Goal: Transaction & Acquisition: Book appointment/travel/reservation

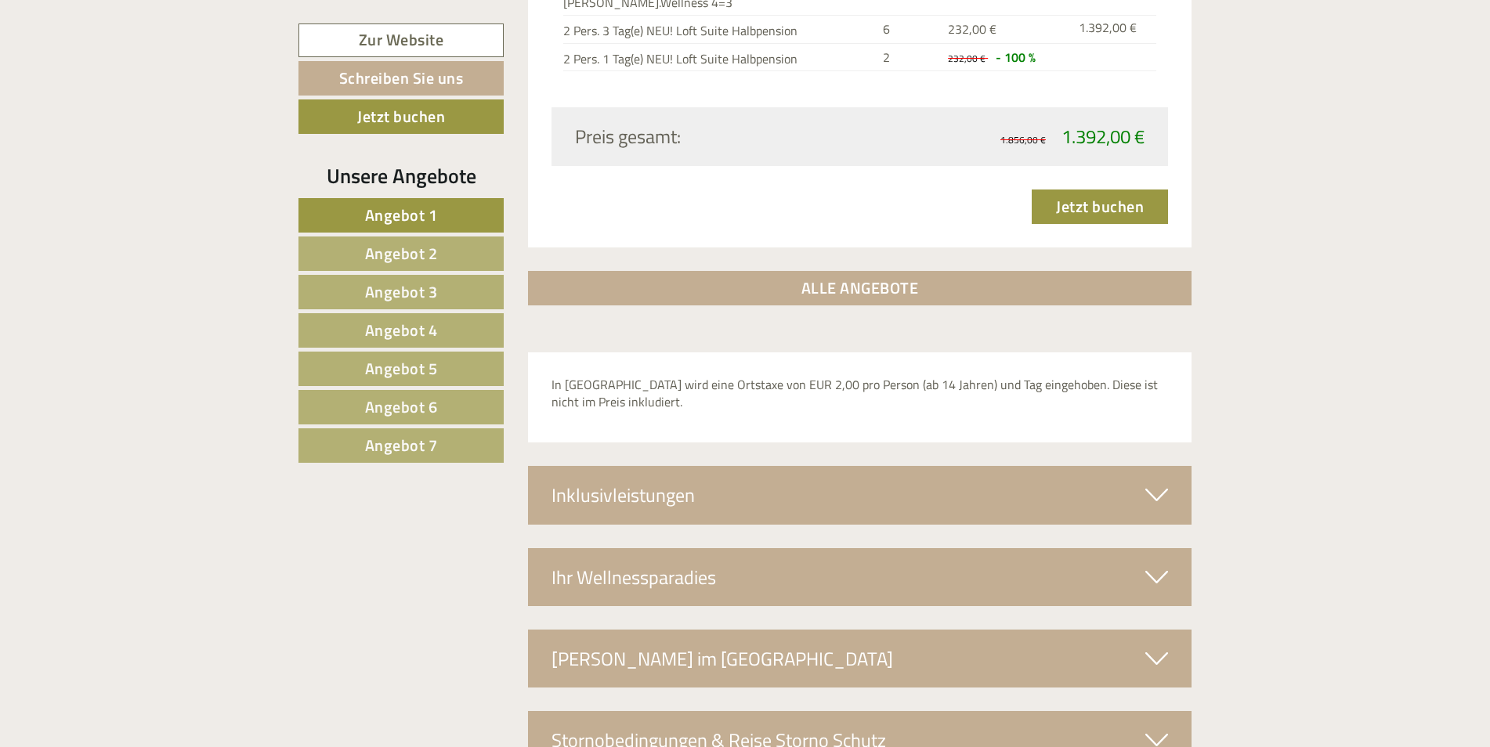
scroll to position [5286, 0]
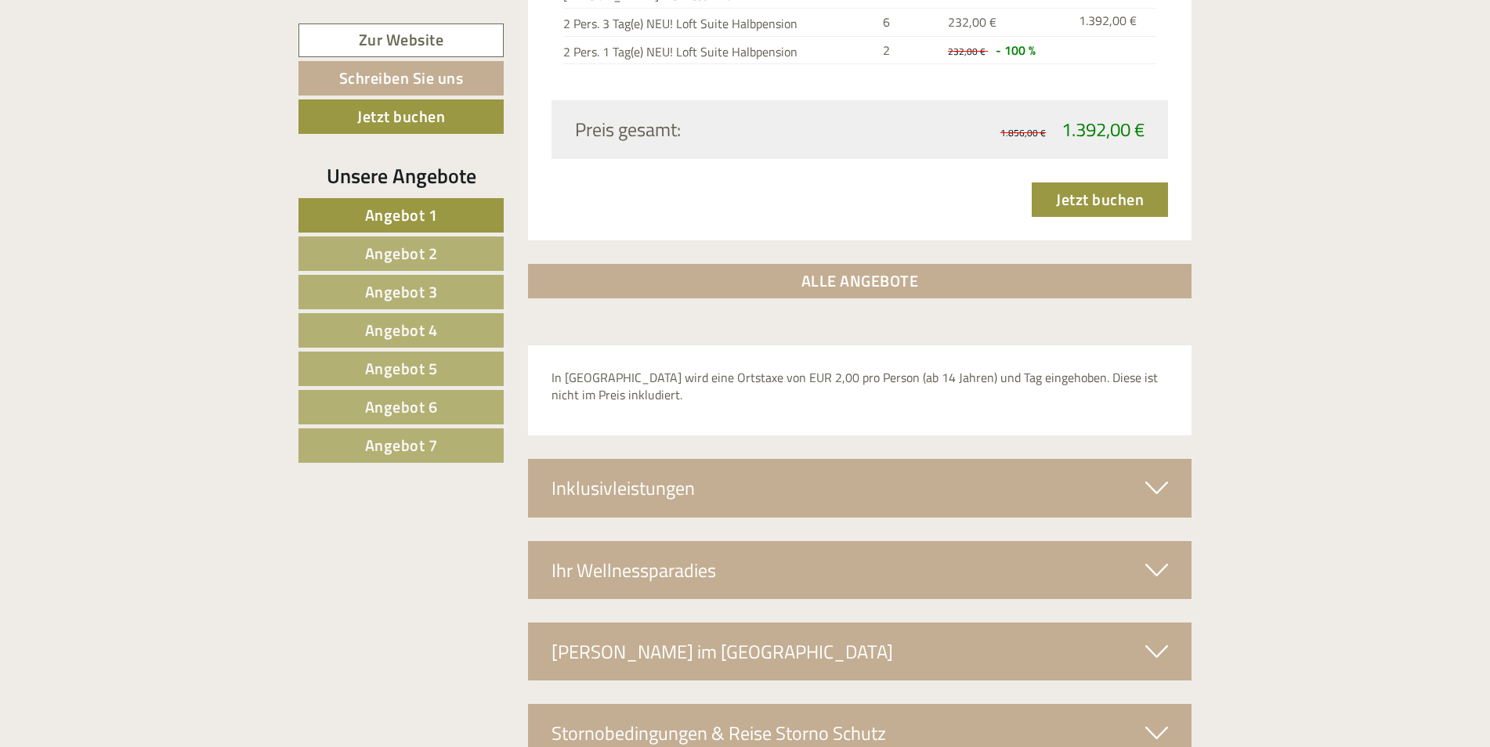
click at [1150, 475] on icon at bounding box center [1156, 488] width 23 height 27
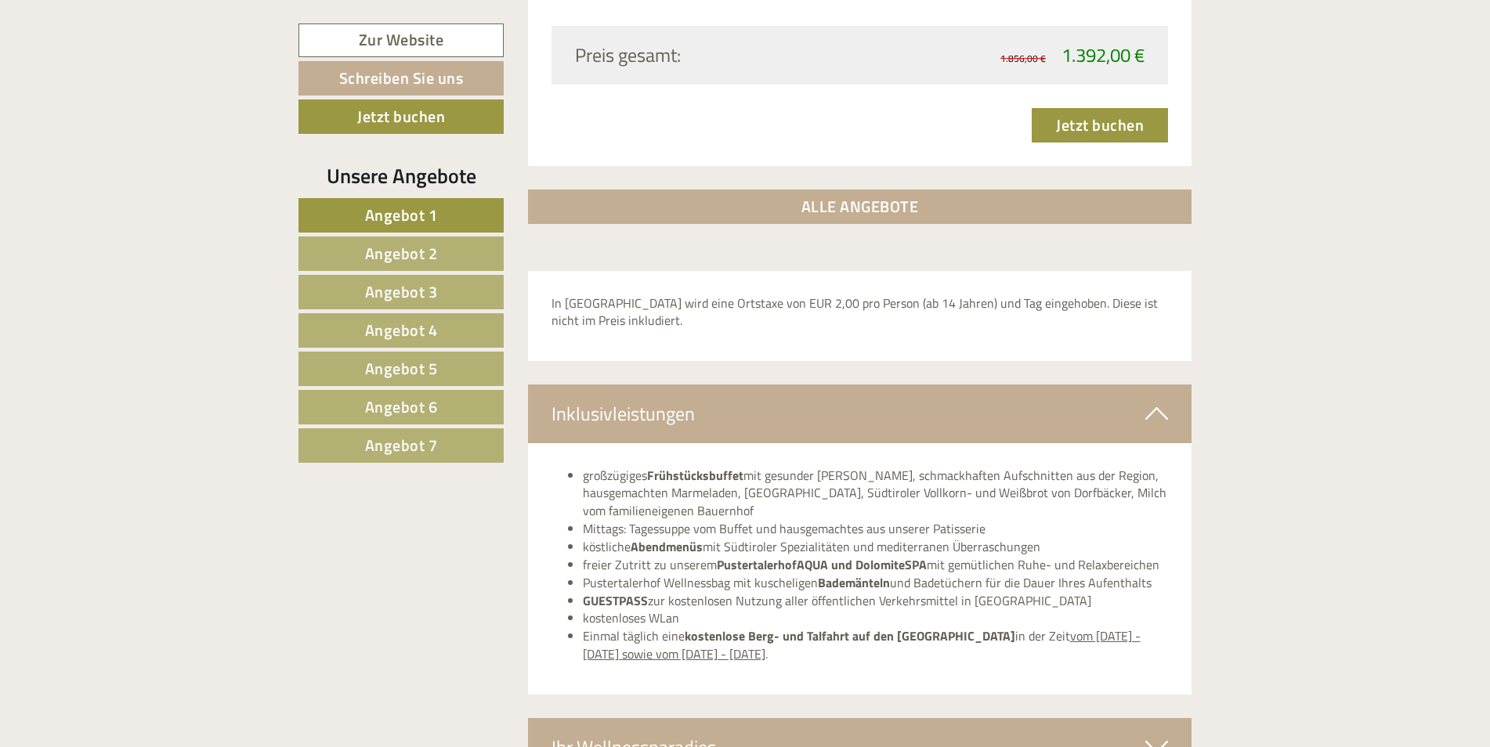
scroll to position [5374, 0]
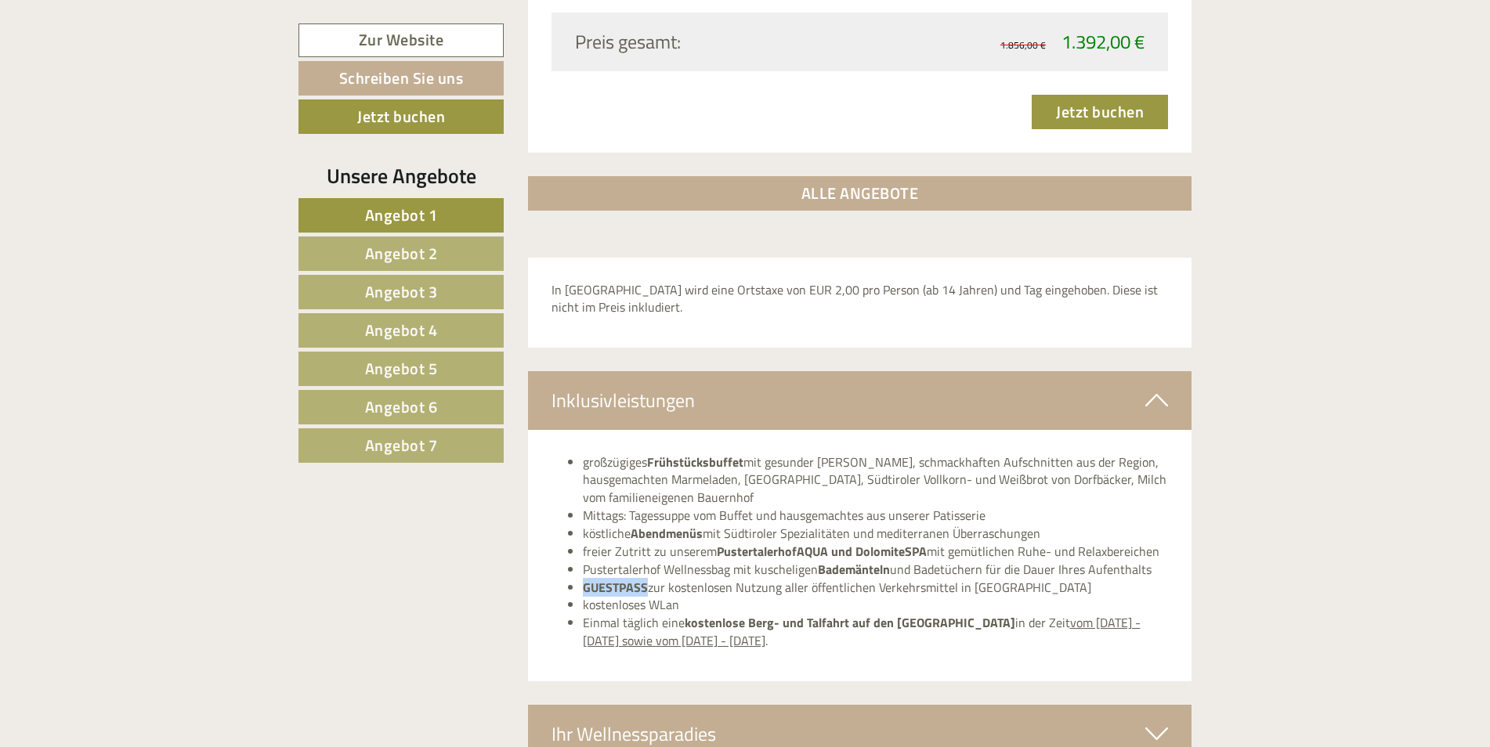
drag, startPoint x: 585, startPoint y: 565, endPoint x: 647, endPoint y: 565, distance: 61.9
click at [647, 579] on li "GUESTPASS zur kostenlosen Nutzung aller öffentlichen Verkehrsmittel in [GEOGRAP…" at bounding box center [876, 588] width 586 height 18
copy strong "GUESTPASS"
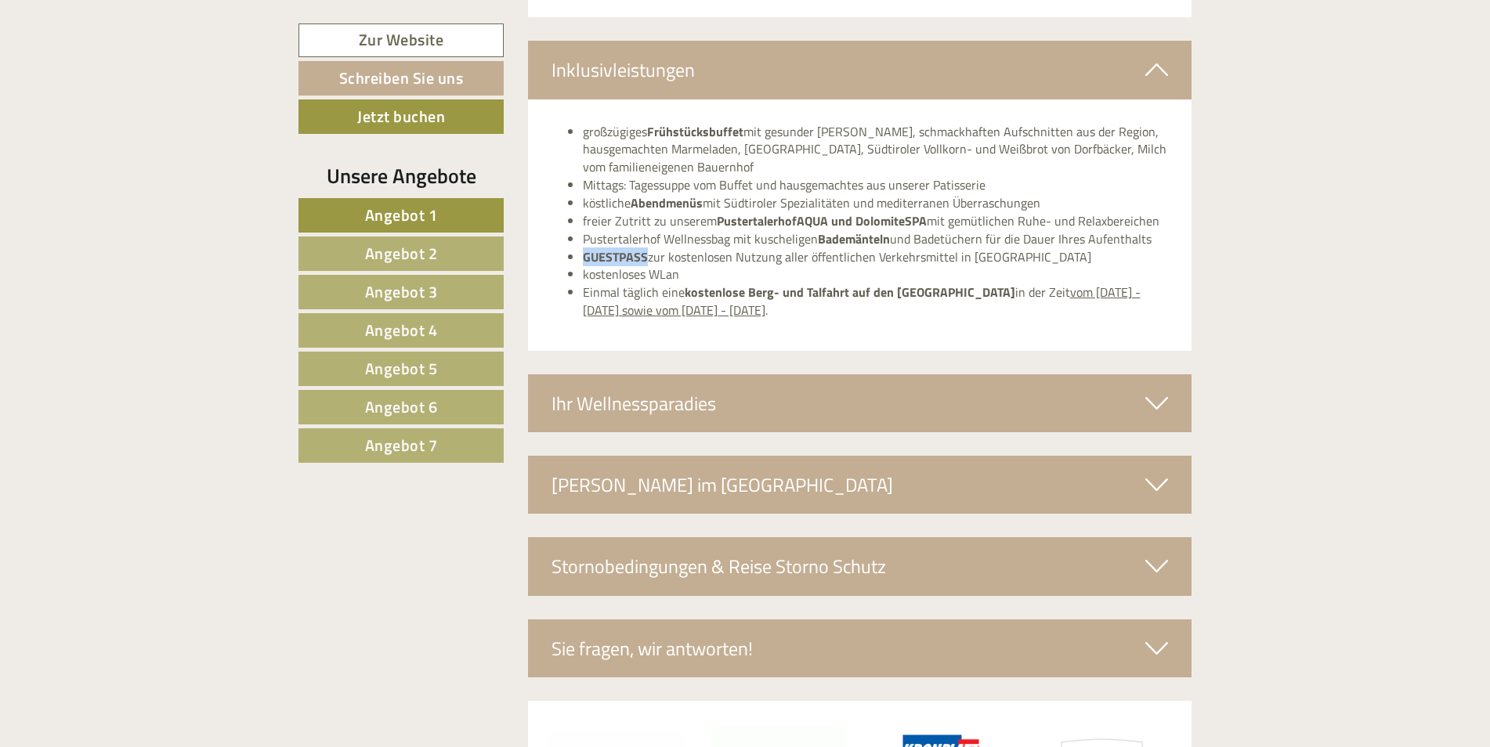
scroll to position [5712, 0]
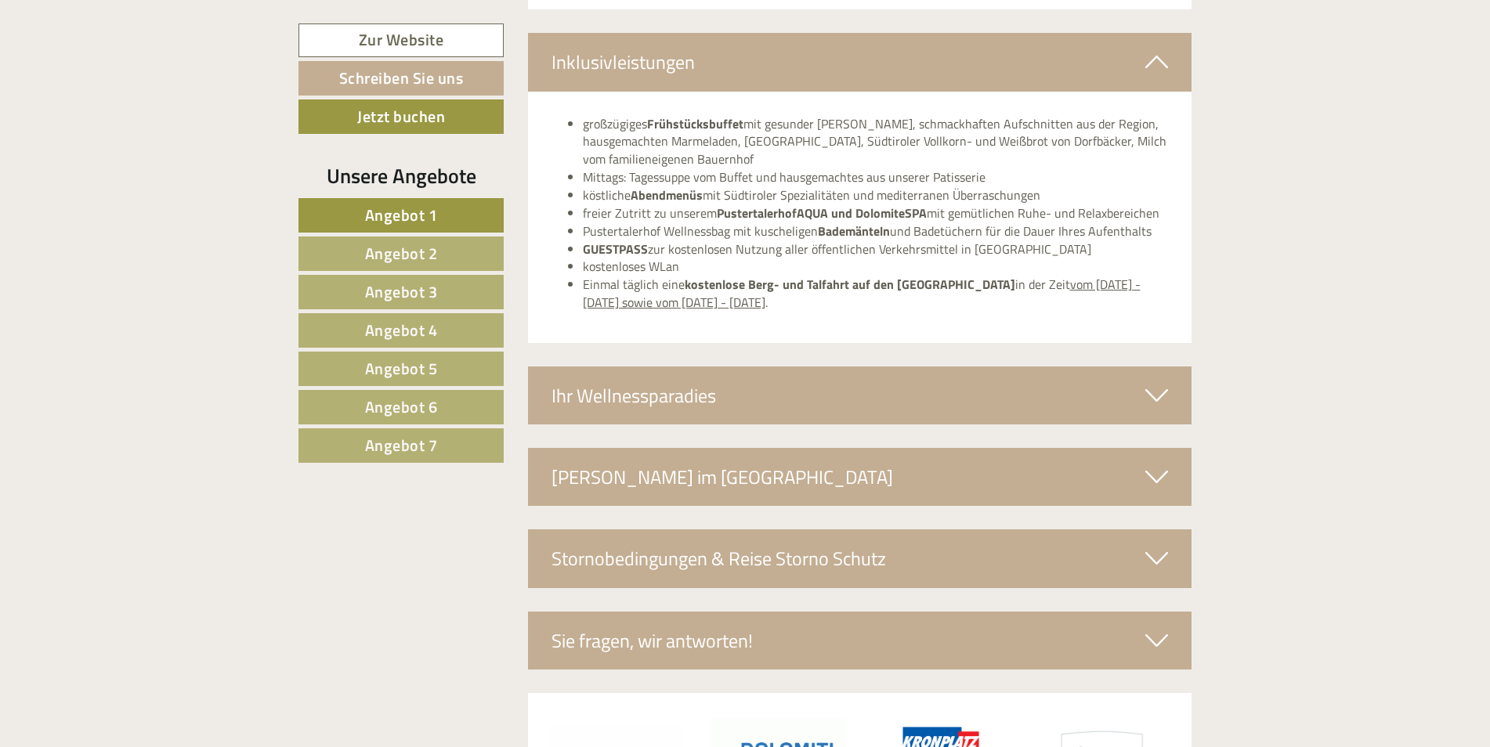
click at [1134, 376] on div "Ihr Wellnessparadies" at bounding box center [860, 396] width 664 height 58
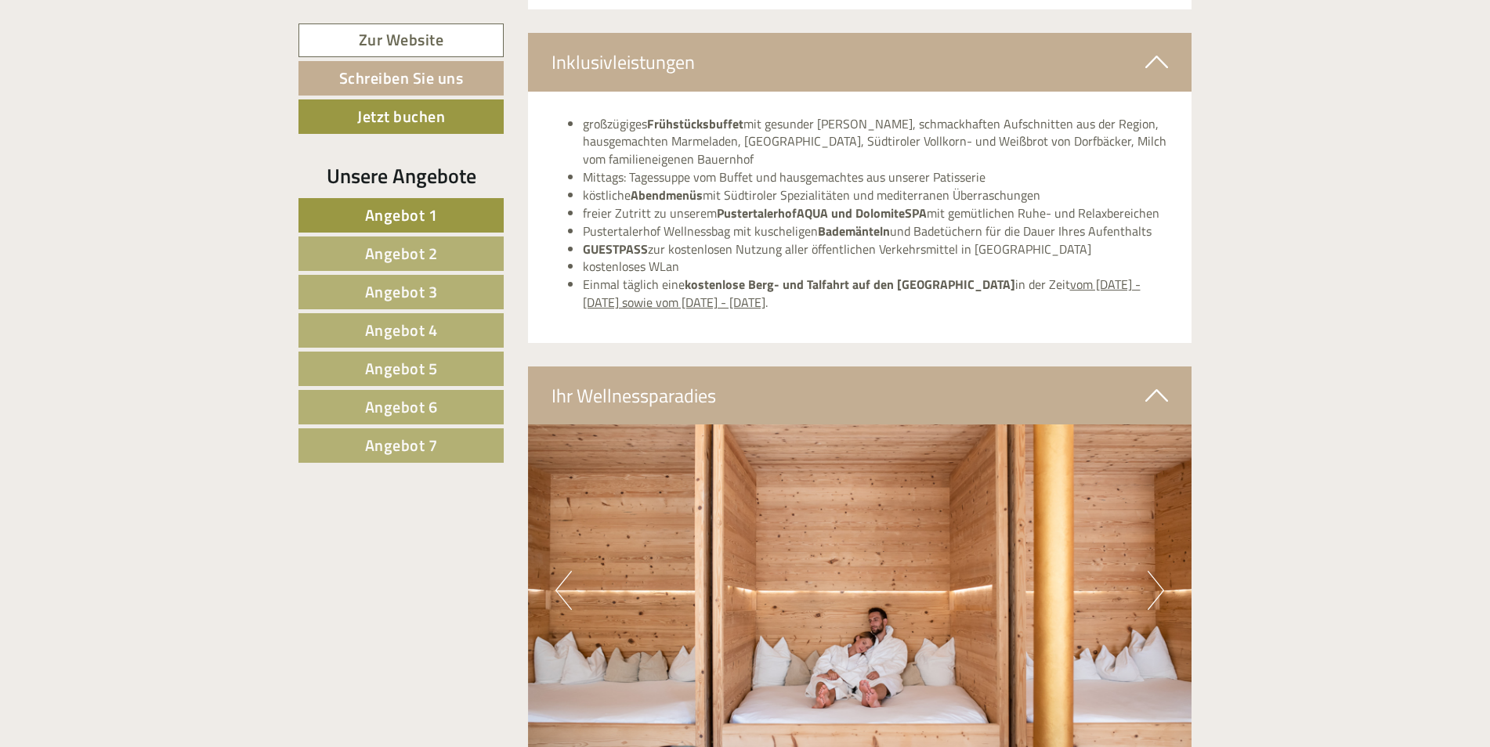
drag, startPoint x: 1489, startPoint y: 655, endPoint x: 1488, endPoint y: 698, distance: 43.1
click at [1152, 580] on button "Next" at bounding box center [1155, 590] width 16 height 39
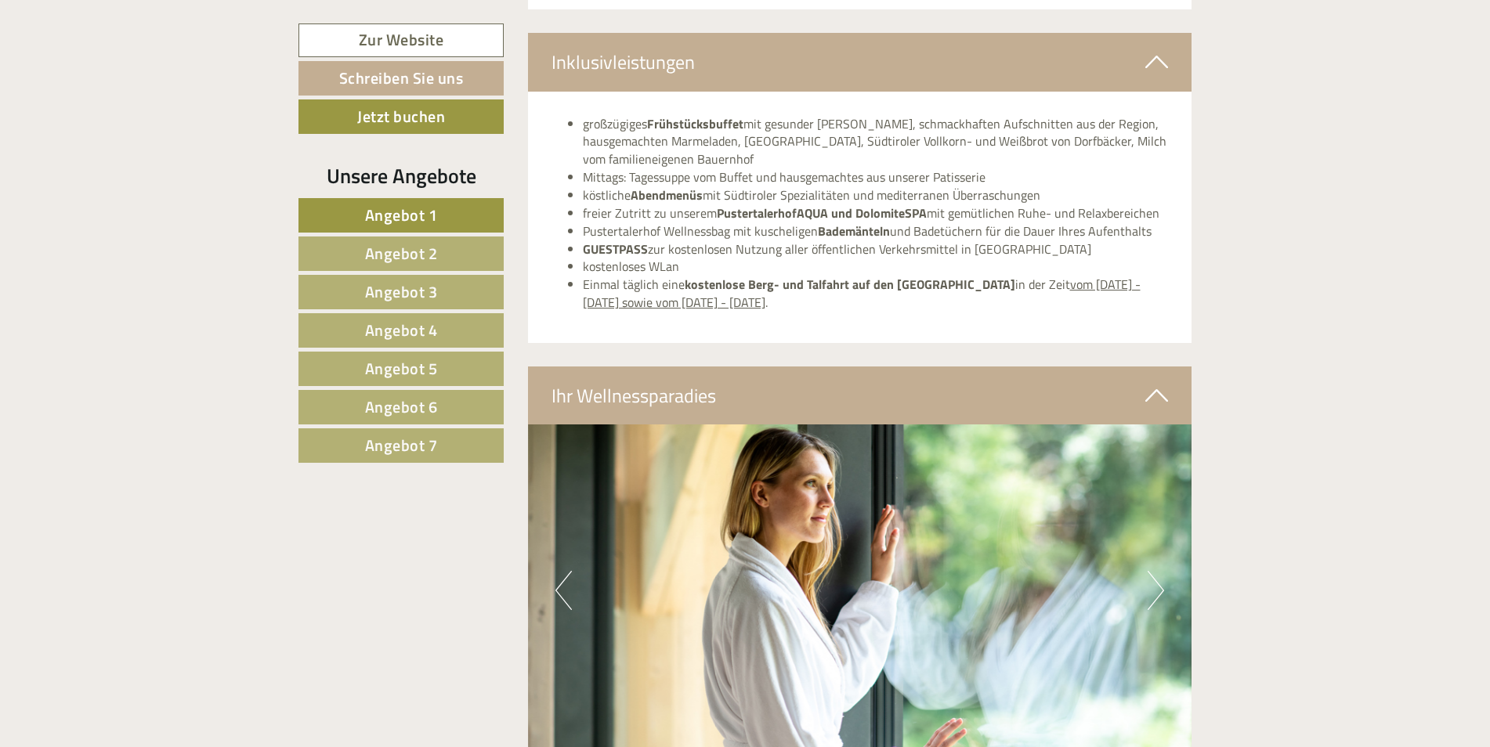
click at [1152, 580] on button "Next" at bounding box center [1155, 590] width 16 height 39
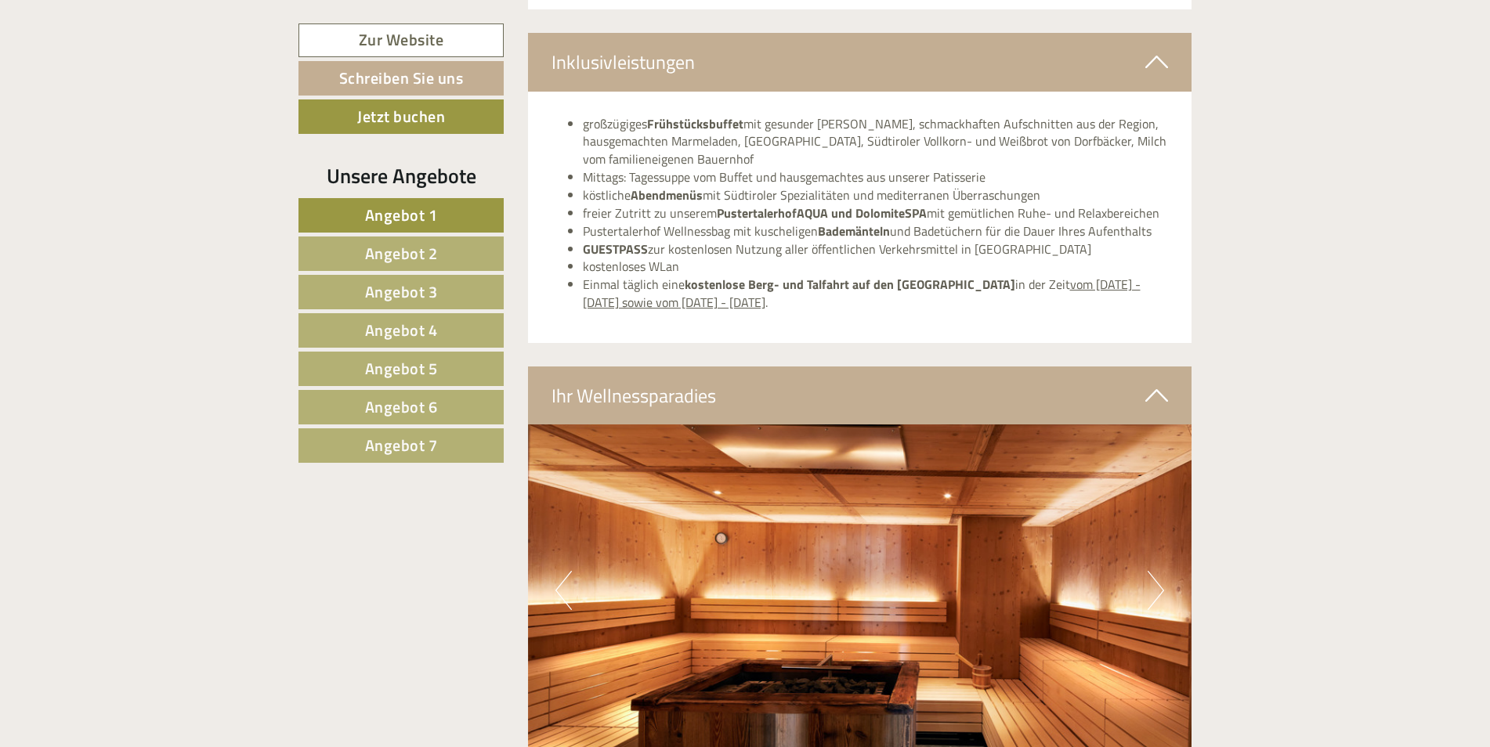
click at [1152, 580] on button "Next" at bounding box center [1155, 590] width 16 height 39
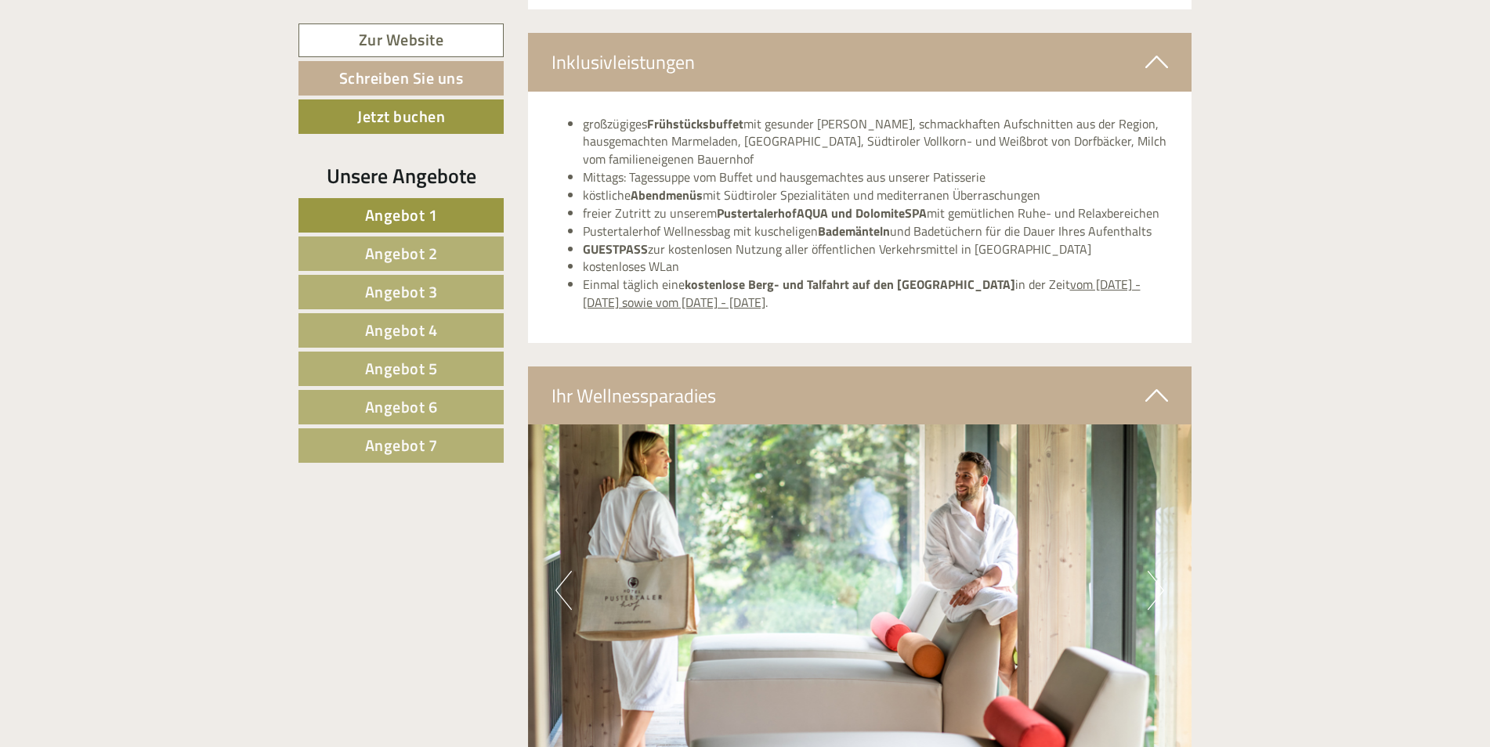
click at [1152, 580] on button "Next" at bounding box center [1155, 590] width 16 height 39
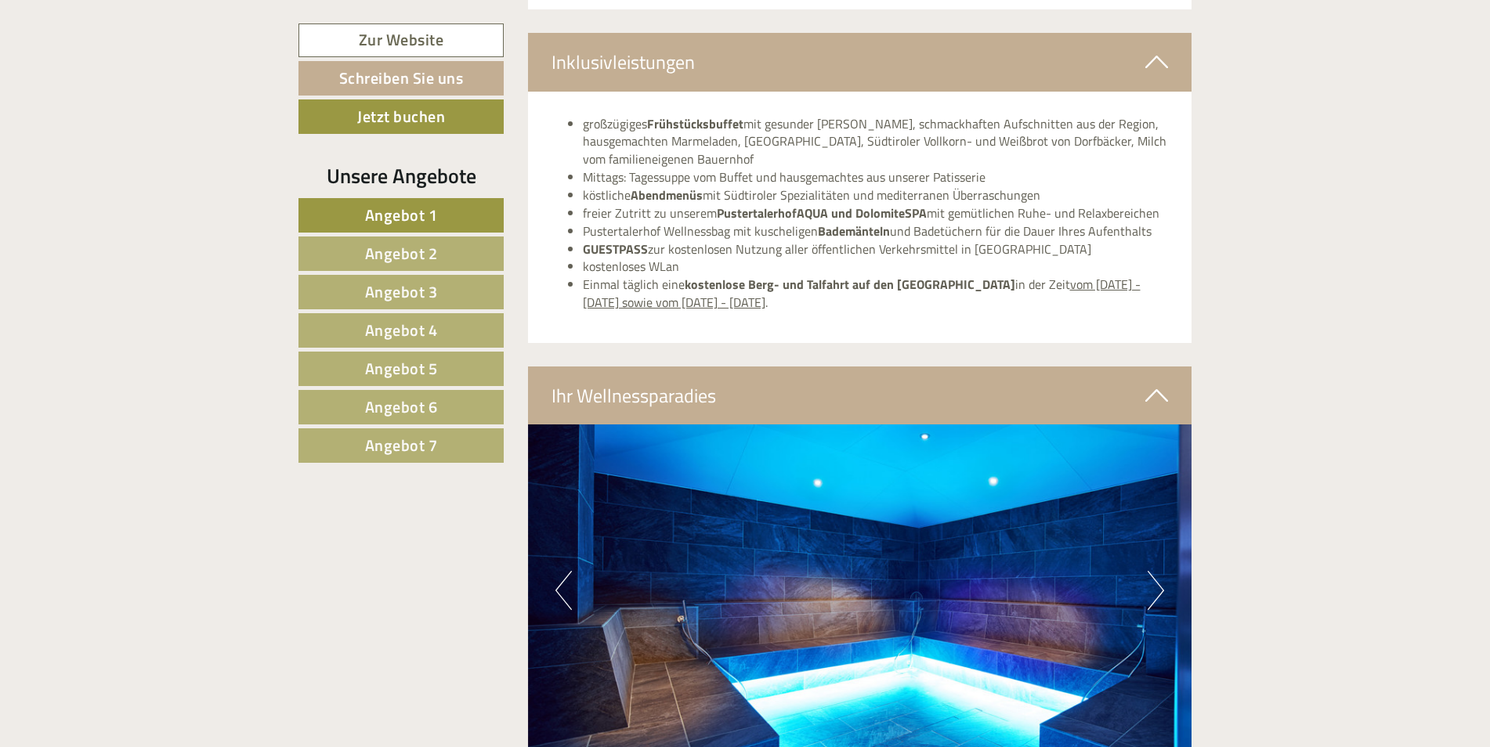
click at [1152, 580] on button "Next" at bounding box center [1155, 590] width 16 height 39
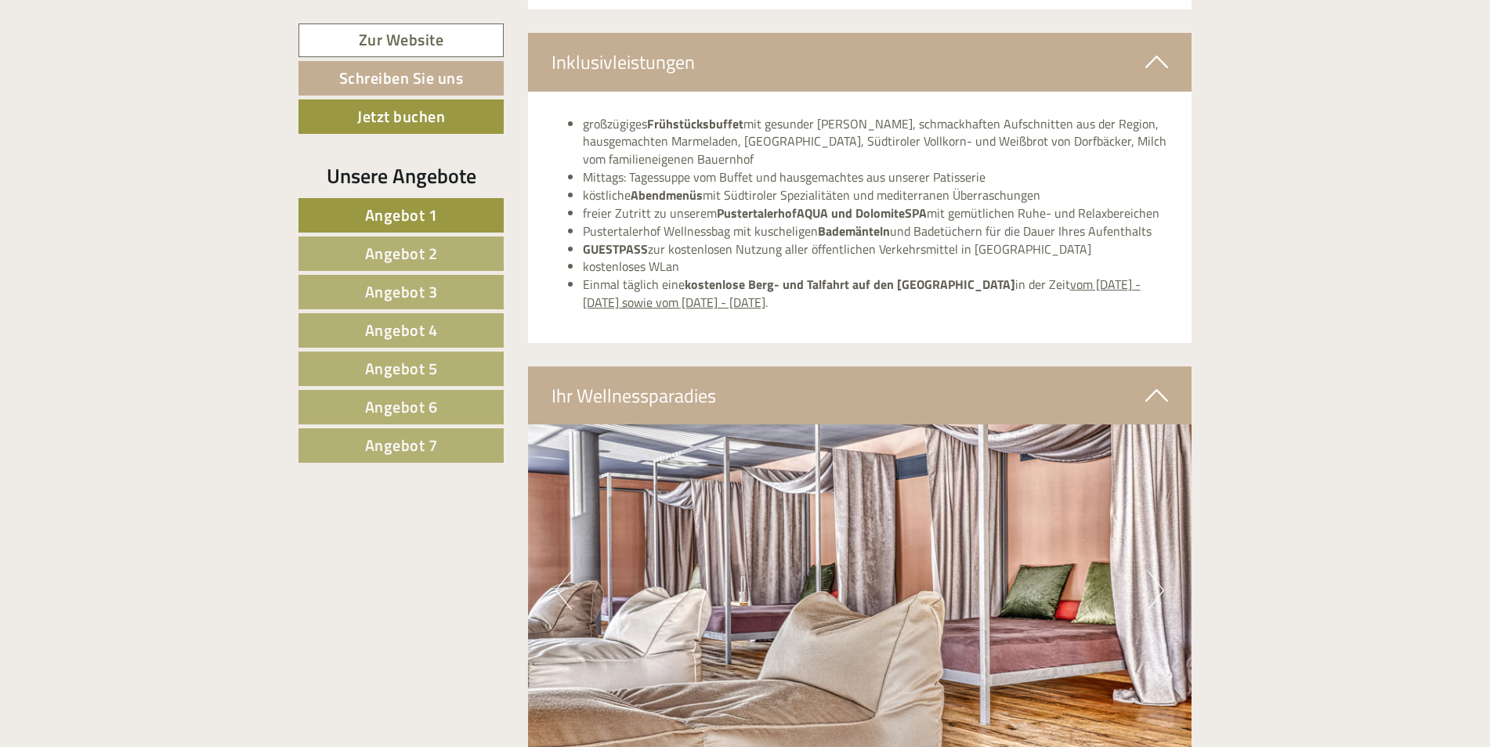
click at [1152, 580] on button "Next" at bounding box center [1155, 590] width 16 height 39
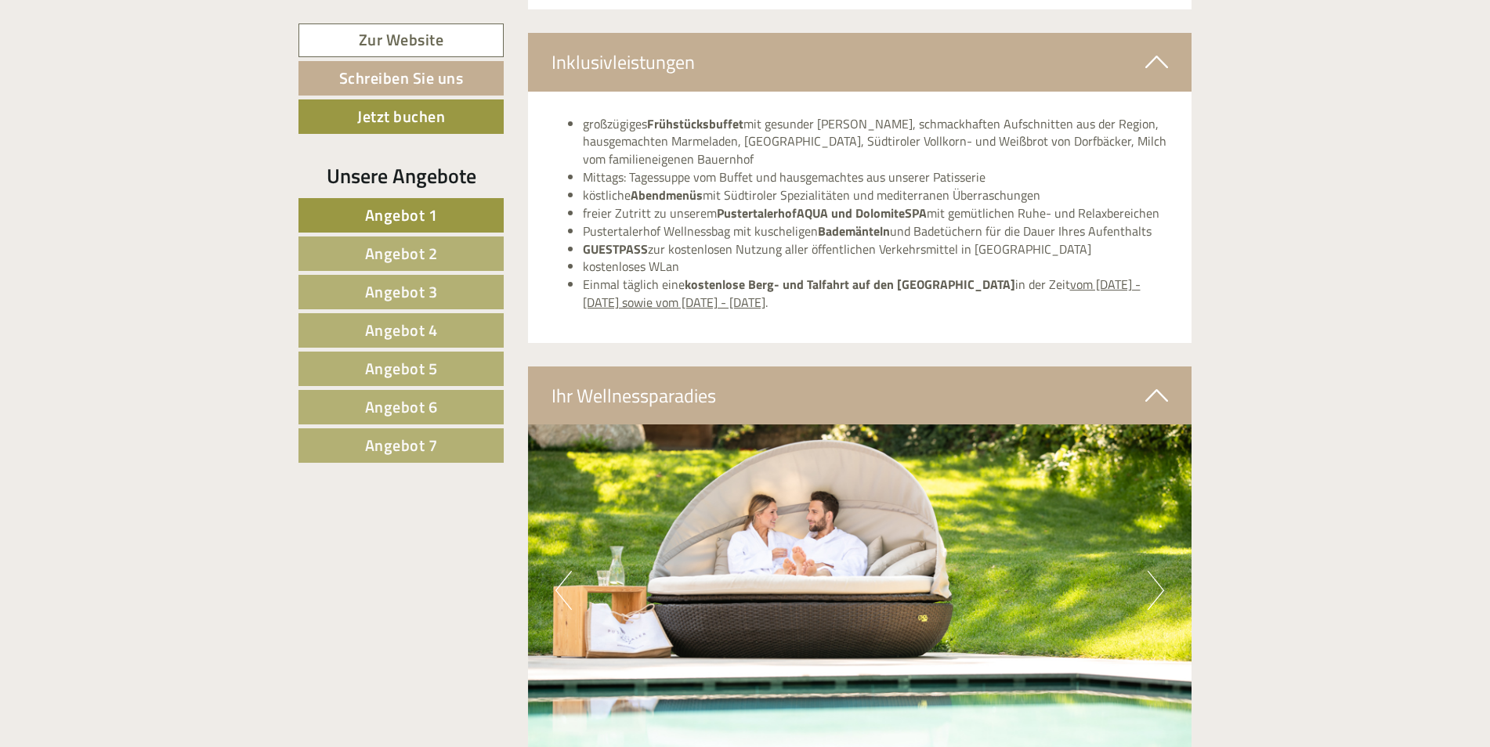
click at [1152, 580] on button "Next" at bounding box center [1155, 590] width 16 height 39
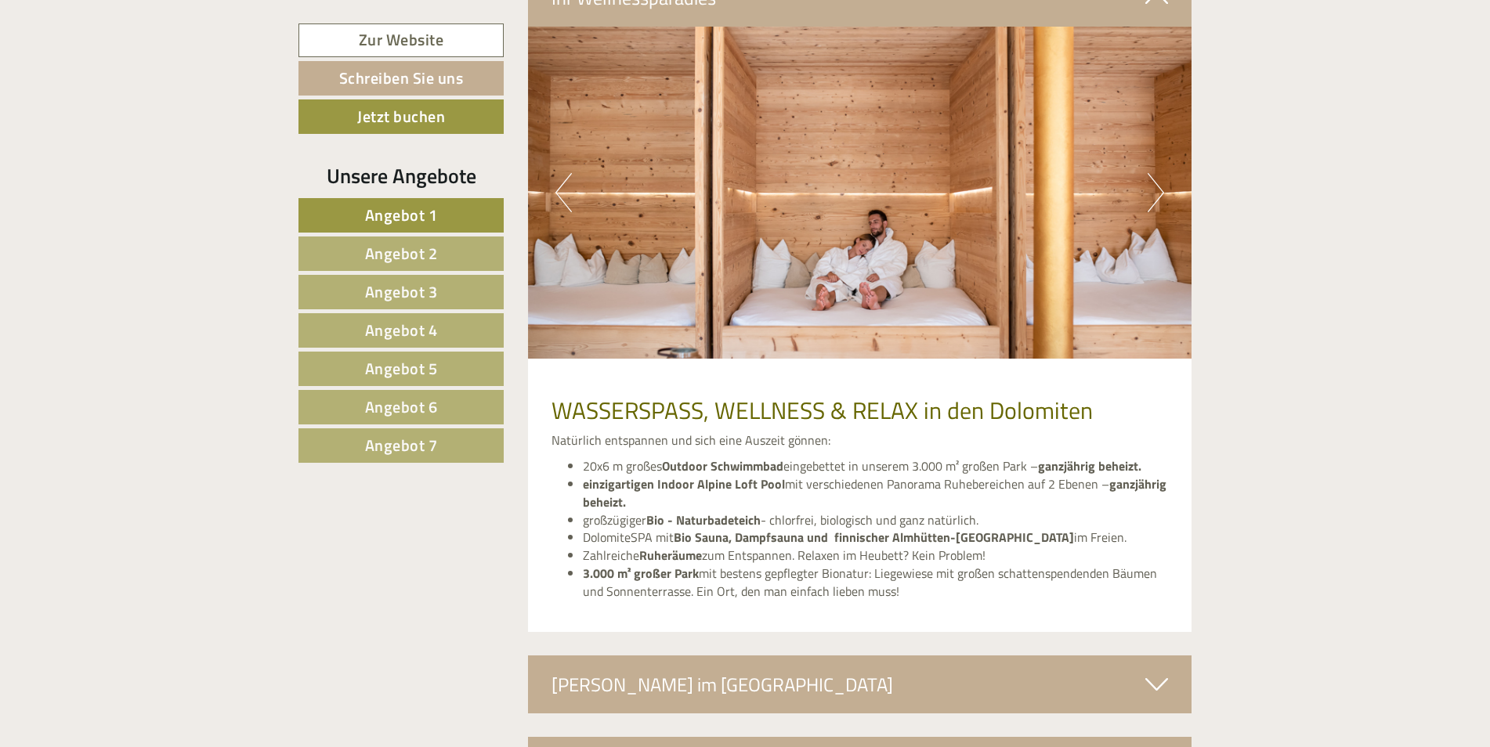
scroll to position [6140, 0]
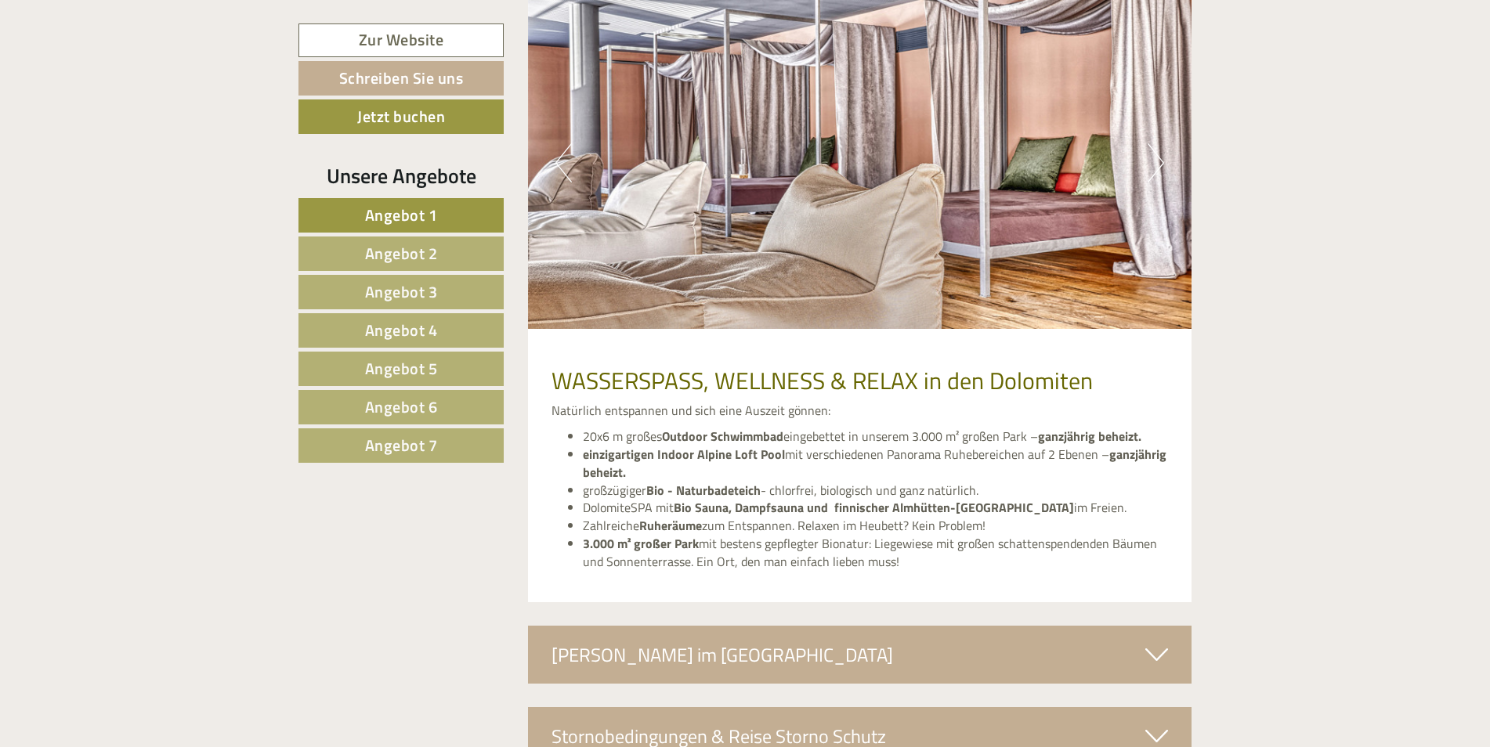
click at [1037, 635] on div "[PERSON_NAME] im [GEOGRAPHIC_DATA]" at bounding box center [860, 655] width 664 height 58
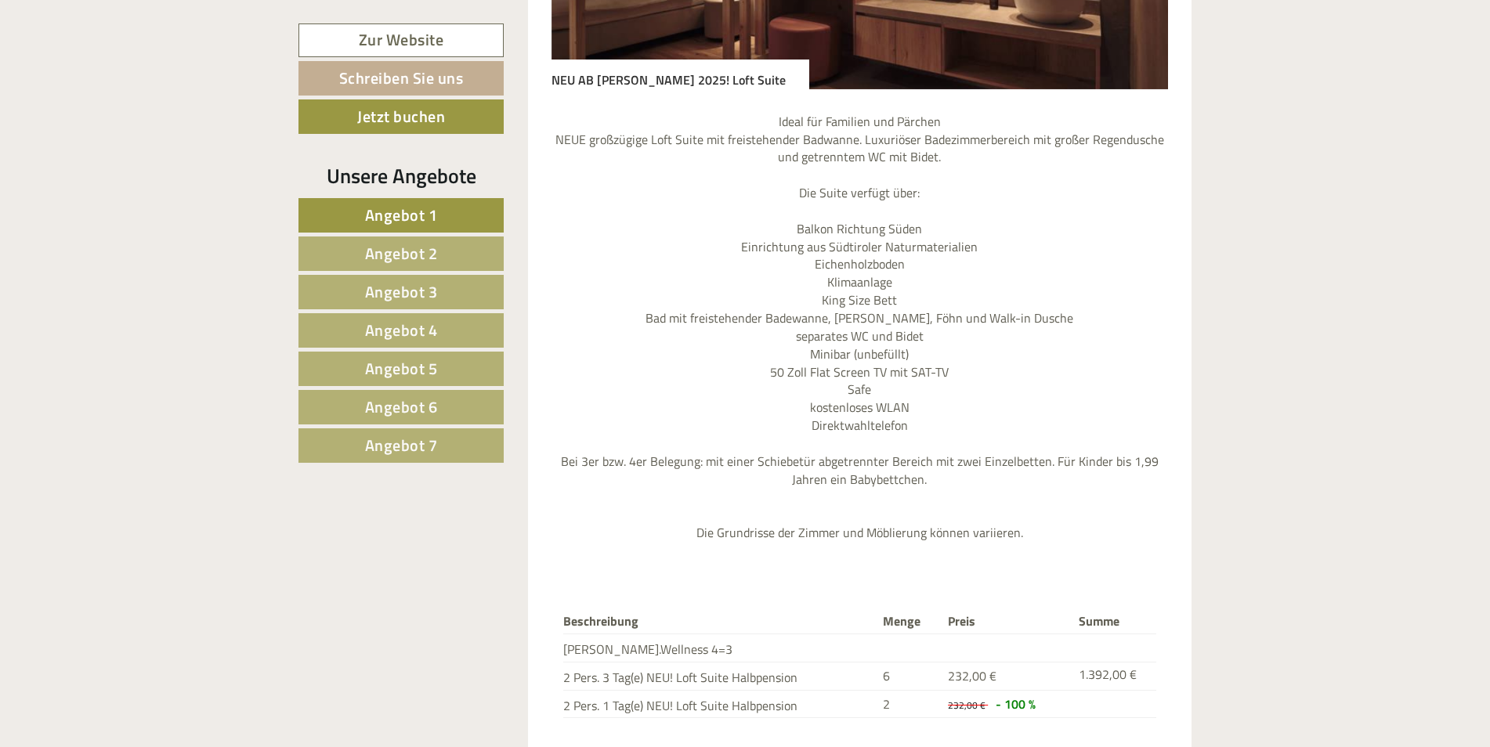
scroll to position [4697, 0]
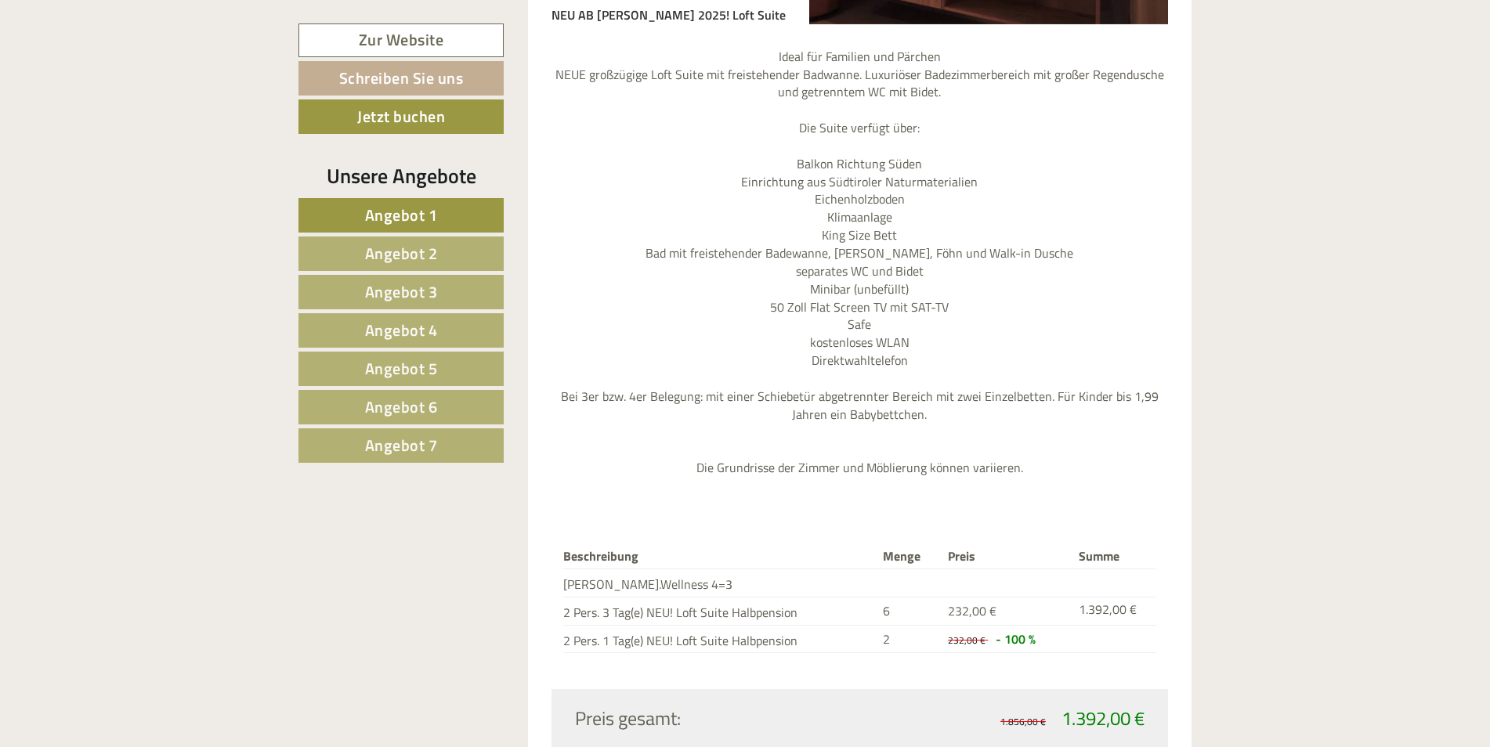
drag, startPoint x: 1489, startPoint y: 513, endPoint x: 1490, endPoint y: 492, distance: 21.2
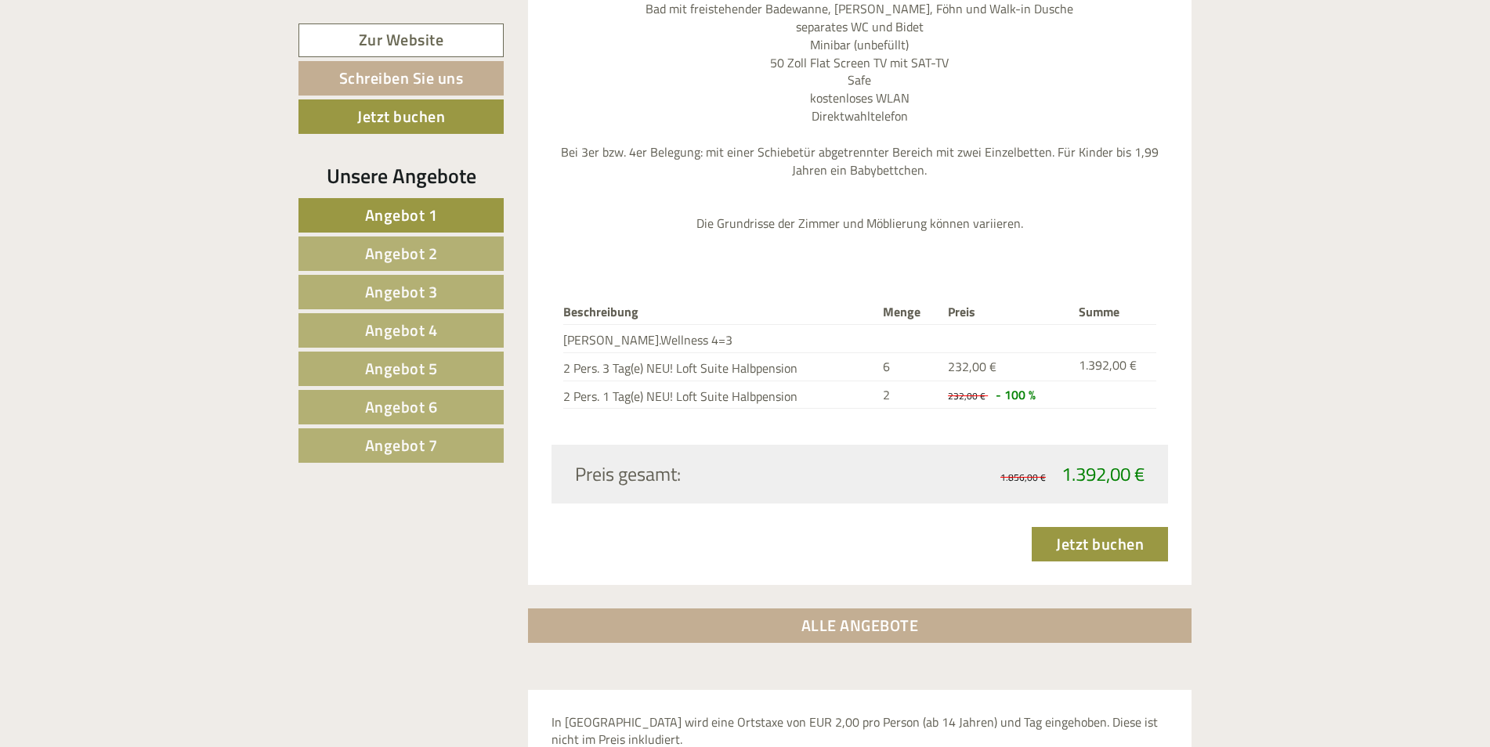
scroll to position [5096, 0]
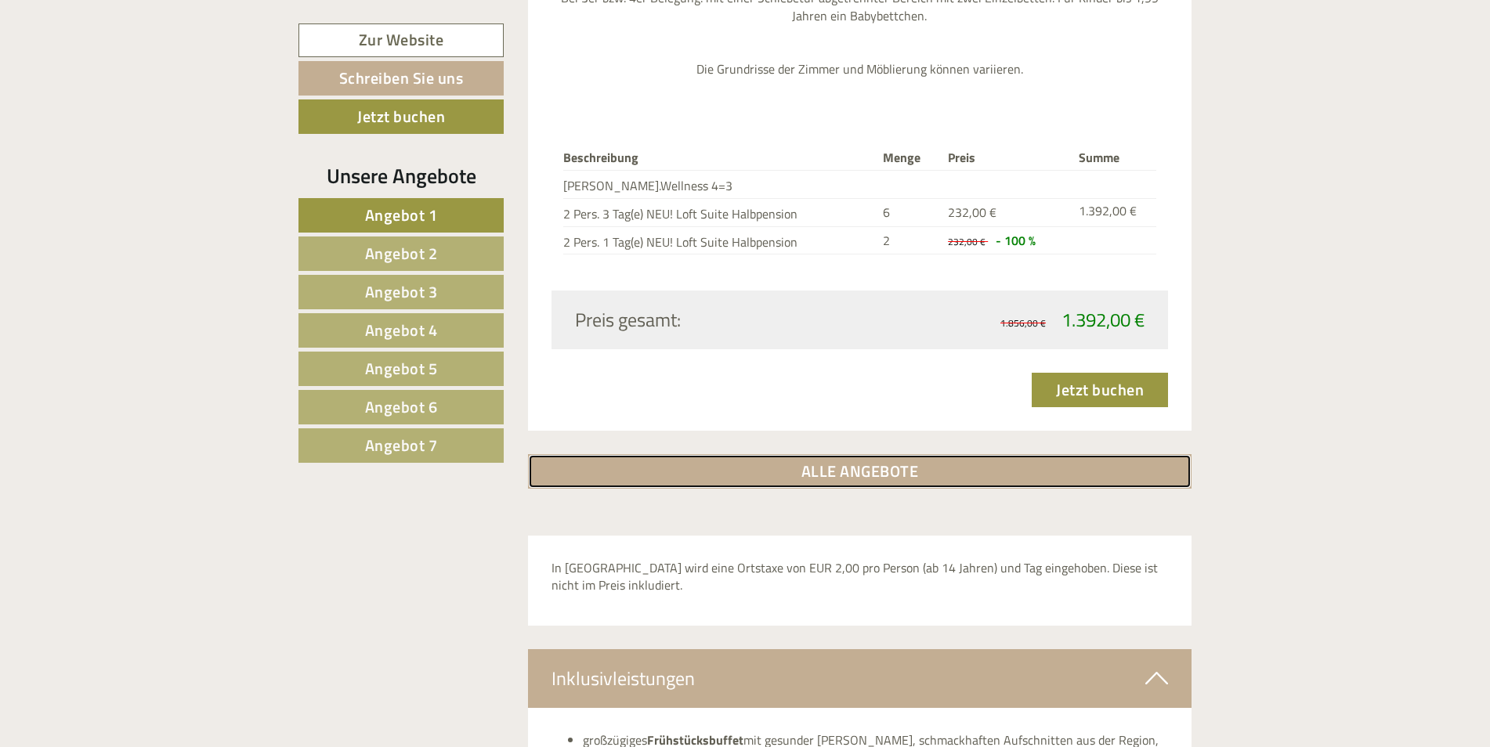
click at [1024, 454] on link "ALLE ANGEBOTE" at bounding box center [860, 471] width 664 height 34
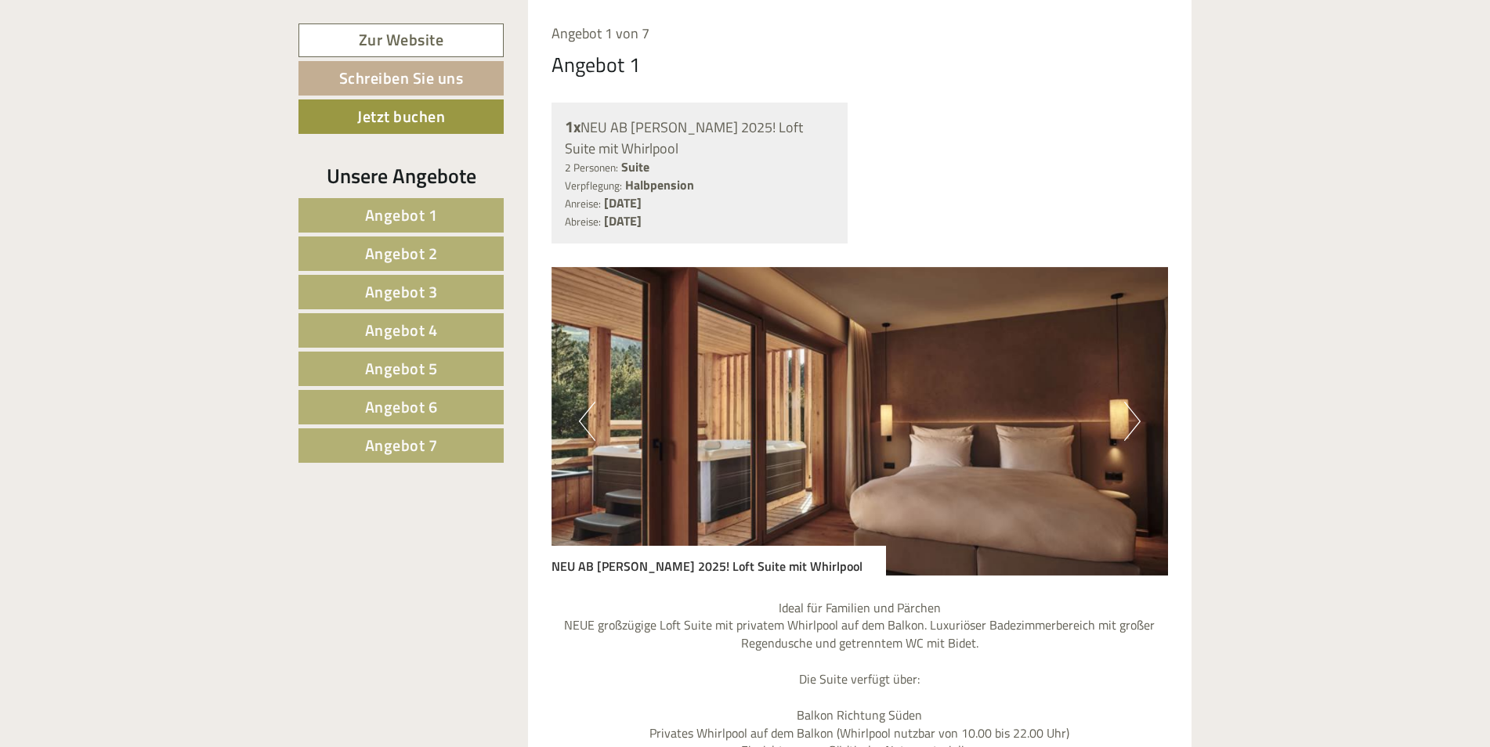
click at [1123, 431] on img at bounding box center [859, 421] width 617 height 309
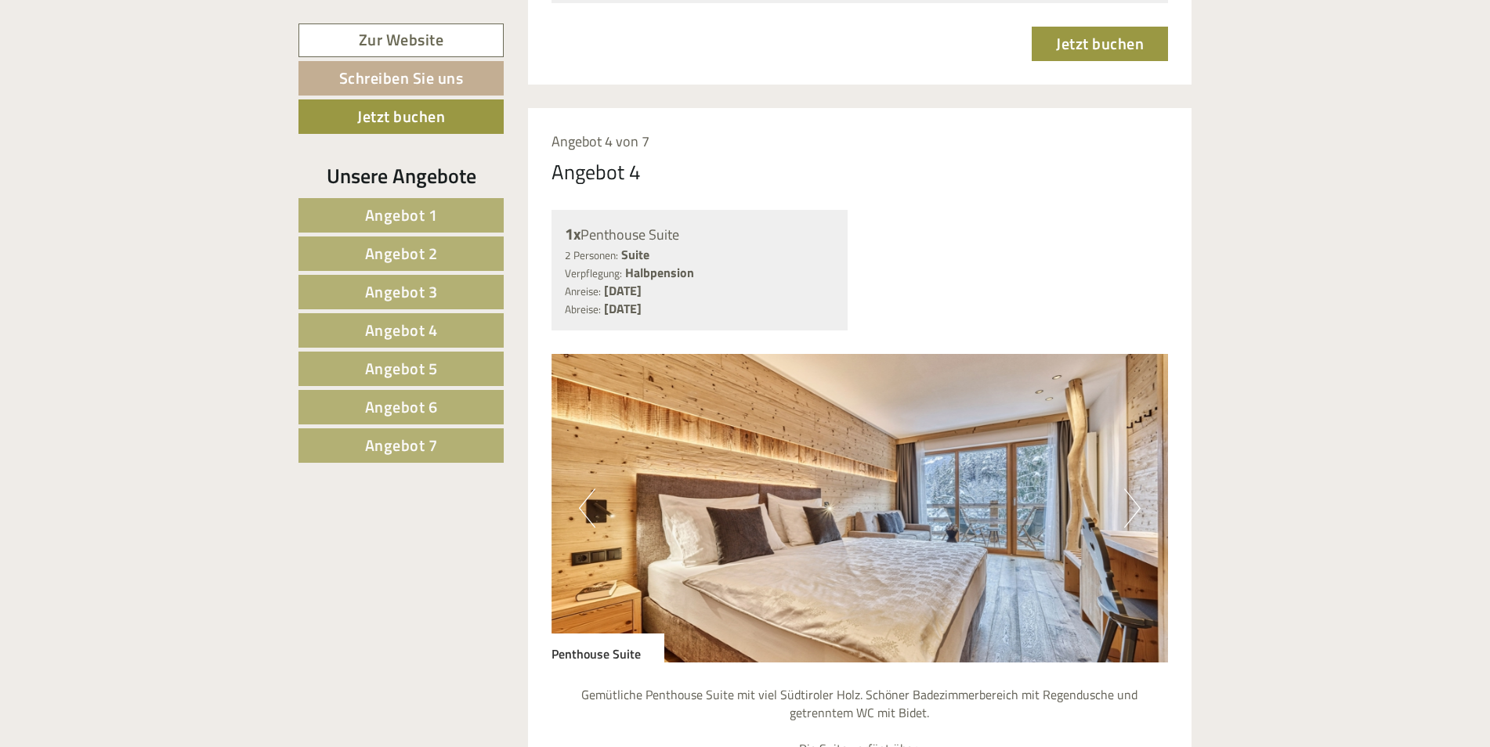
scroll to position [5428, 0]
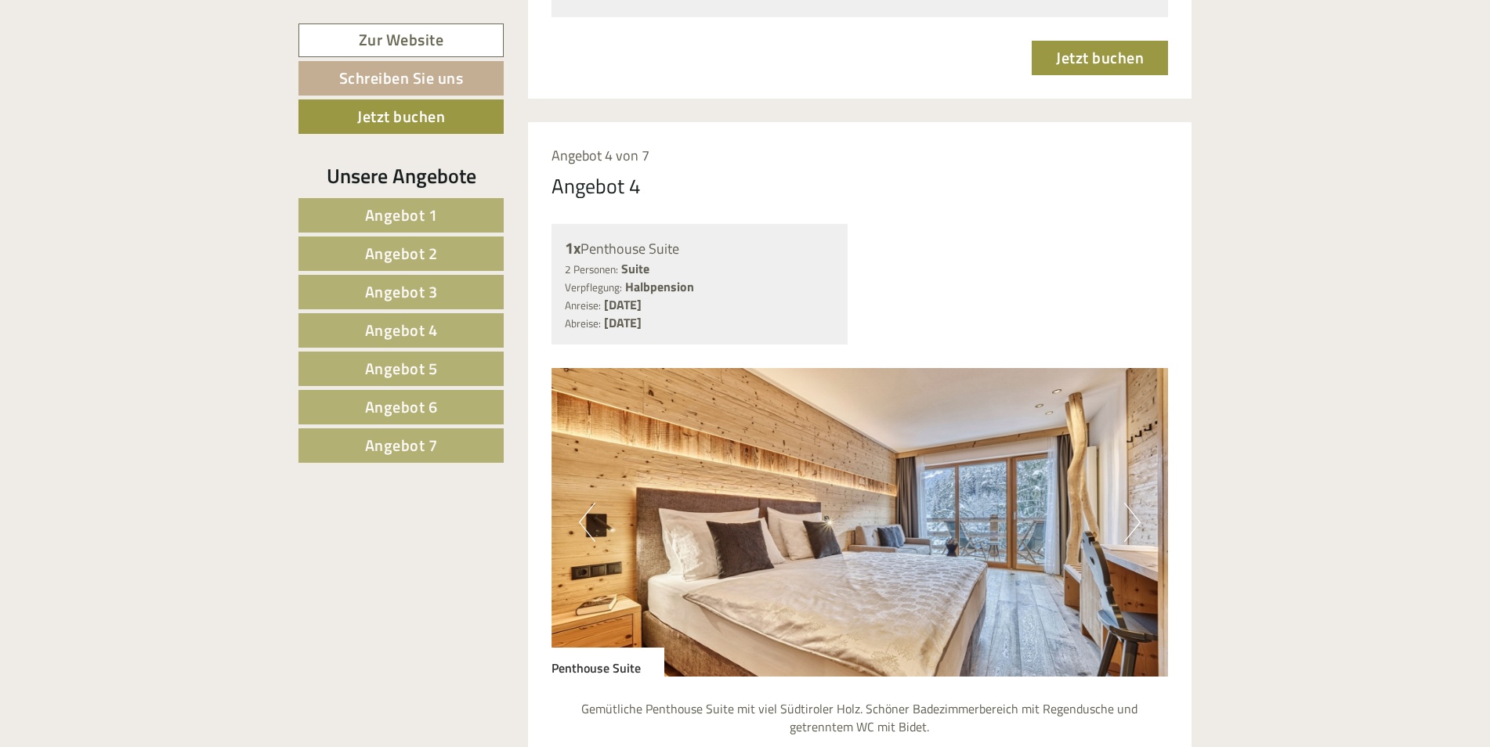
click at [1130, 503] on button "Next" at bounding box center [1132, 522] width 16 height 39
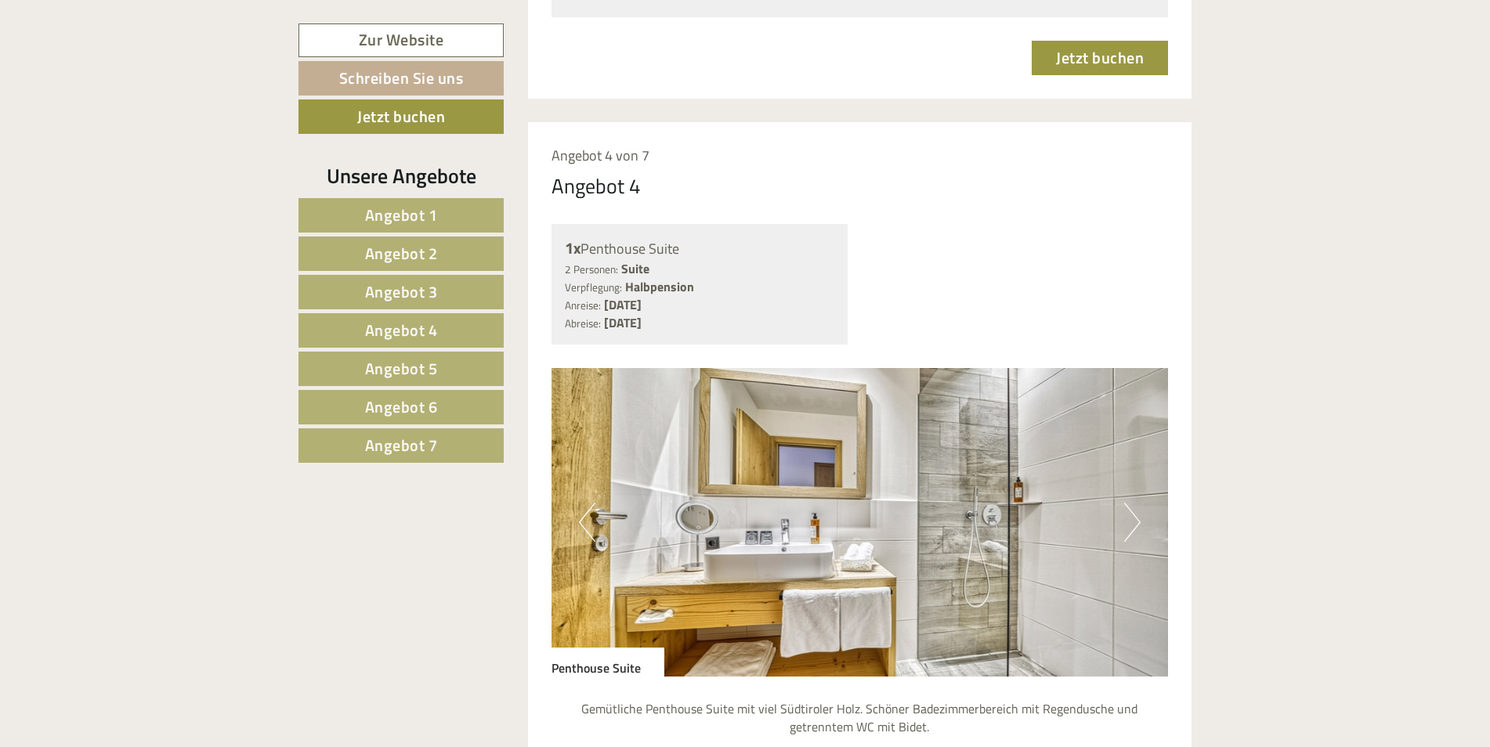
click at [1130, 503] on button "Next" at bounding box center [1132, 522] width 16 height 39
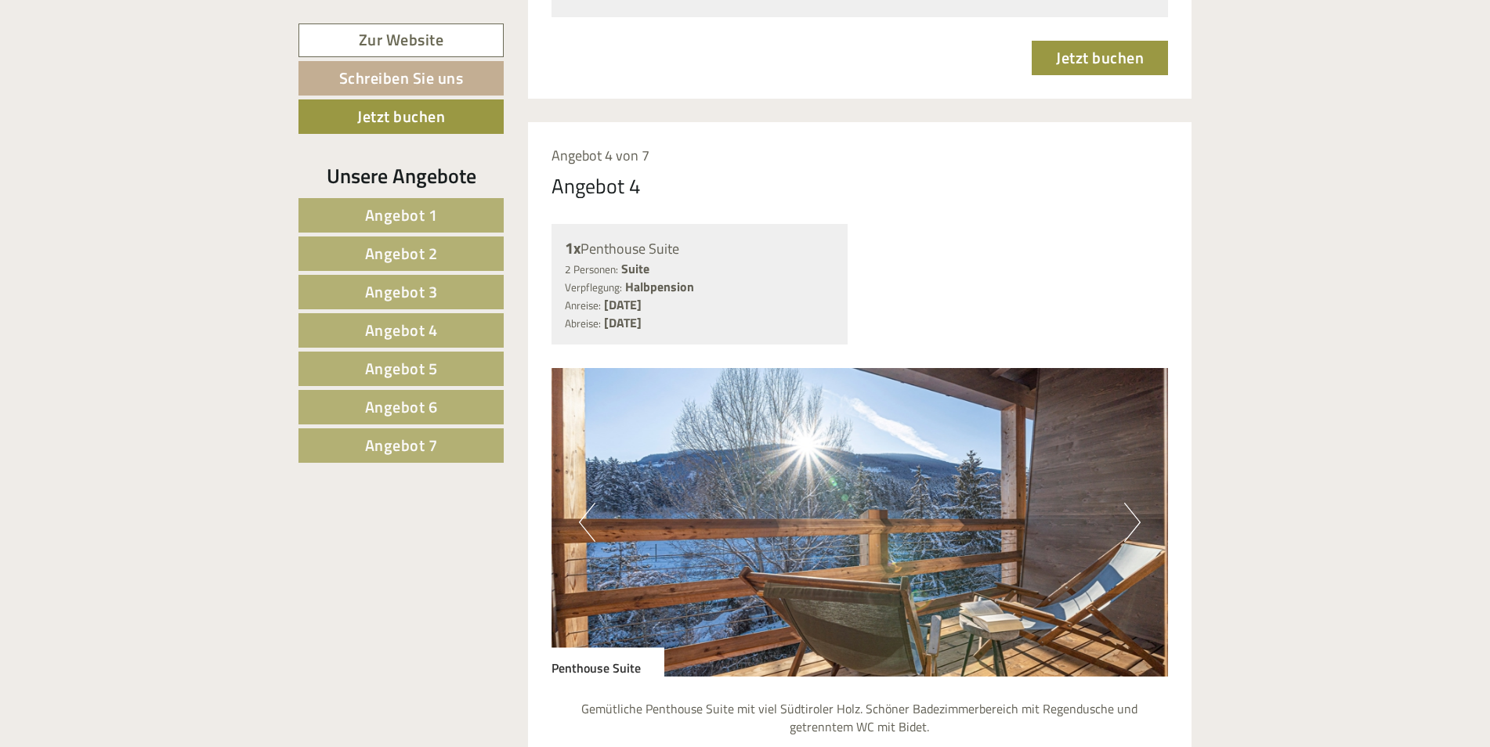
click at [1130, 503] on button "Next" at bounding box center [1132, 522] width 16 height 39
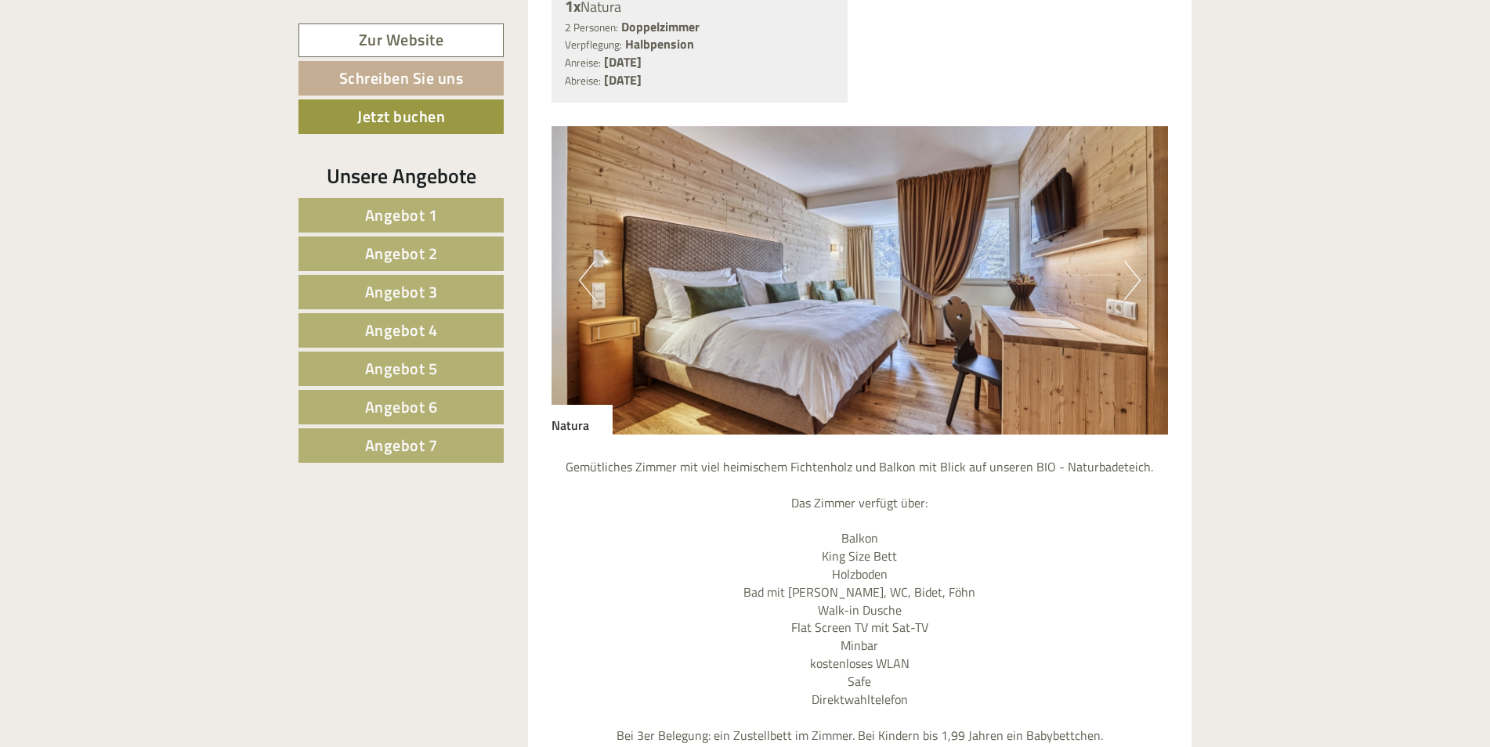
scroll to position [8217, 0]
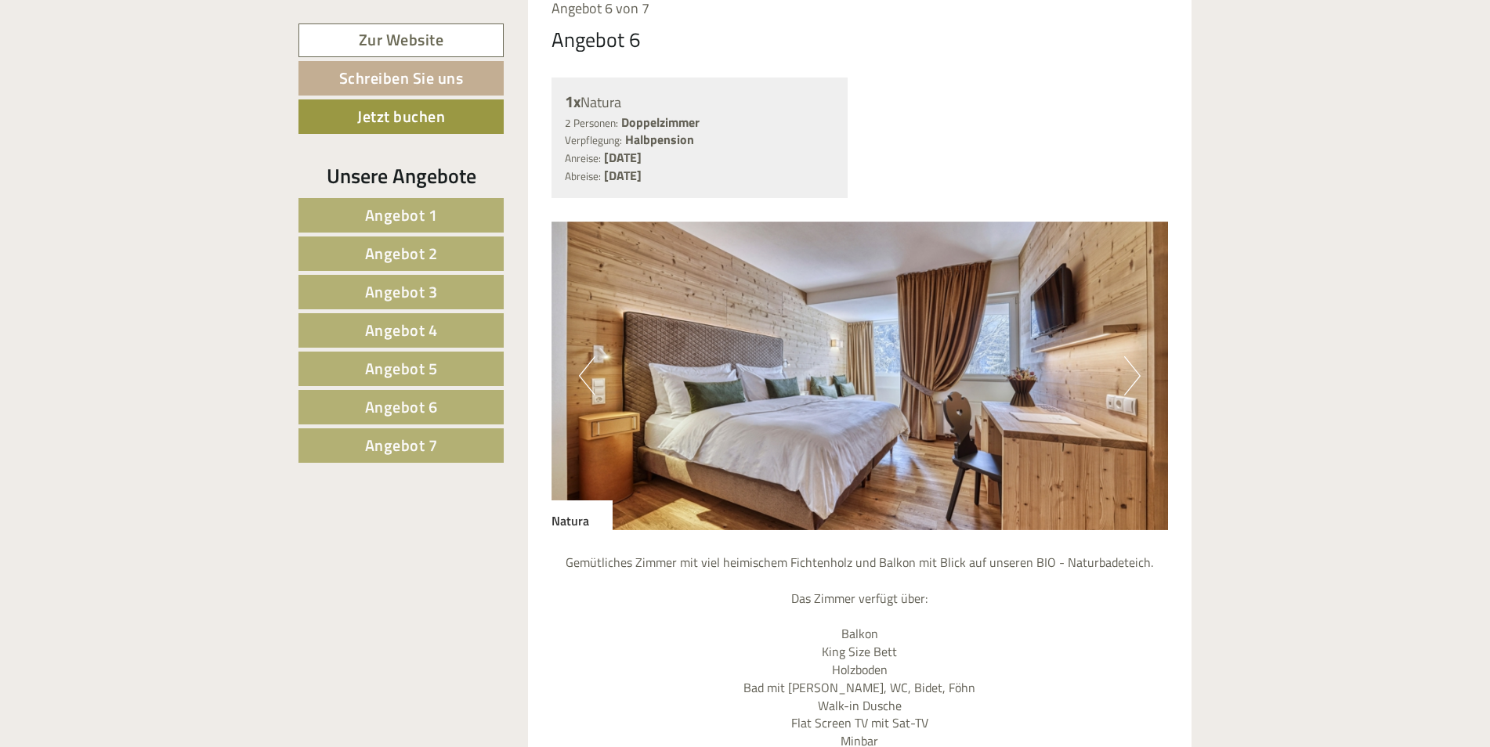
click at [1132, 356] on button "Next" at bounding box center [1132, 375] width 16 height 39
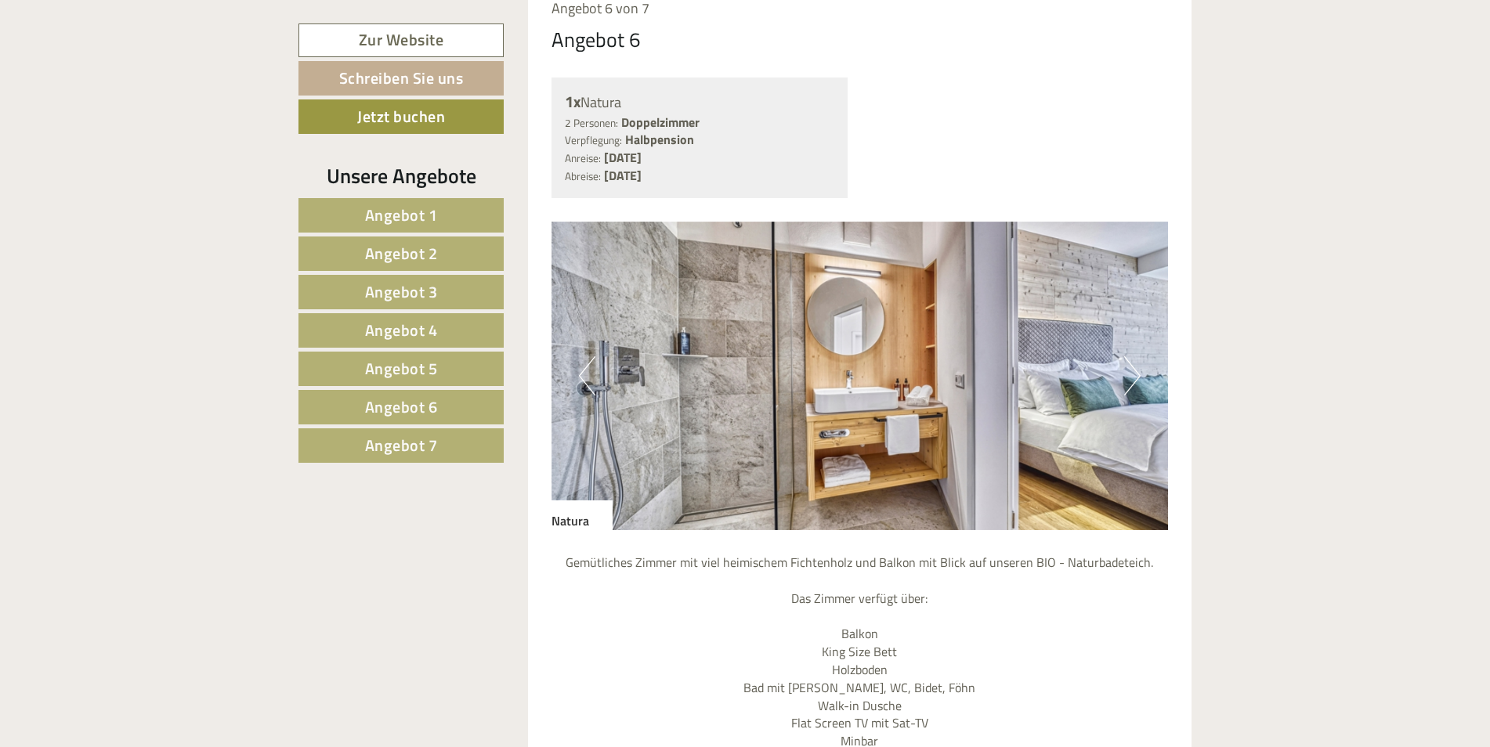
click at [1132, 356] on button "Next" at bounding box center [1132, 375] width 16 height 39
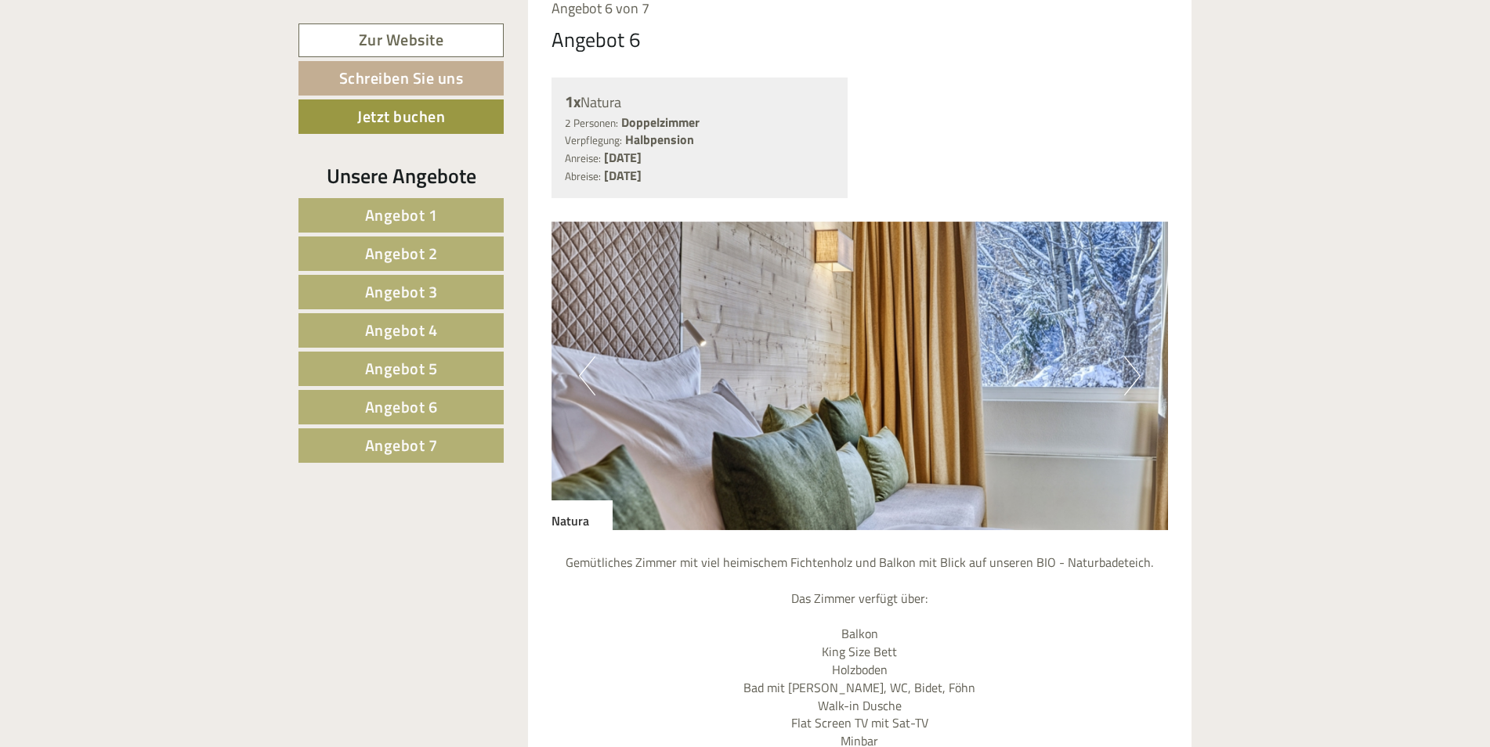
click at [1132, 356] on button "Next" at bounding box center [1132, 375] width 16 height 39
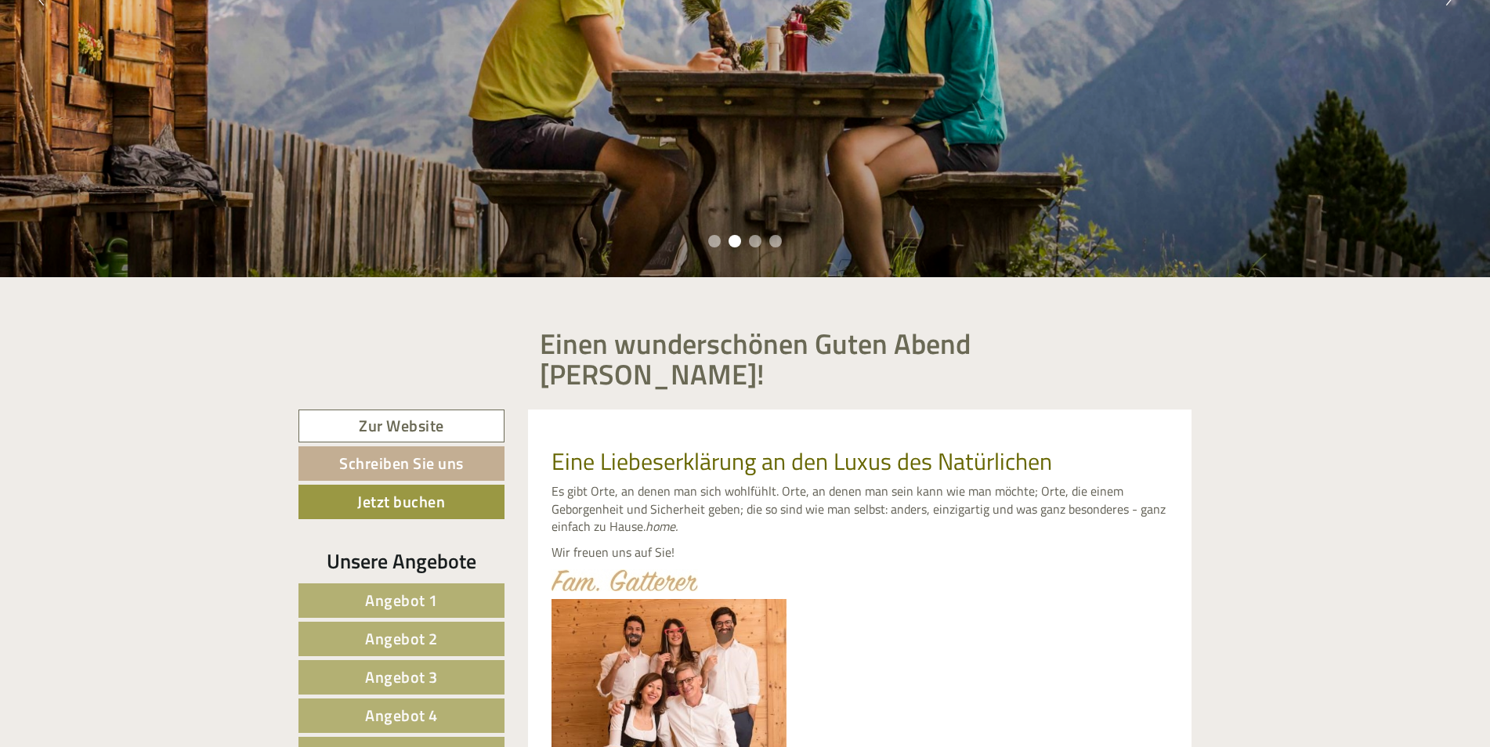
scroll to position [190, 0]
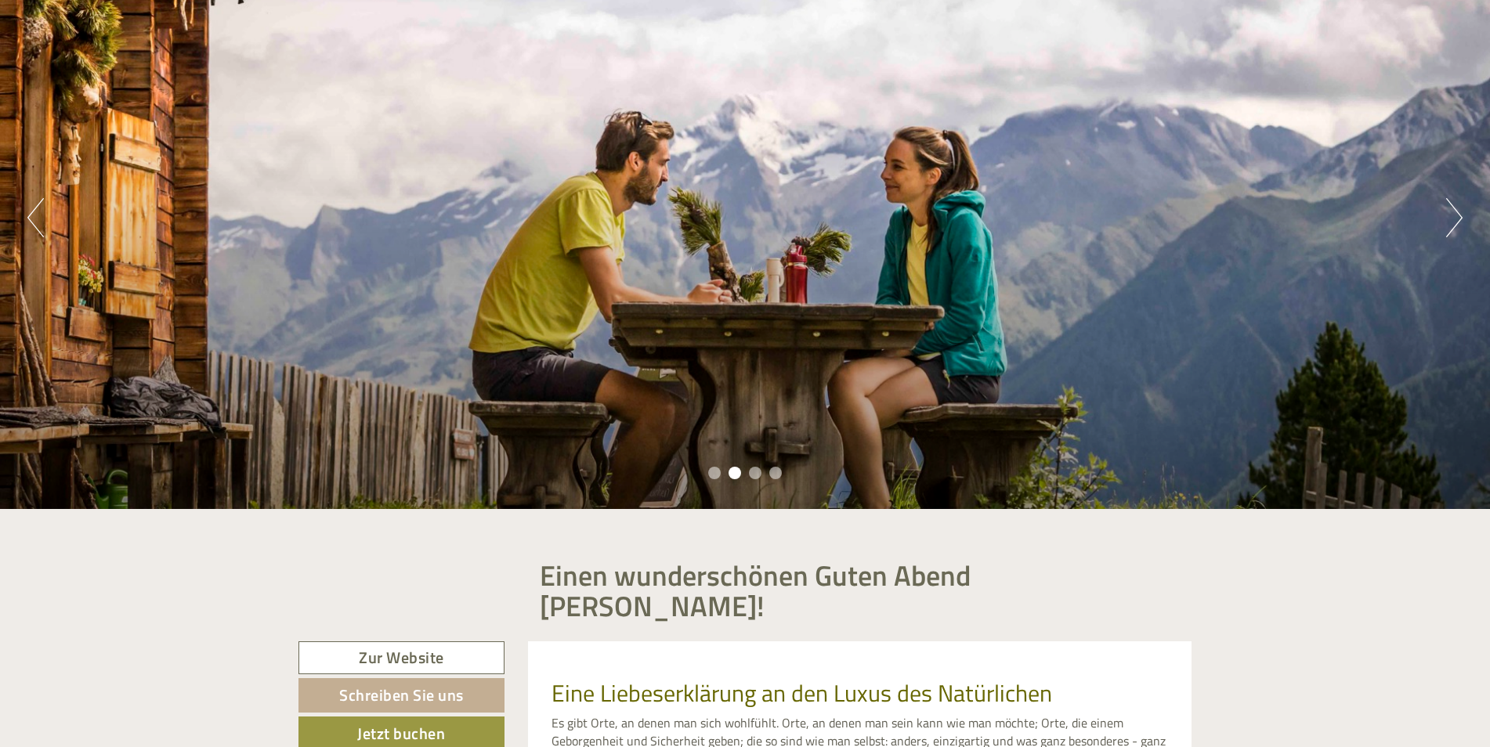
click at [1461, 221] on button "Next" at bounding box center [1454, 217] width 16 height 39
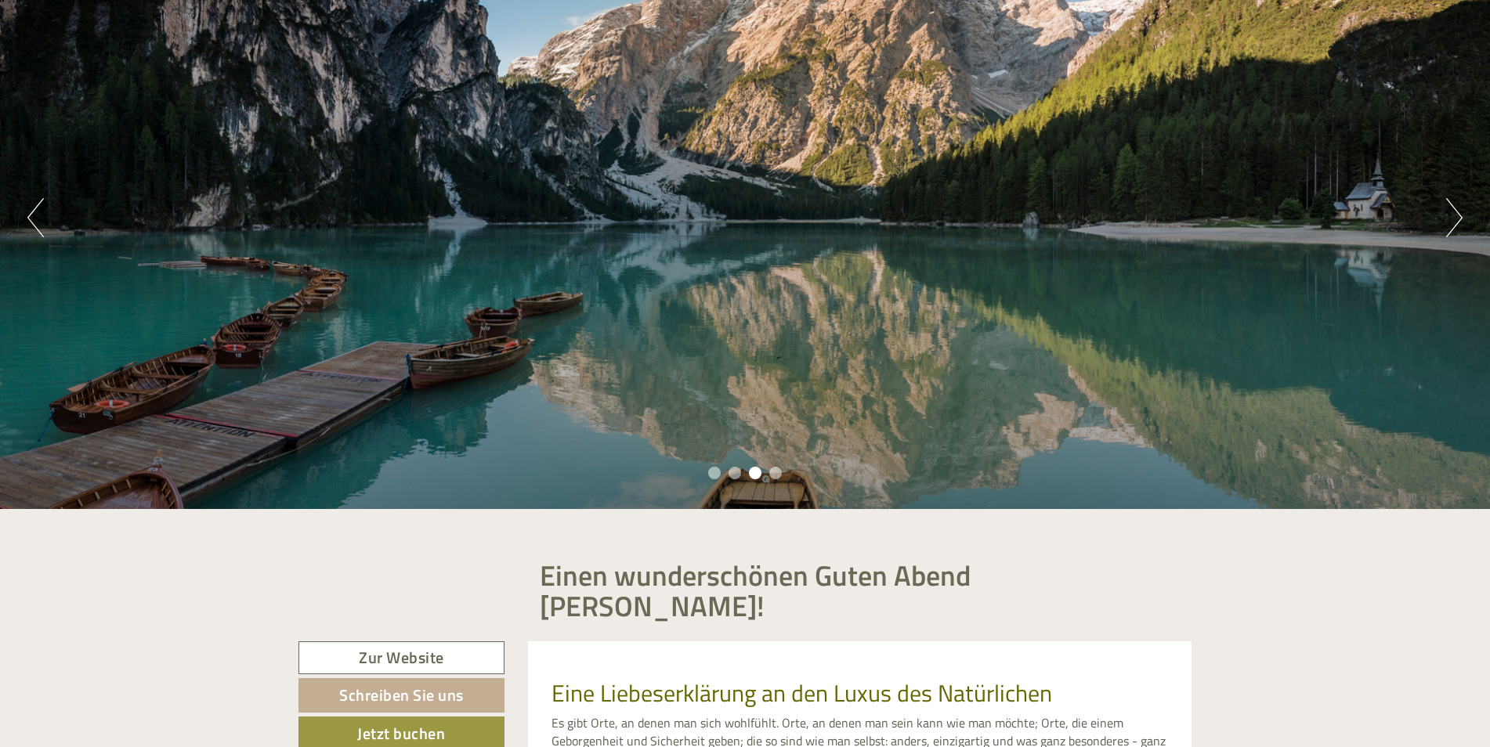
click at [1461, 221] on button "Next" at bounding box center [1454, 217] width 16 height 39
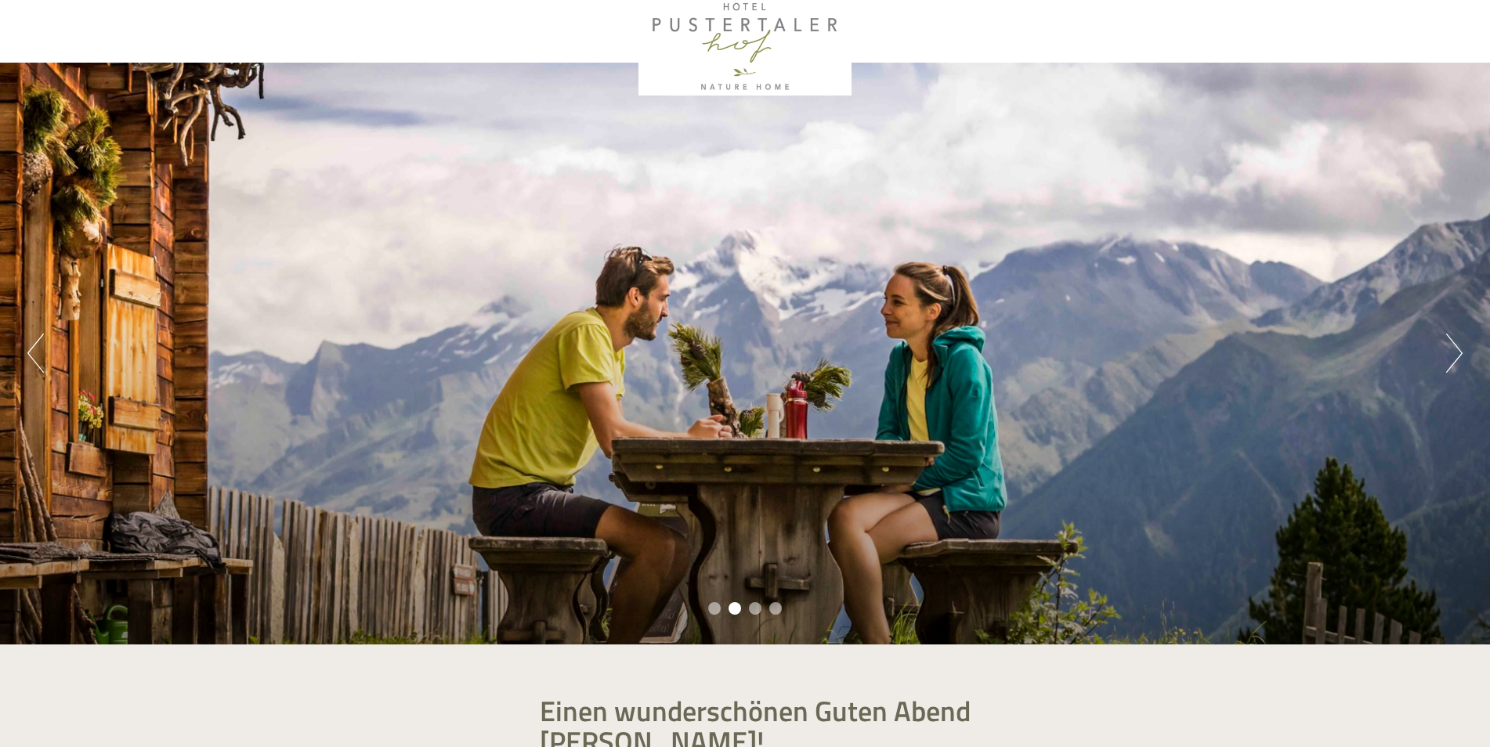
scroll to position [13, 0]
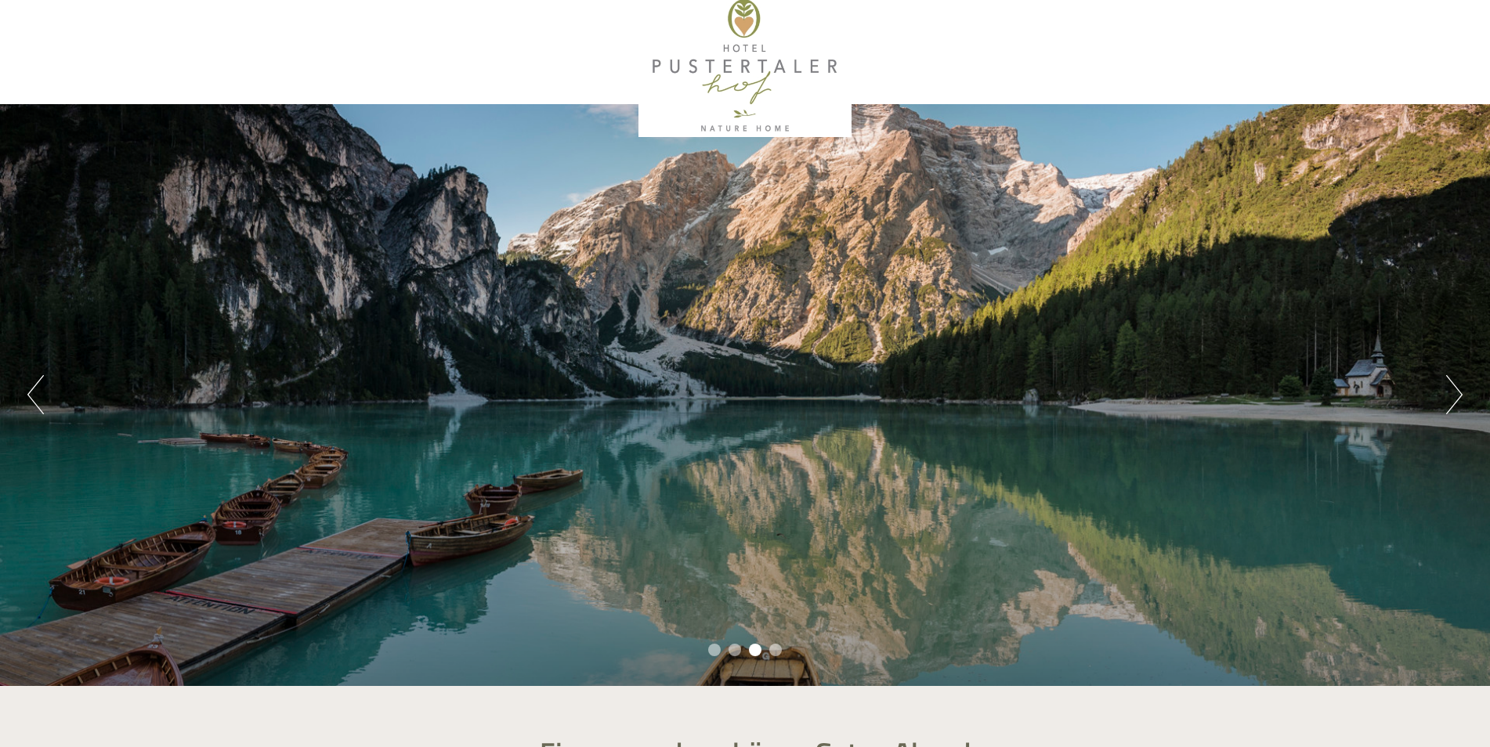
drag, startPoint x: 1489, startPoint y: 34, endPoint x: 1488, endPoint y: 73, distance: 38.4
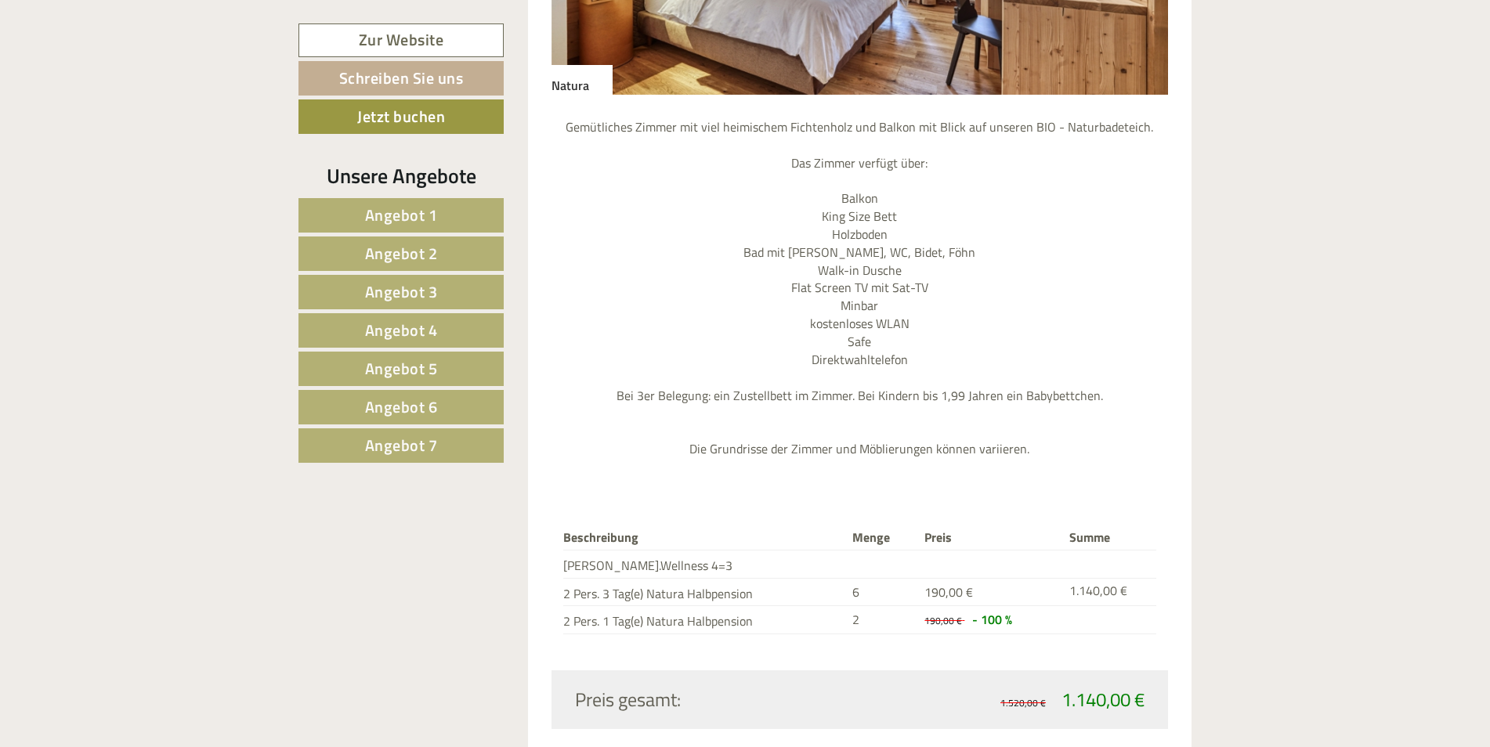
scroll to position [8666, 0]
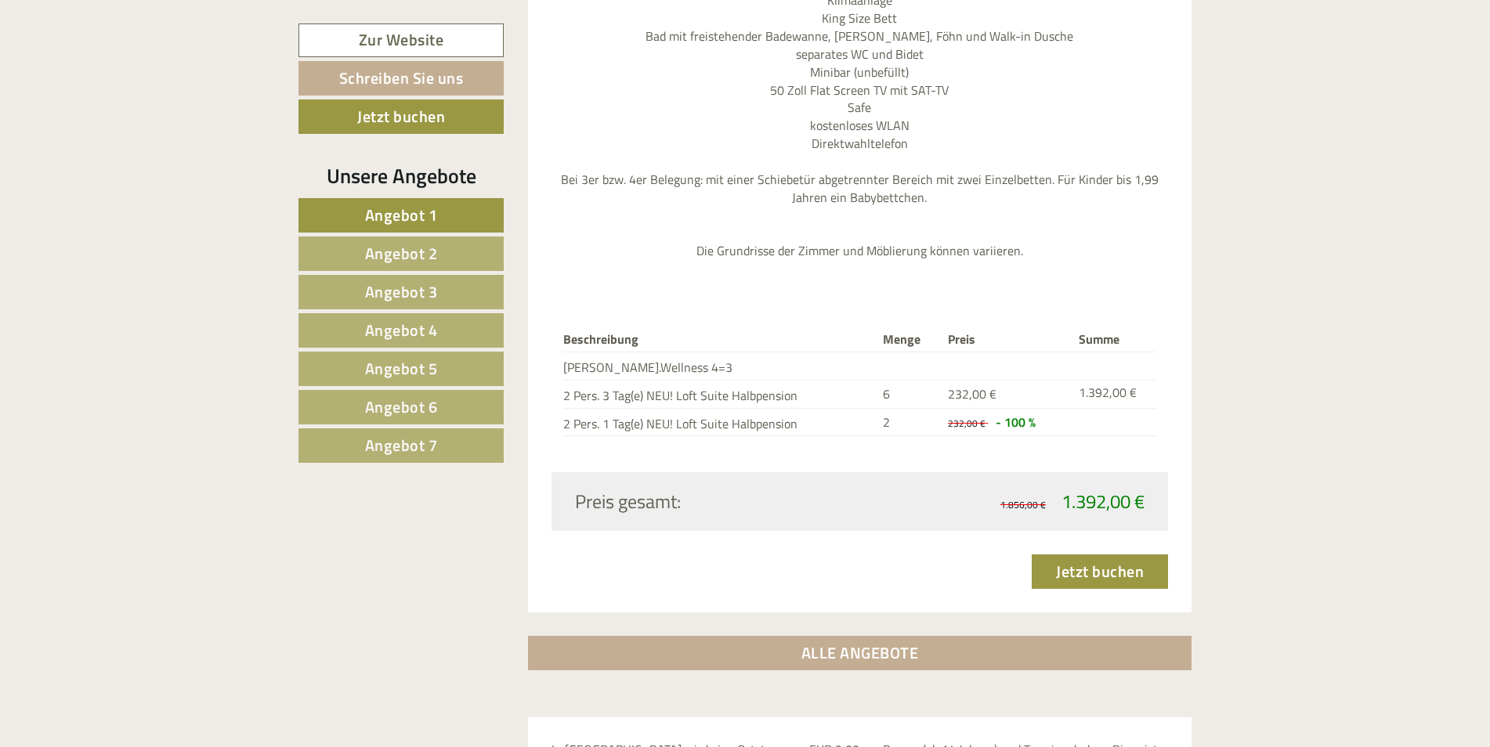
scroll to position [4901, 0]
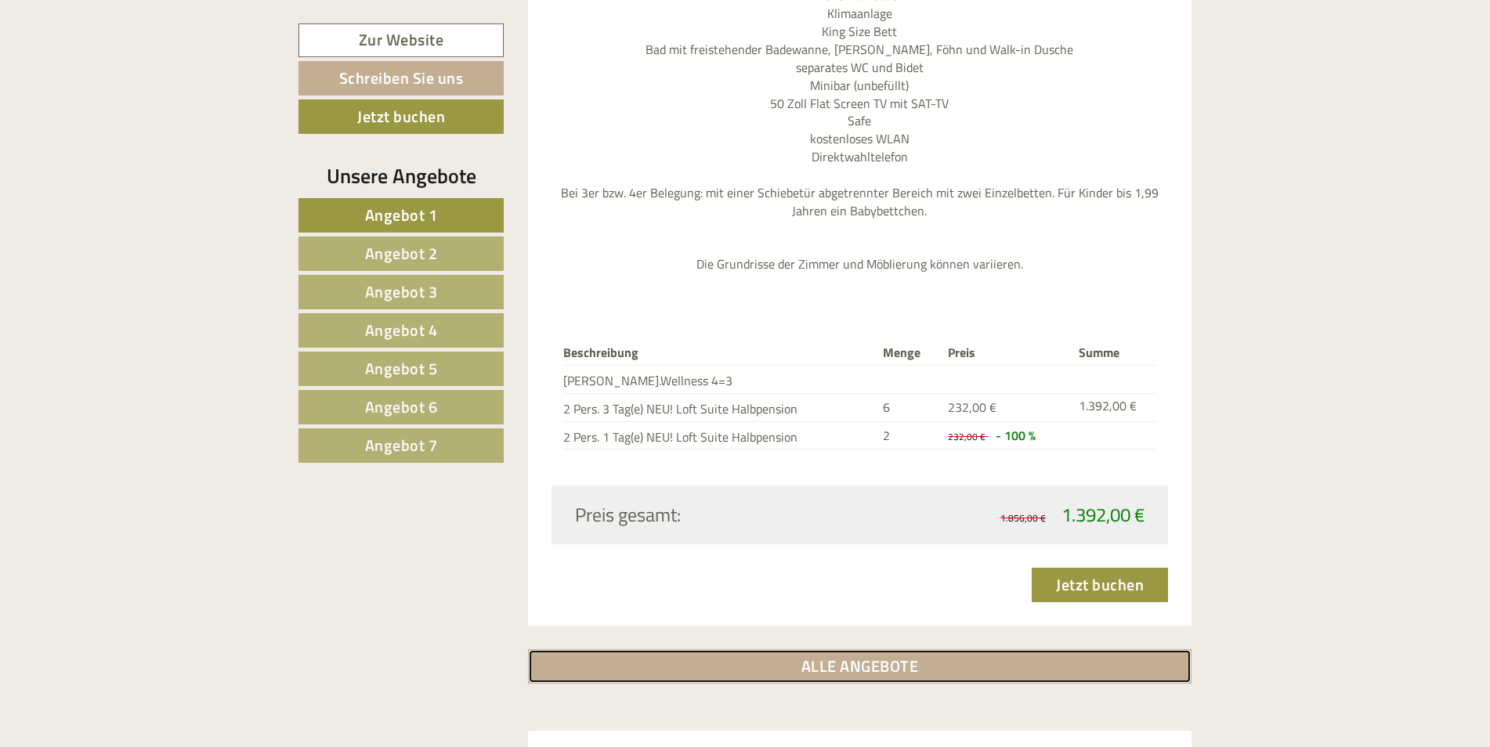
click at [879, 655] on link "ALLE ANGEBOTE" at bounding box center [860, 666] width 664 height 34
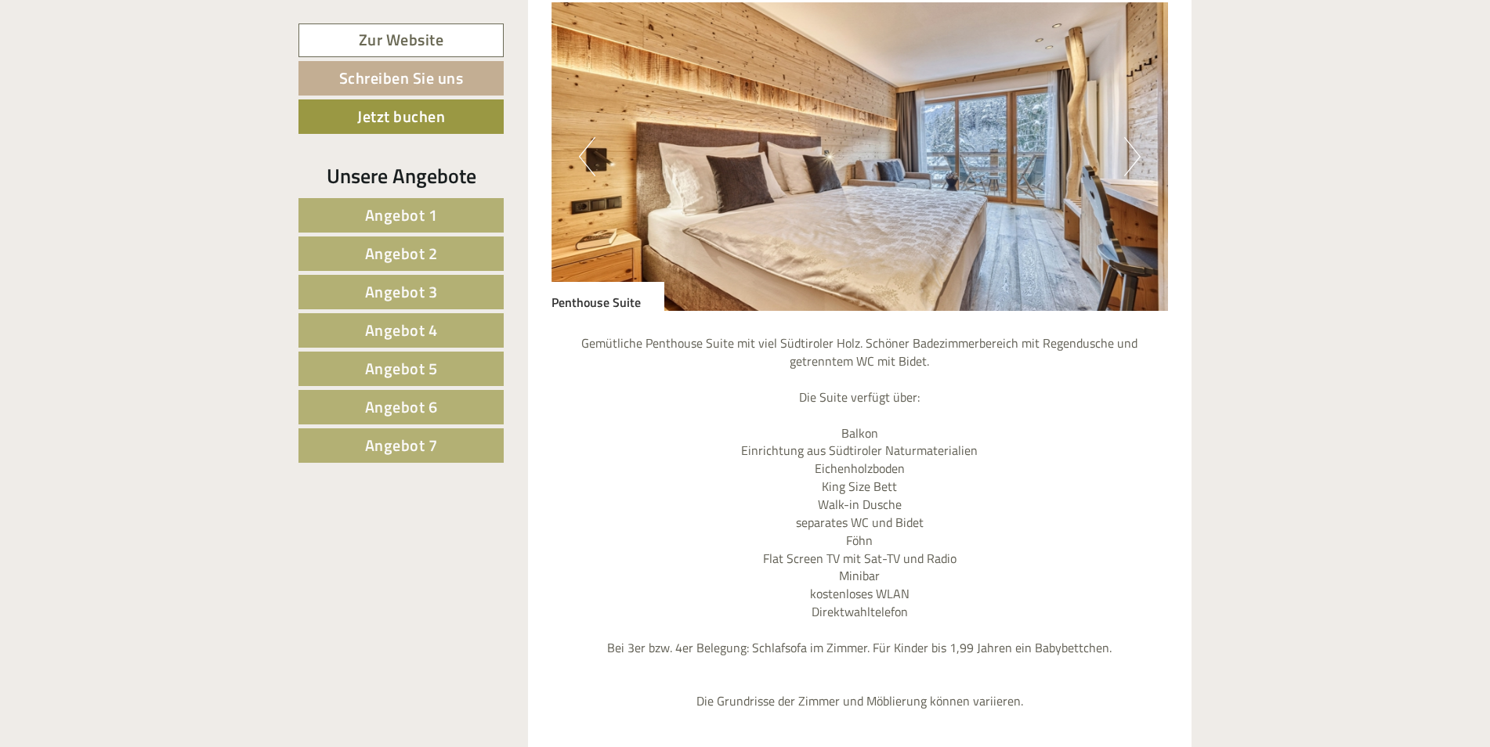
scroll to position [5770, 0]
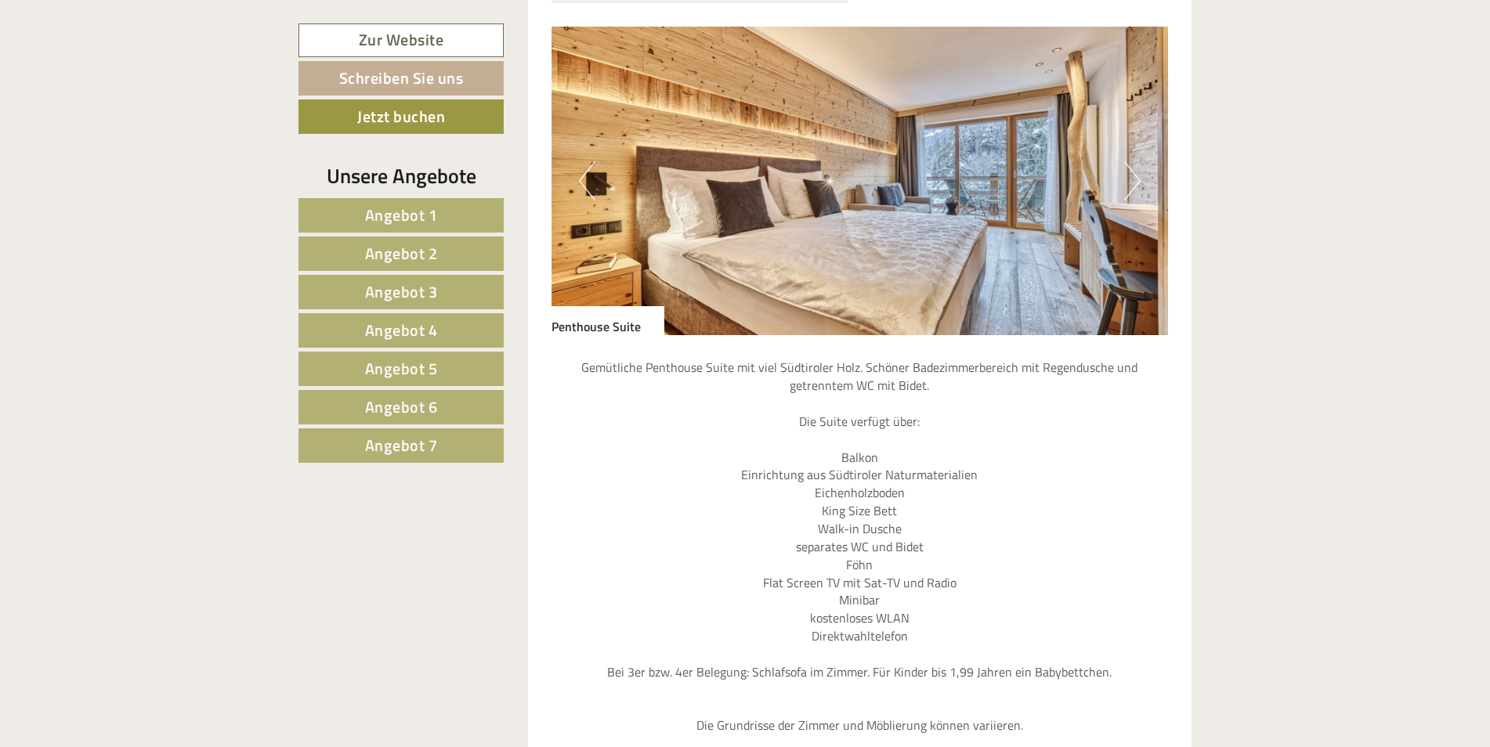
click at [1135, 161] on button "Next" at bounding box center [1132, 180] width 16 height 39
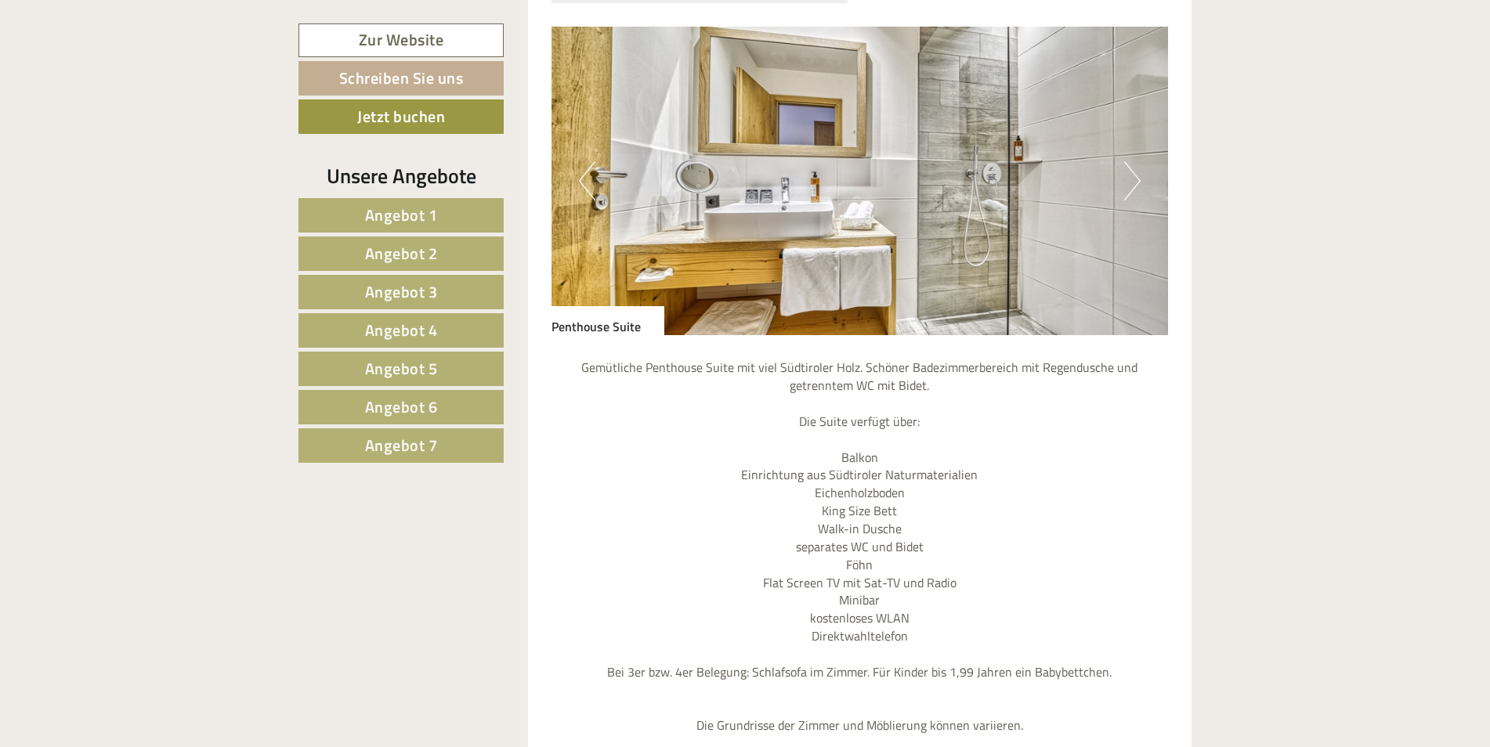
click at [1135, 161] on button "Next" at bounding box center [1132, 180] width 16 height 39
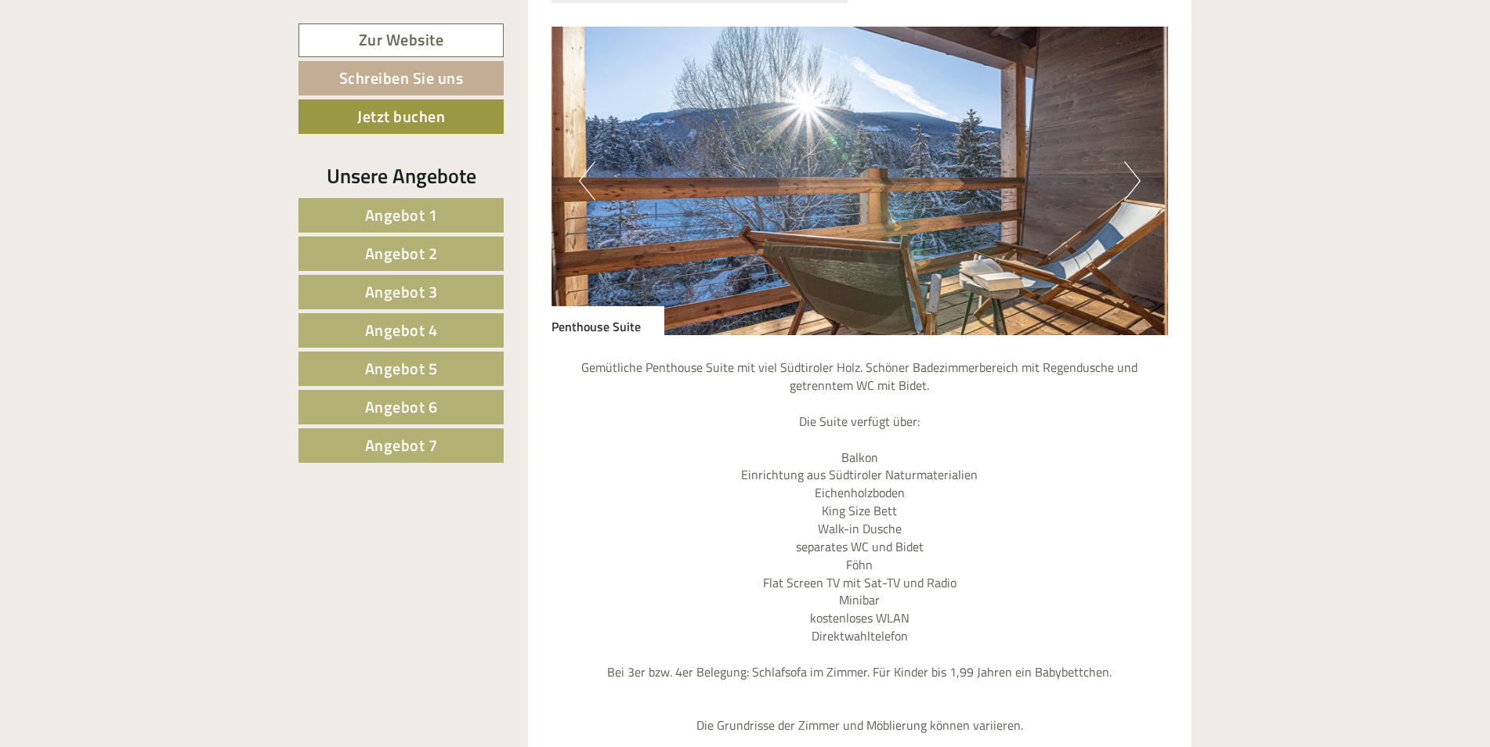
click at [1135, 161] on button "Next" at bounding box center [1132, 180] width 16 height 39
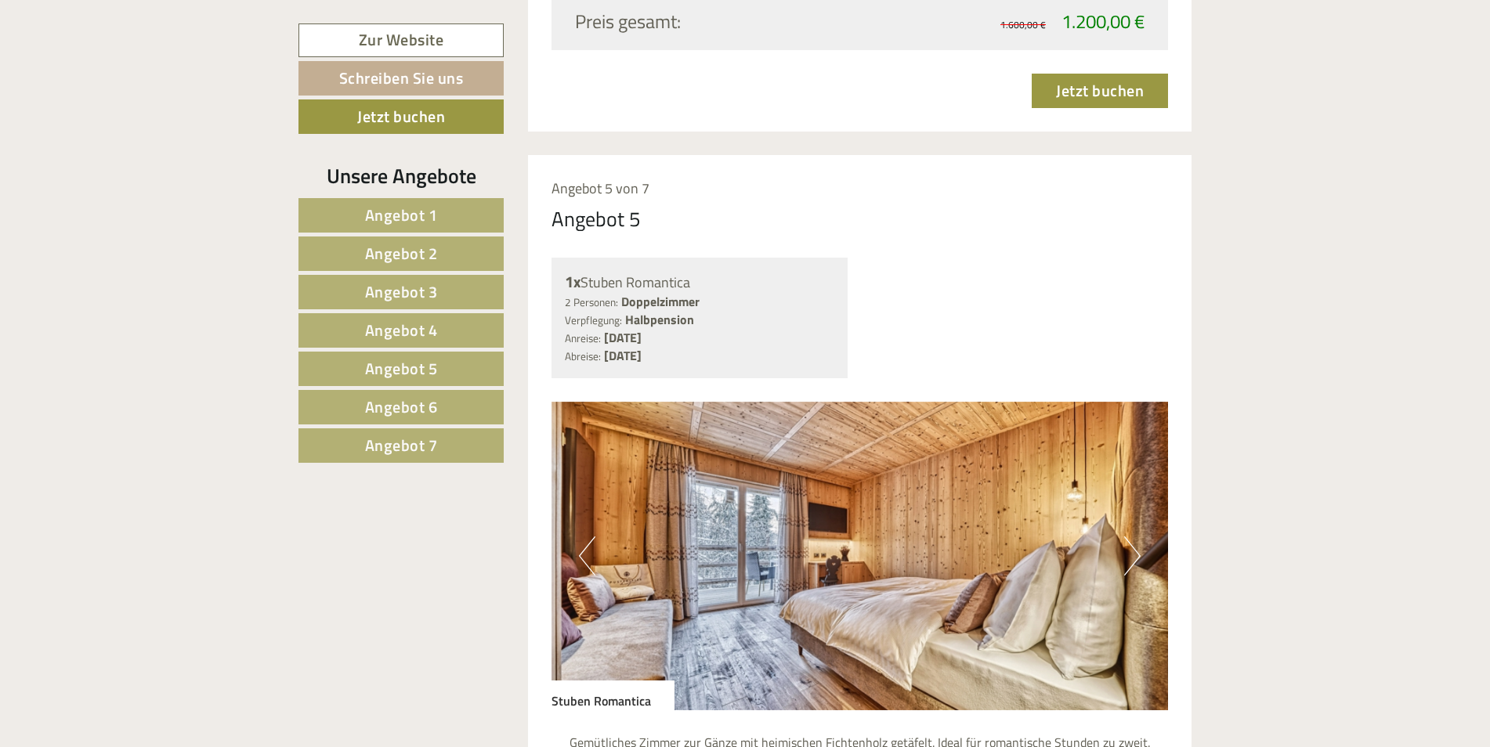
scroll to position [6822, 0]
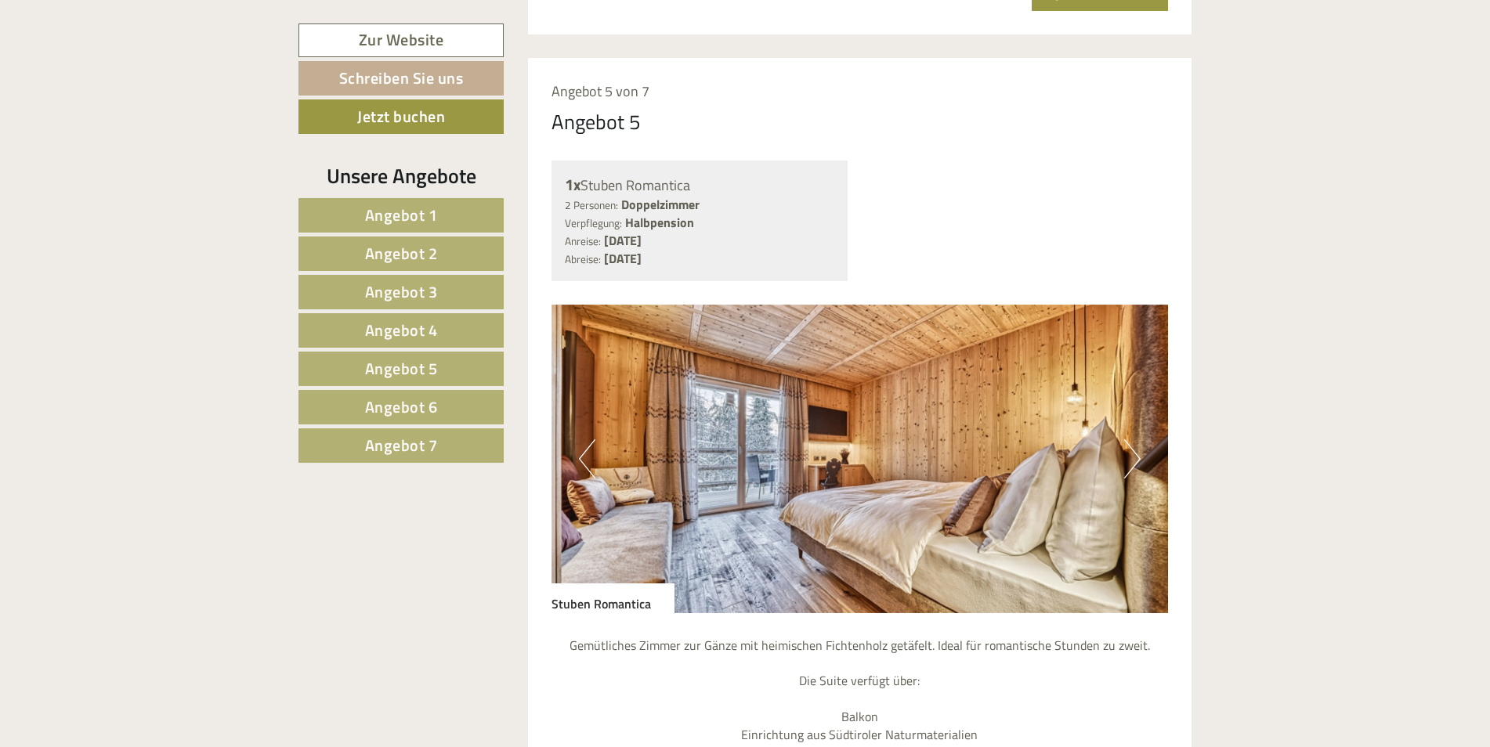
click at [1136, 439] on button "Next" at bounding box center [1132, 458] width 16 height 39
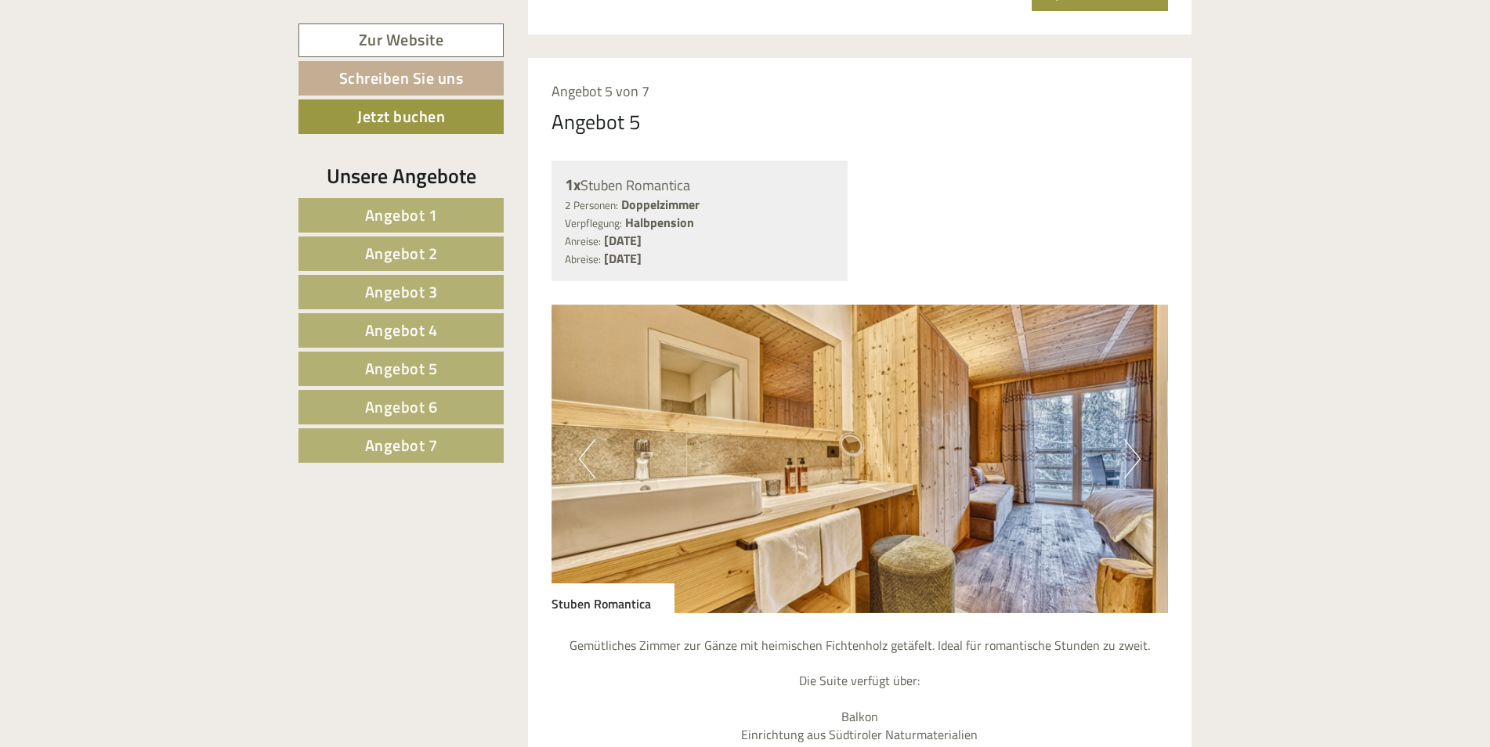
click at [1136, 439] on button "Next" at bounding box center [1132, 458] width 16 height 39
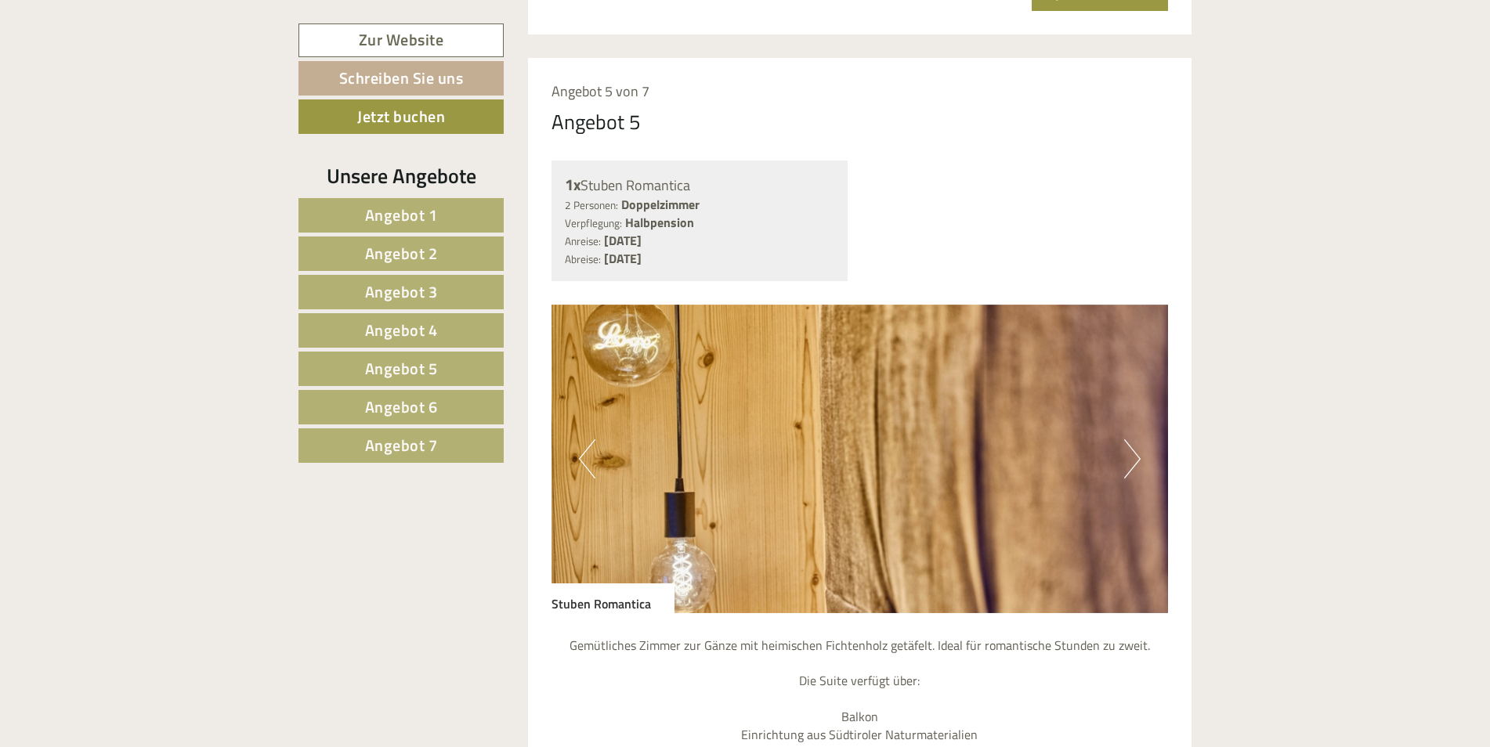
click at [1136, 439] on button "Next" at bounding box center [1132, 458] width 16 height 39
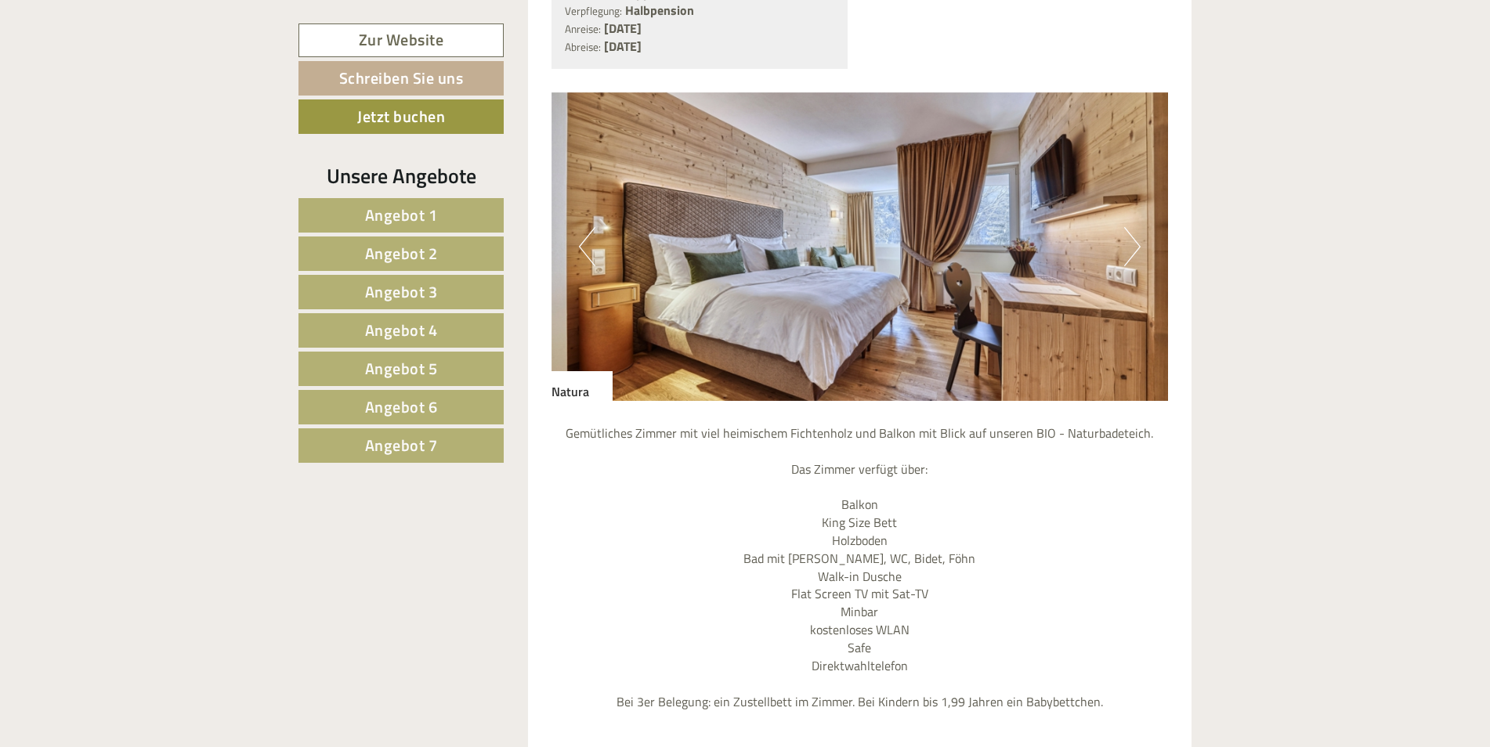
scroll to position [8359, 0]
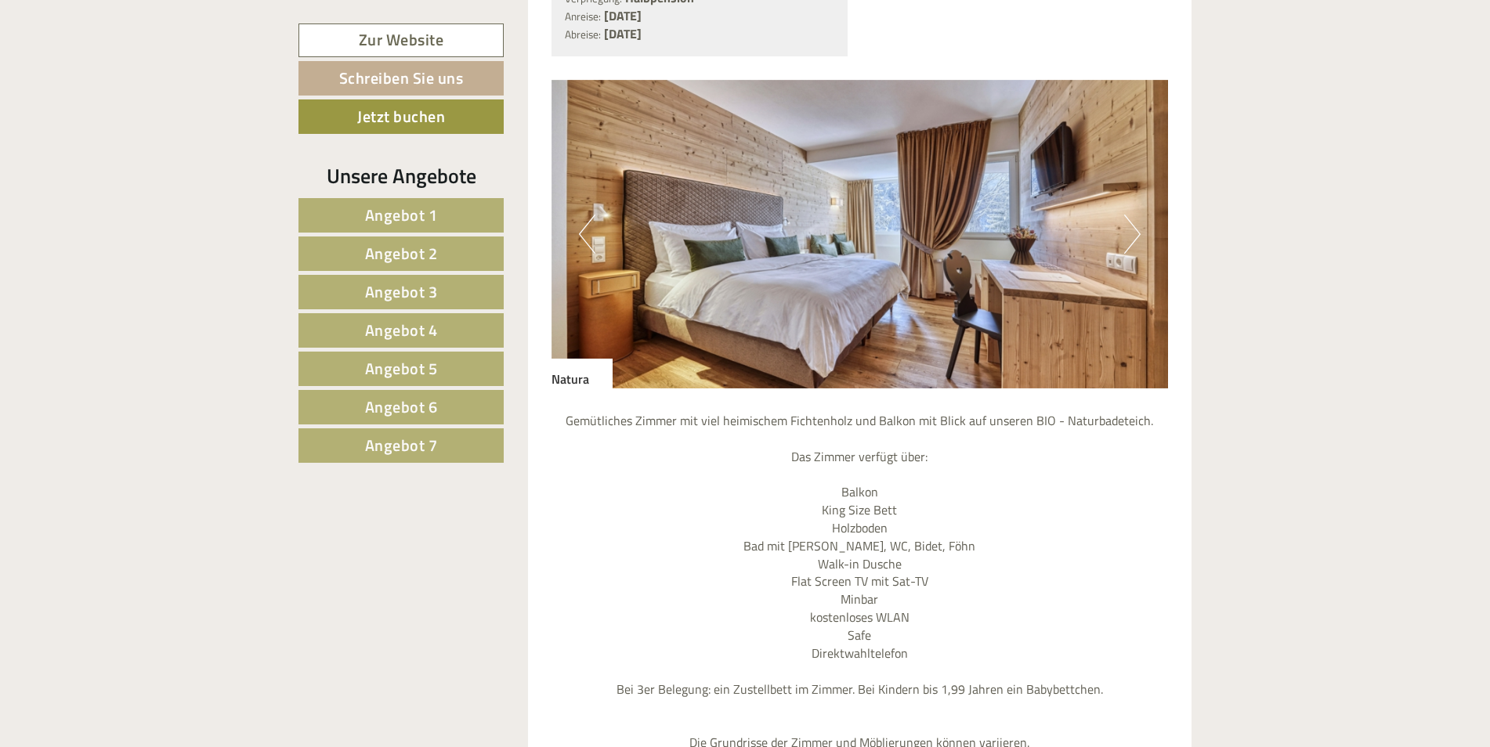
click at [1129, 215] on button "Next" at bounding box center [1132, 234] width 16 height 39
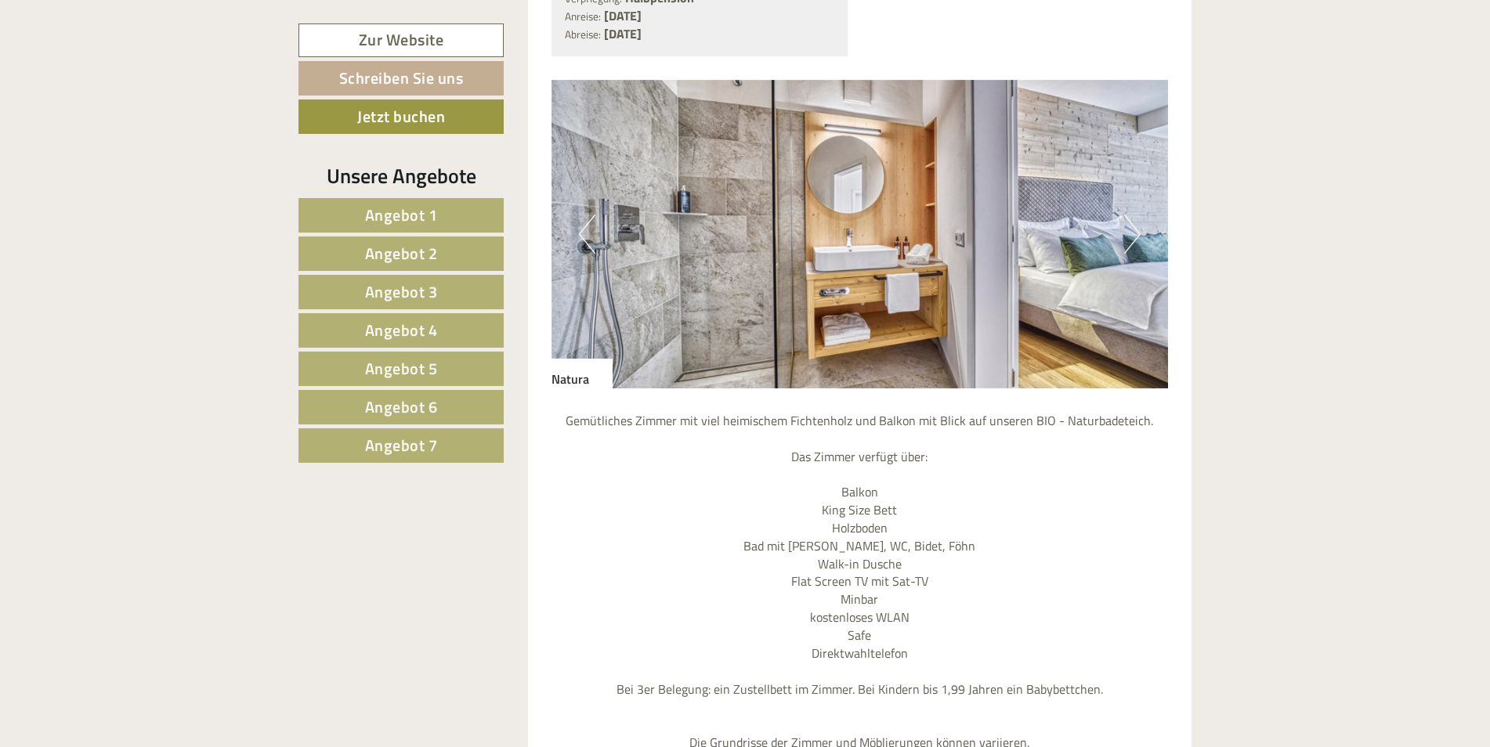
click at [1129, 215] on button "Next" at bounding box center [1132, 234] width 16 height 39
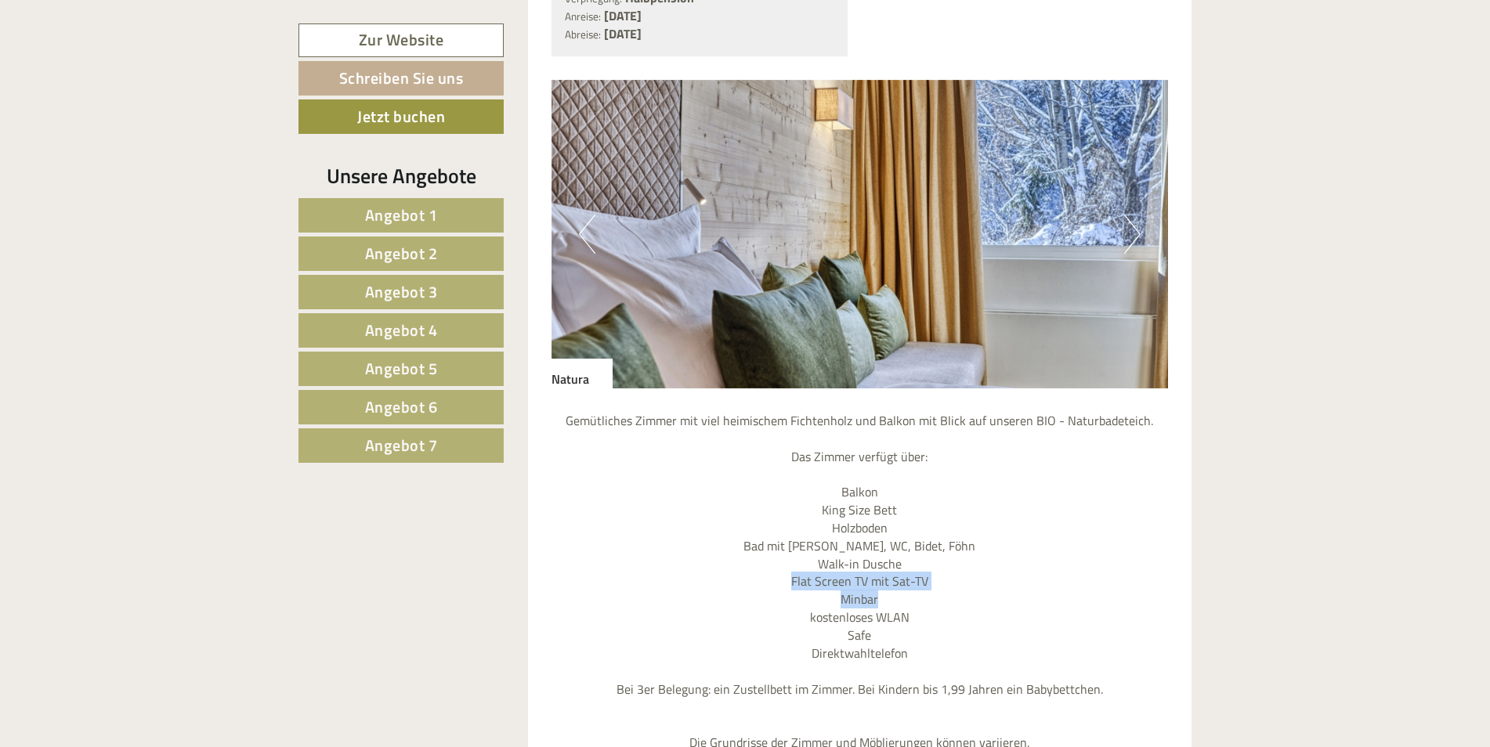
drag, startPoint x: 1486, startPoint y: 567, endPoint x: 1500, endPoint y: 576, distance: 16.5
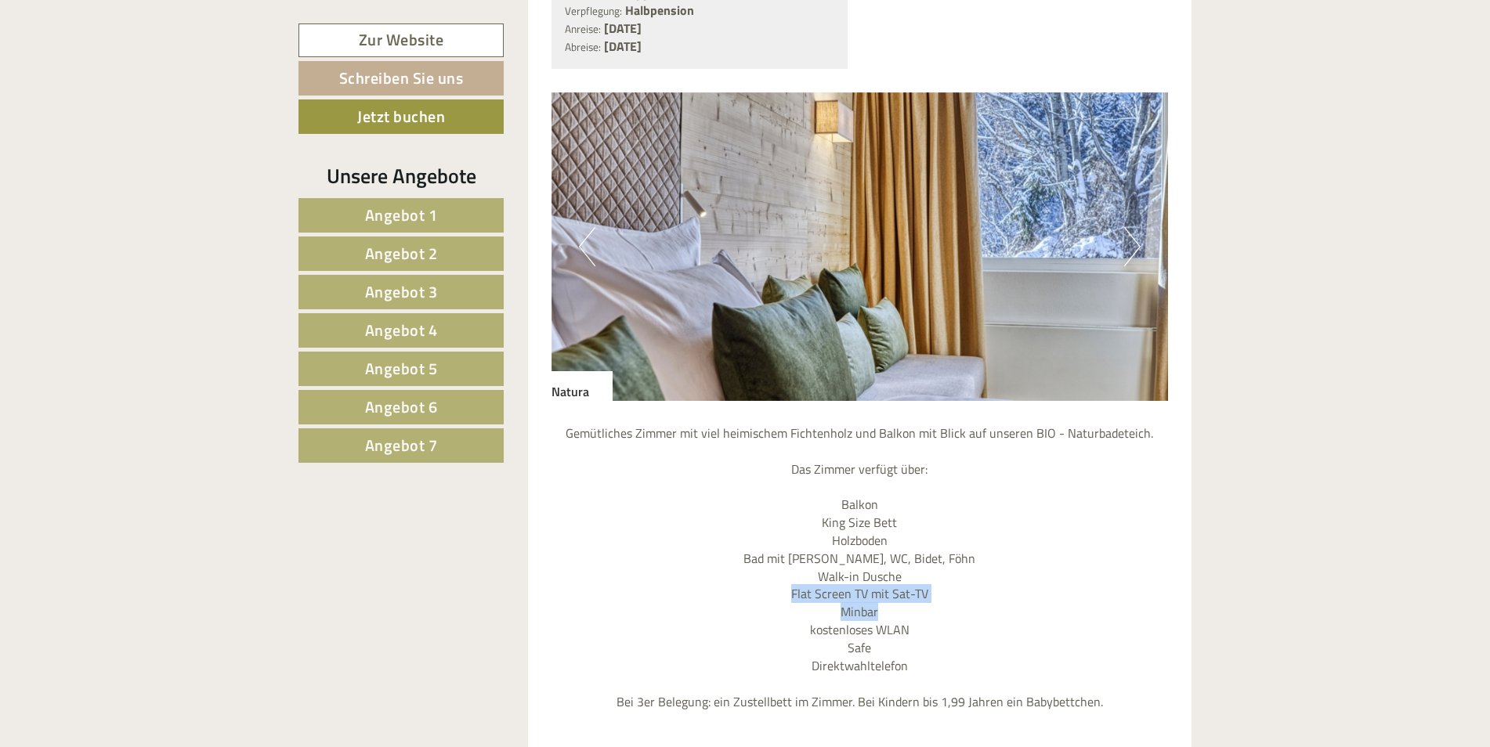
scroll to position [8322, 0]
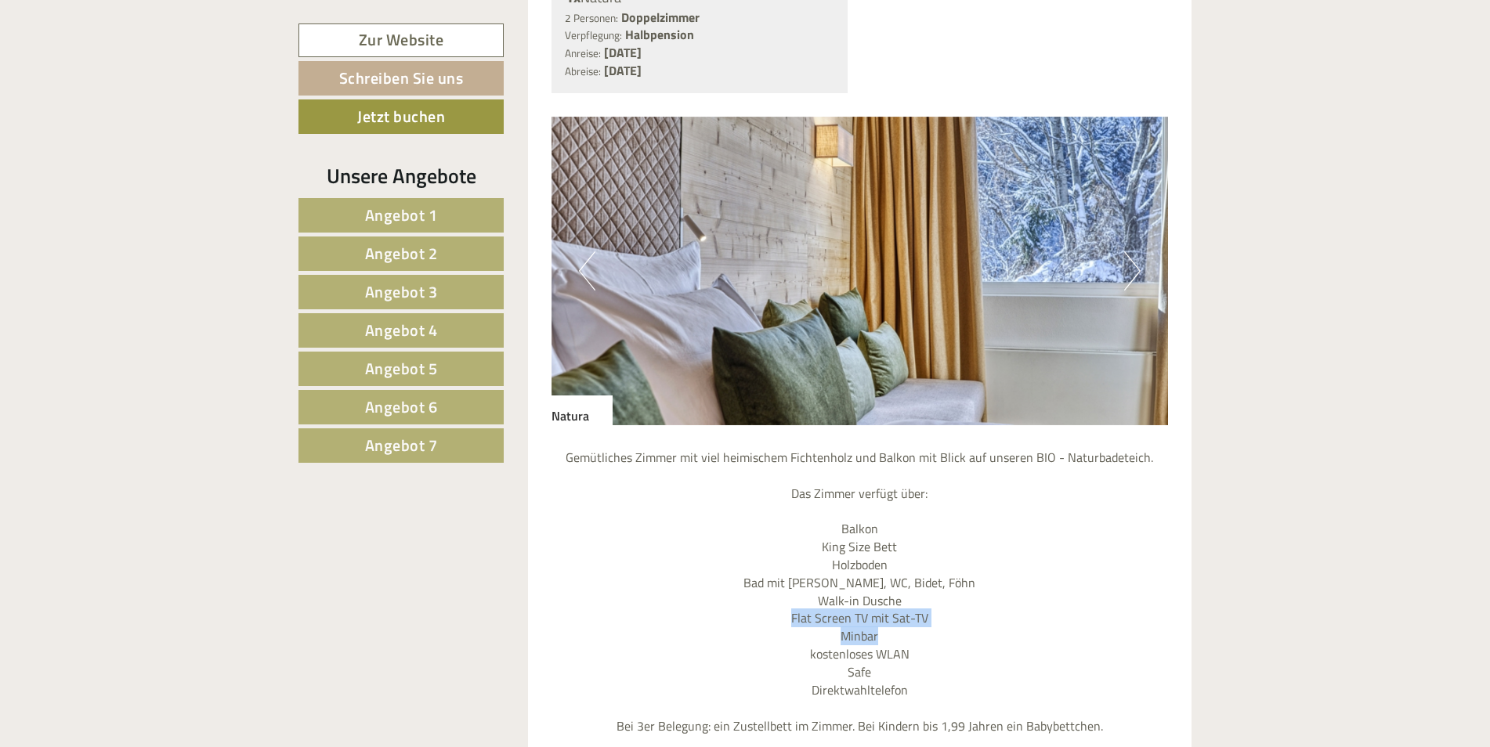
click at [1136, 259] on button "Next" at bounding box center [1132, 270] width 16 height 39
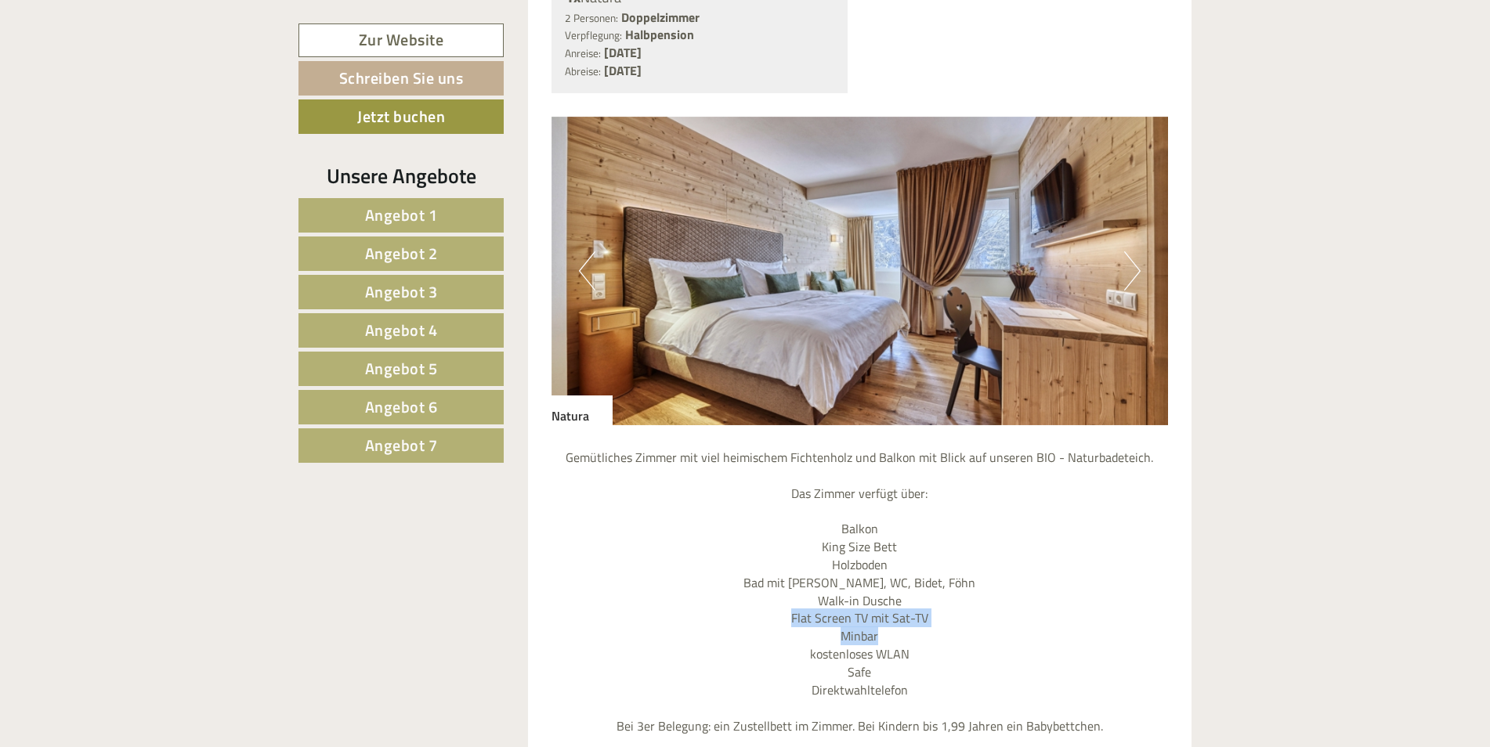
click at [1136, 259] on button "Next" at bounding box center [1132, 270] width 16 height 39
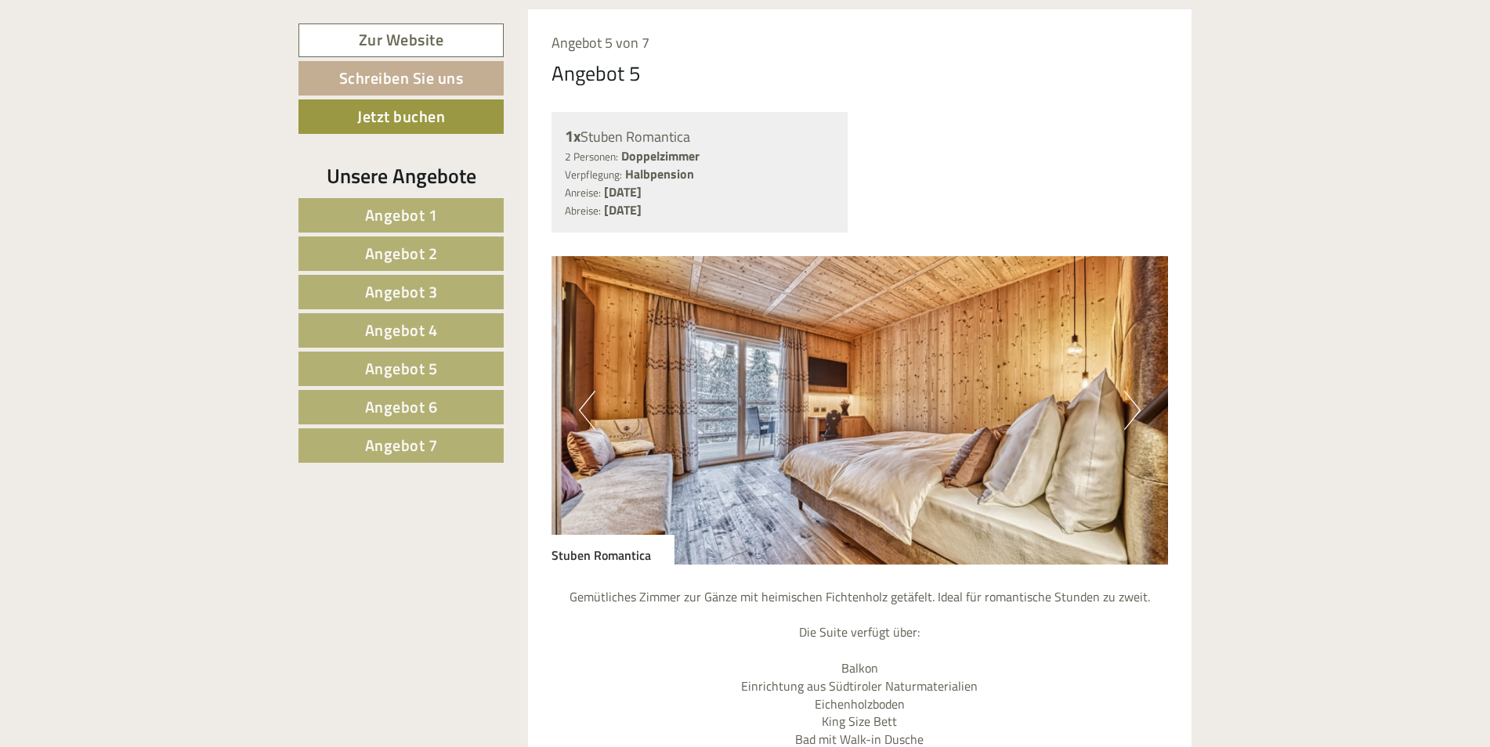
scroll to position [6798, 0]
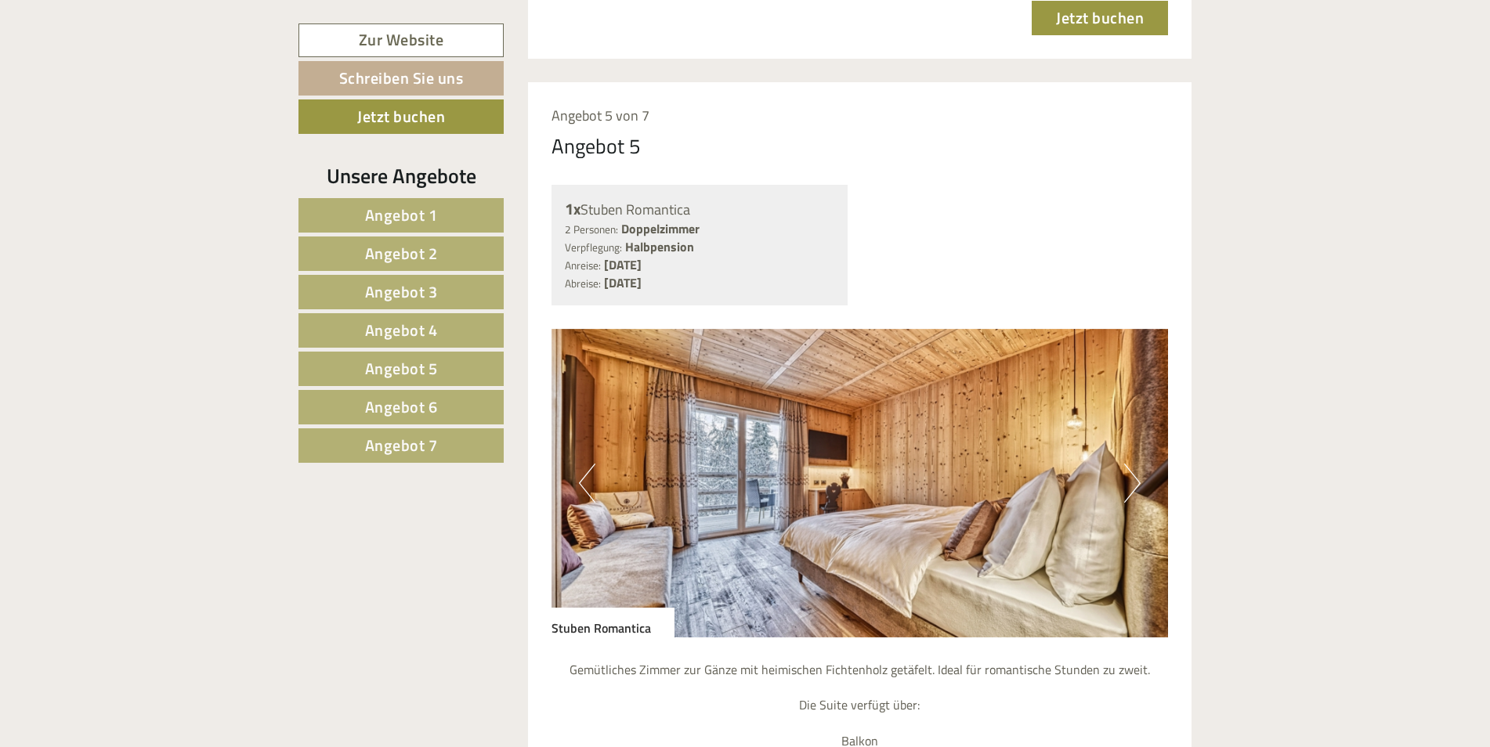
click at [1131, 468] on button "Next" at bounding box center [1132, 483] width 16 height 39
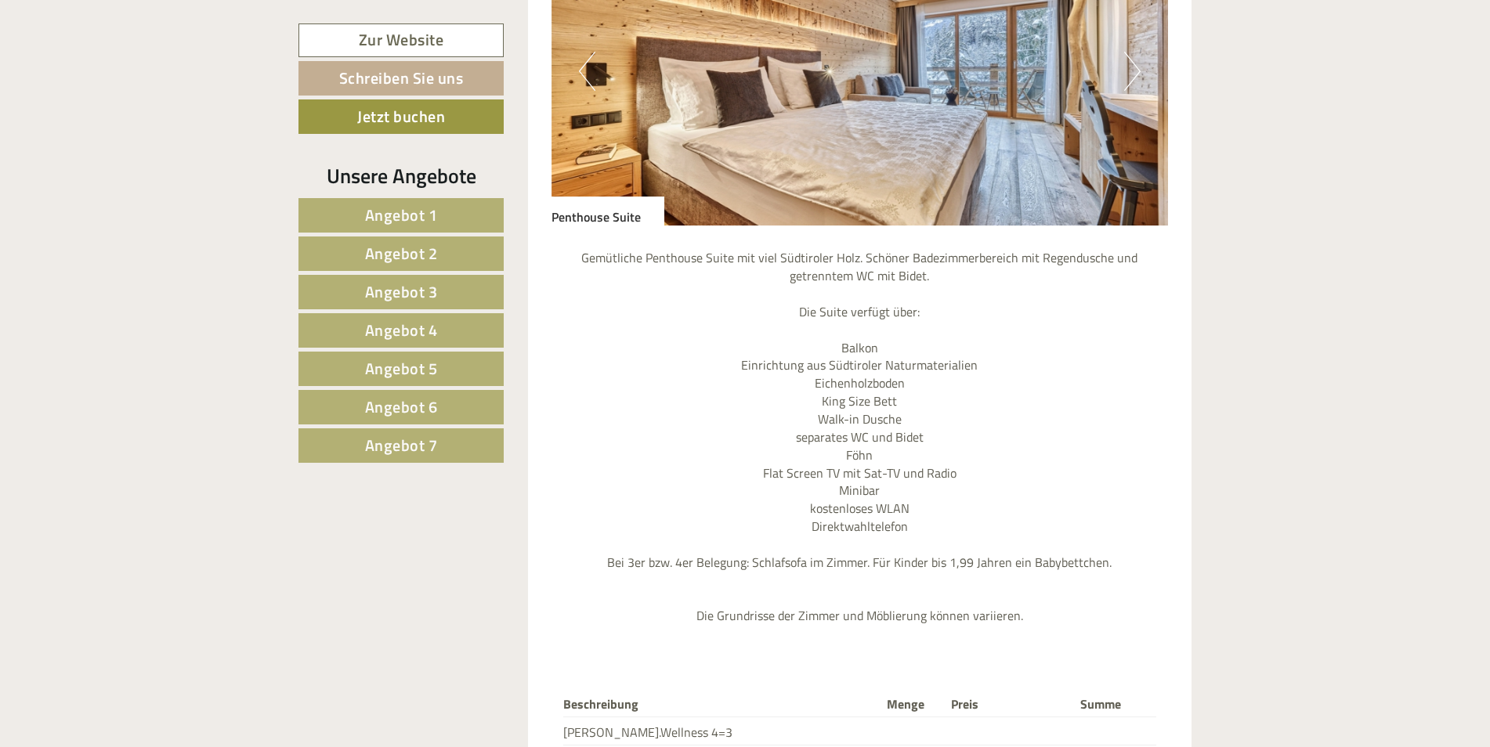
scroll to position [5794, 0]
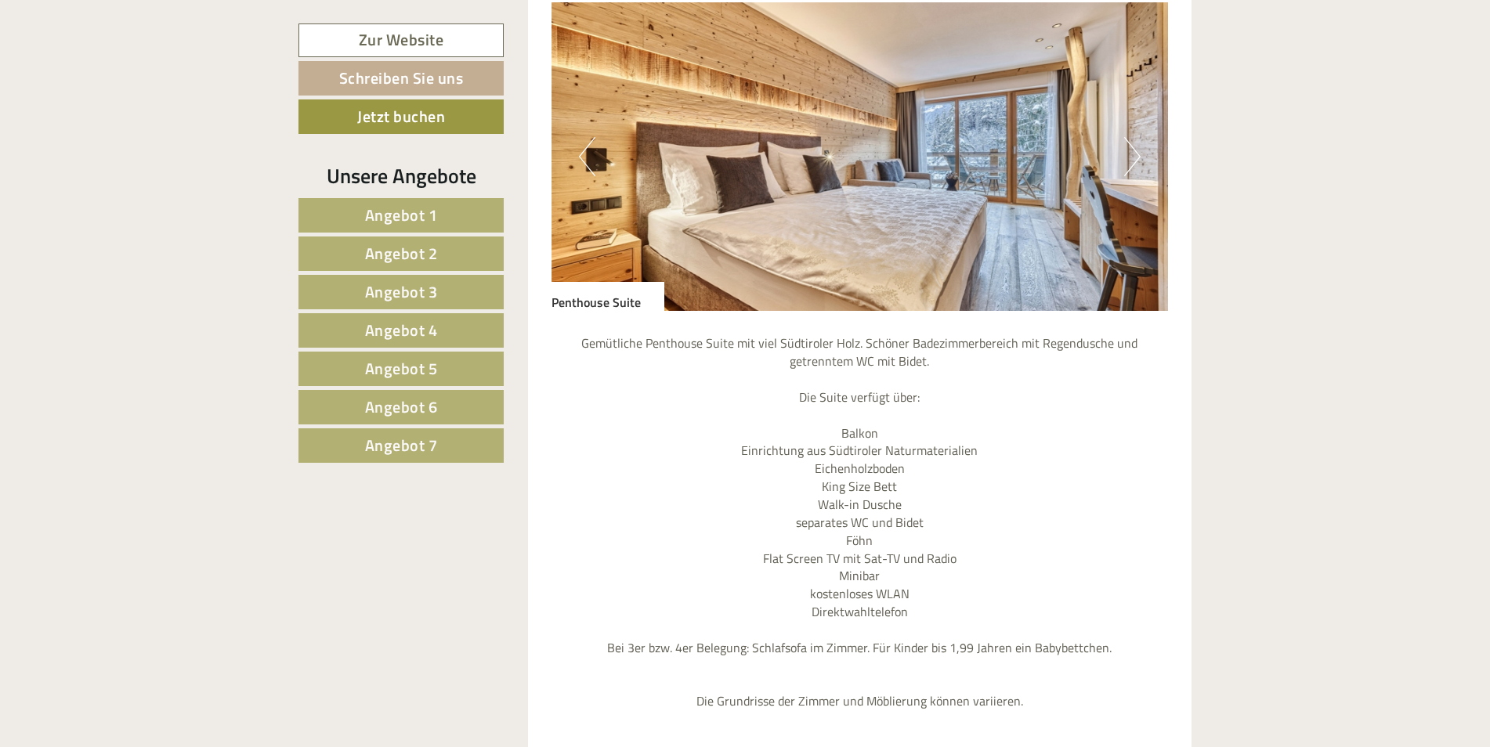
click at [1136, 143] on button "Next" at bounding box center [1132, 156] width 16 height 39
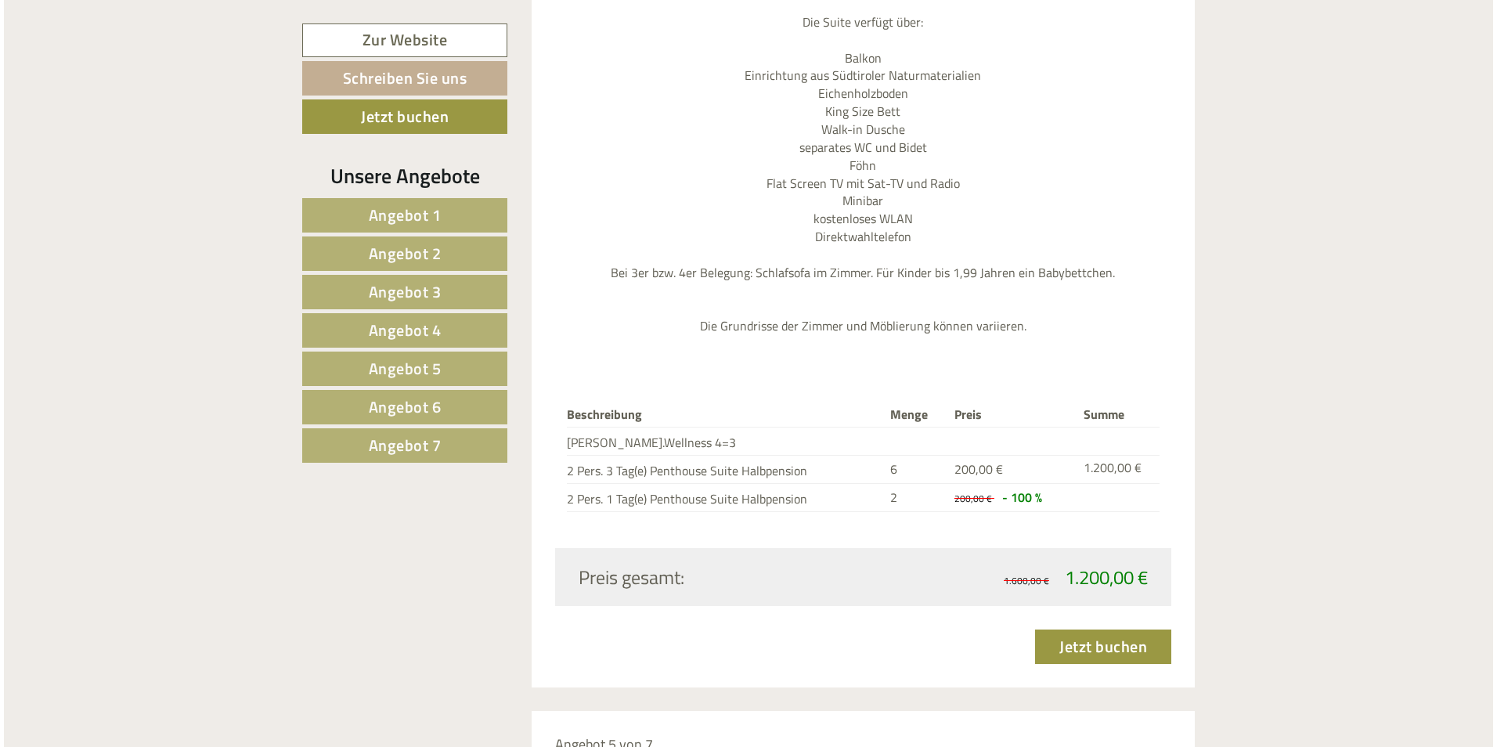
scroll to position [6374, 0]
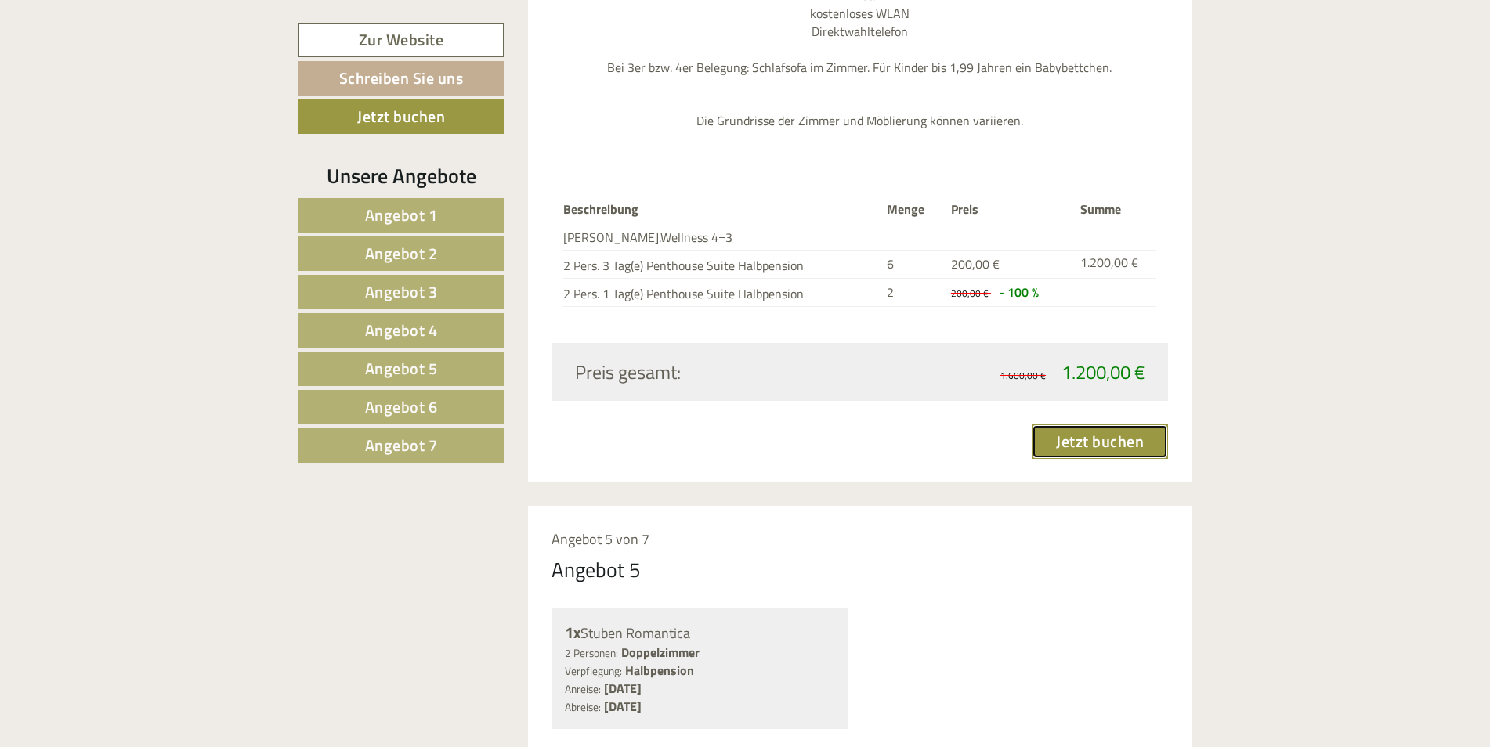
click at [1066, 424] on link "Jetzt buchen" at bounding box center [1099, 441] width 136 height 34
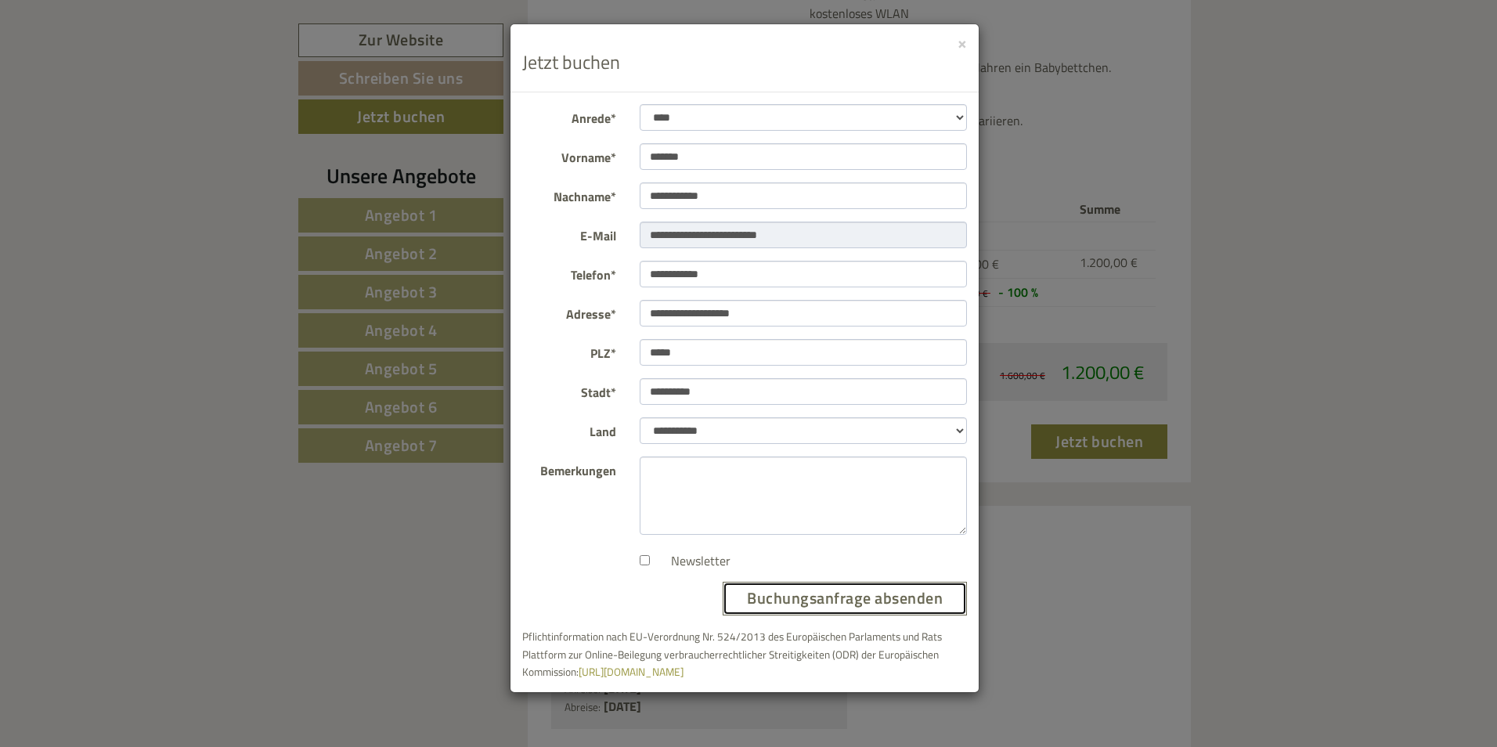
click at [844, 604] on button "Buchungsanfrage absenden" at bounding box center [845, 599] width 244 height 34
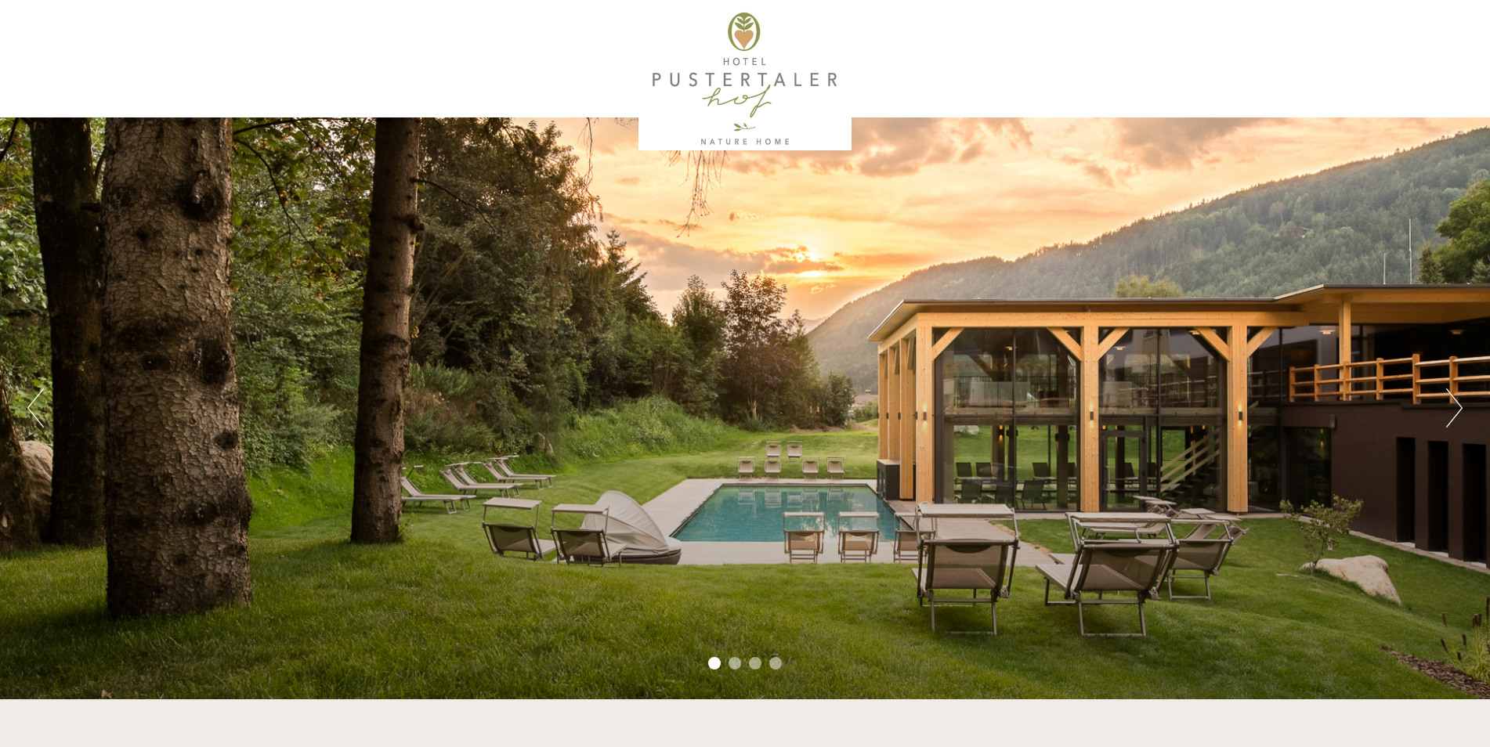
click at [1470, 410] on div "Previous Next 1 2 3 4" at bounding box center [745, 408] width 1490 height 582
click at [1454, 408] on button "Next" at bounding box center [1454, 407] width 16 height 39
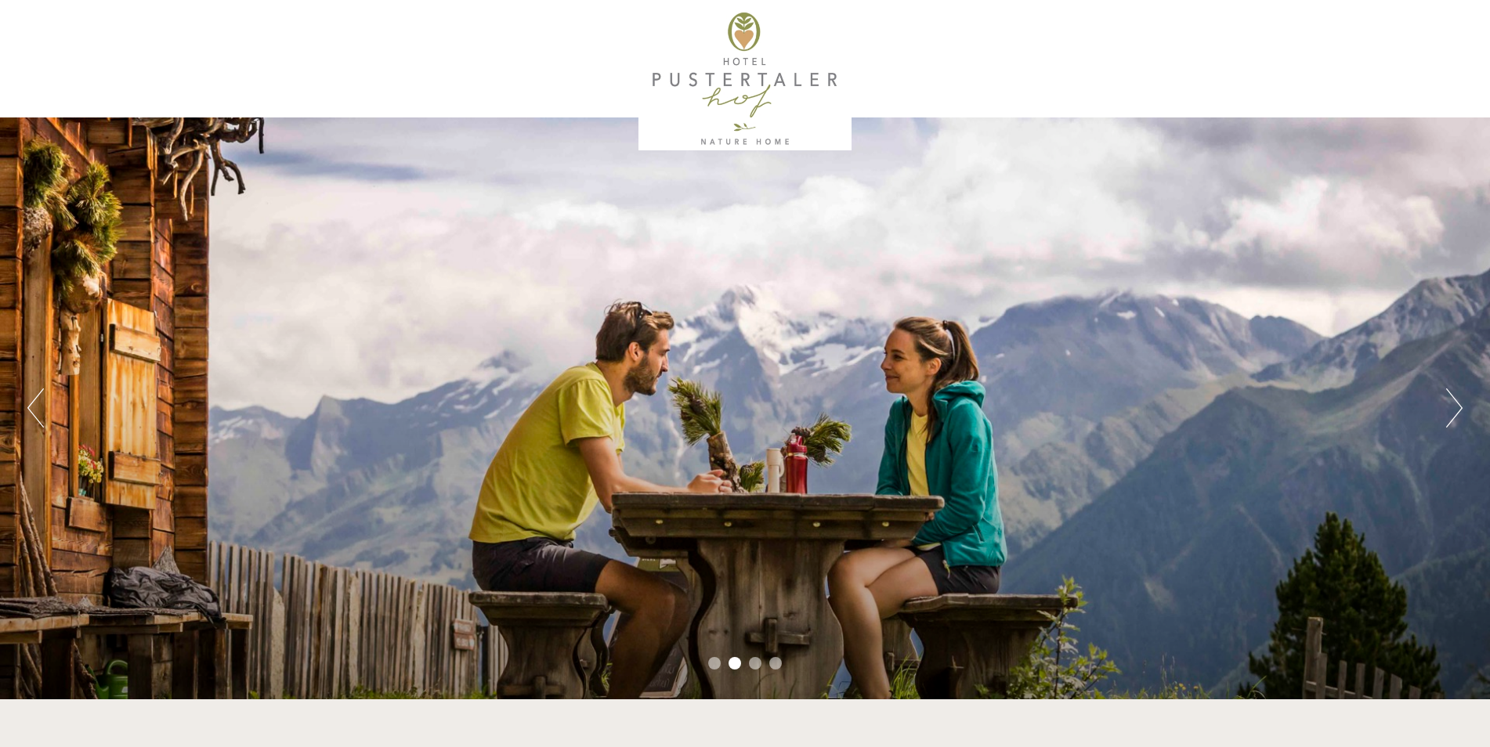
click at [1454, 408] on button "Next" at bounding box center [1454, 407] width 16 height 39
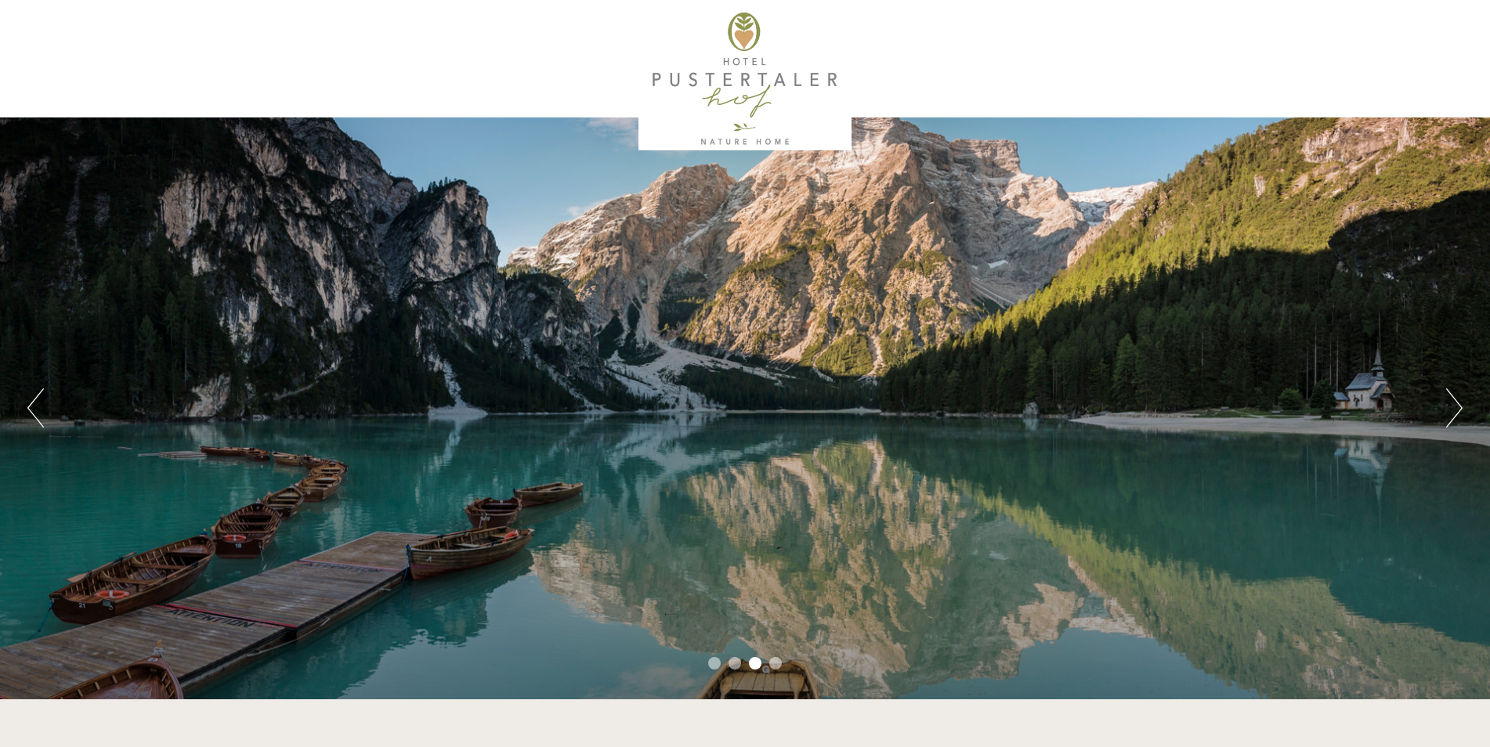
click at [1454, 408] on button "Next" at bounding box center [1454, 407] width 16 height 39
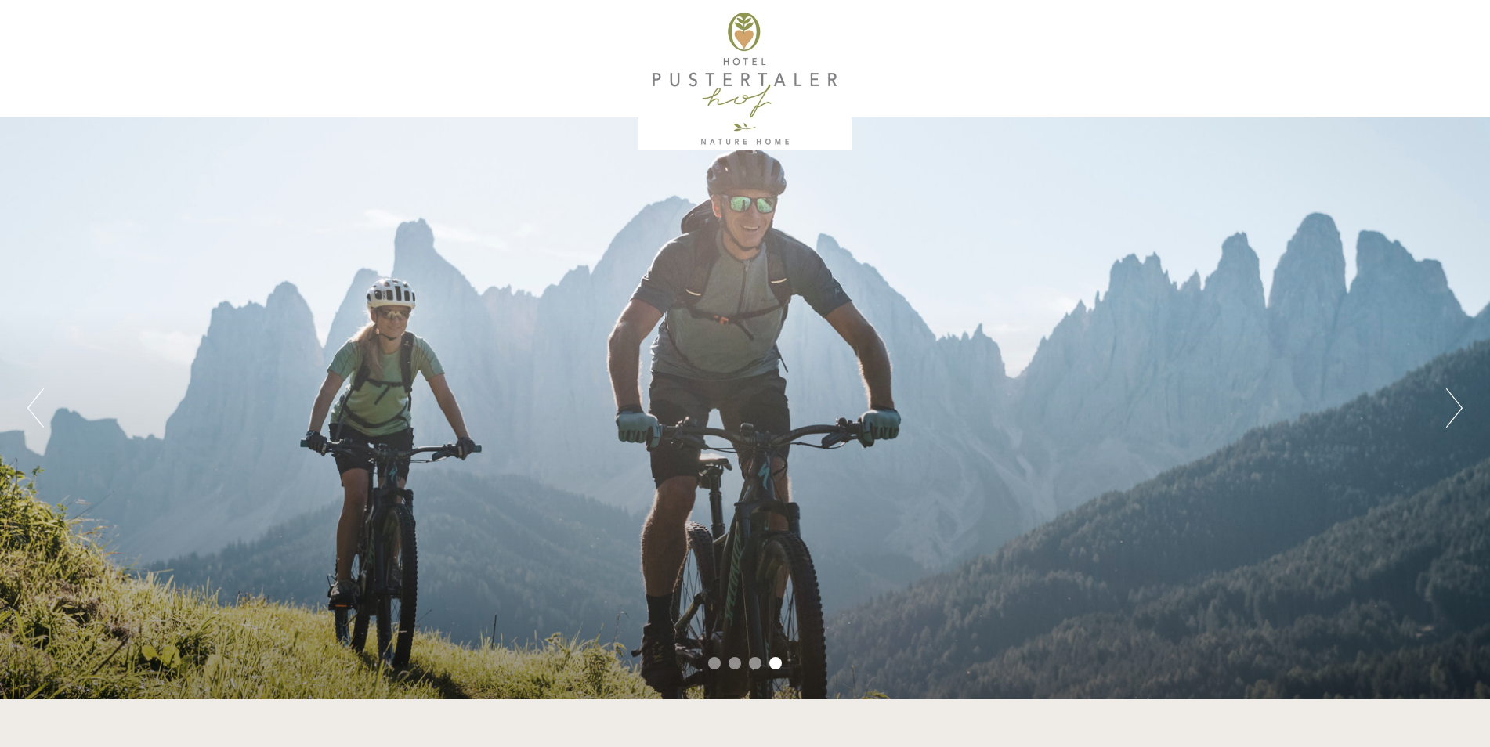
click at [1454, 408] on button "Next" at bounding box center [1454, 407] width 16 height 39
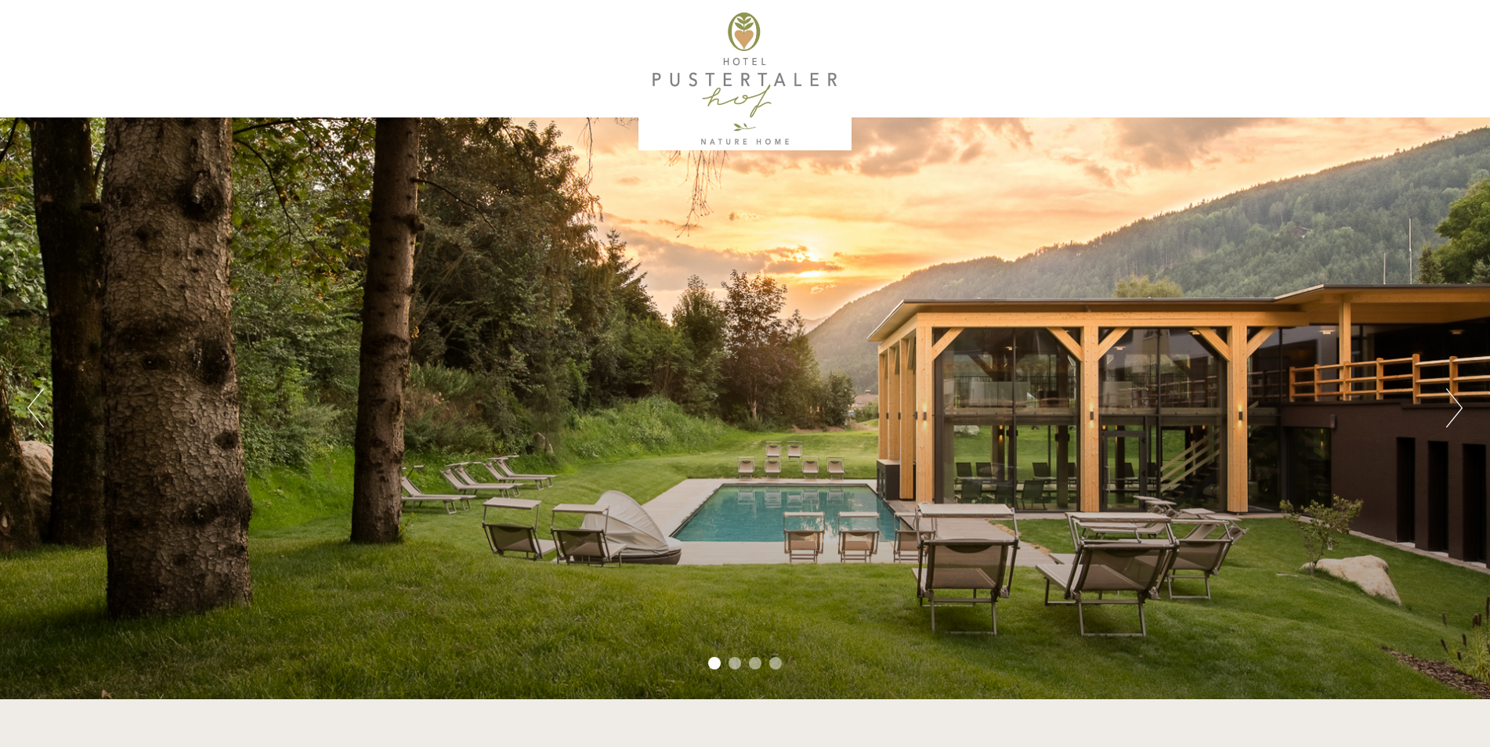
click at [1454, 408] on button "Next" at bounding box center [1454, 407] width 16 height 39
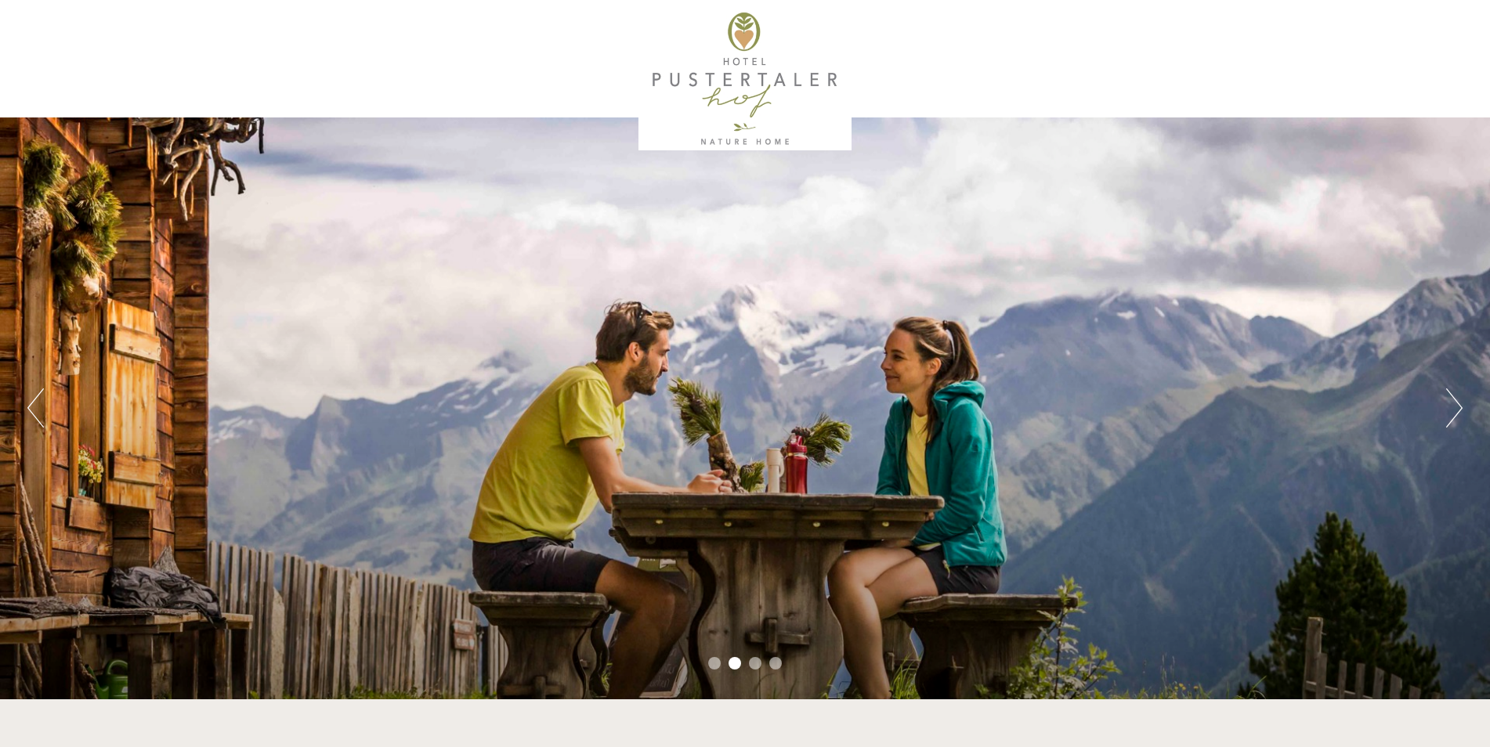
click at [1454, 408] on button "Next" at bounding box center [1454, 407] width 16 height 39
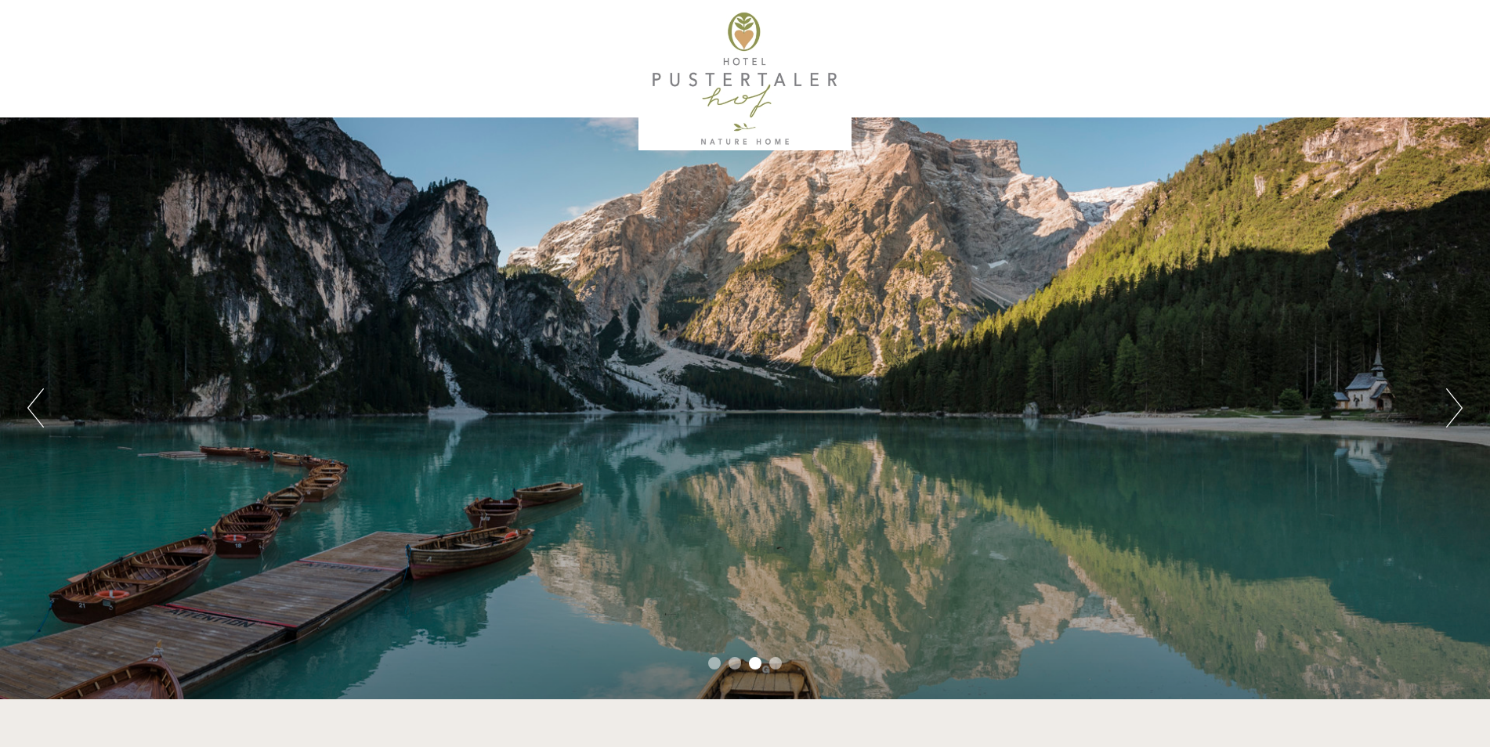
click at [1454, 408] on button "Next" at bounding box center [1454, 407] width 16 height 39
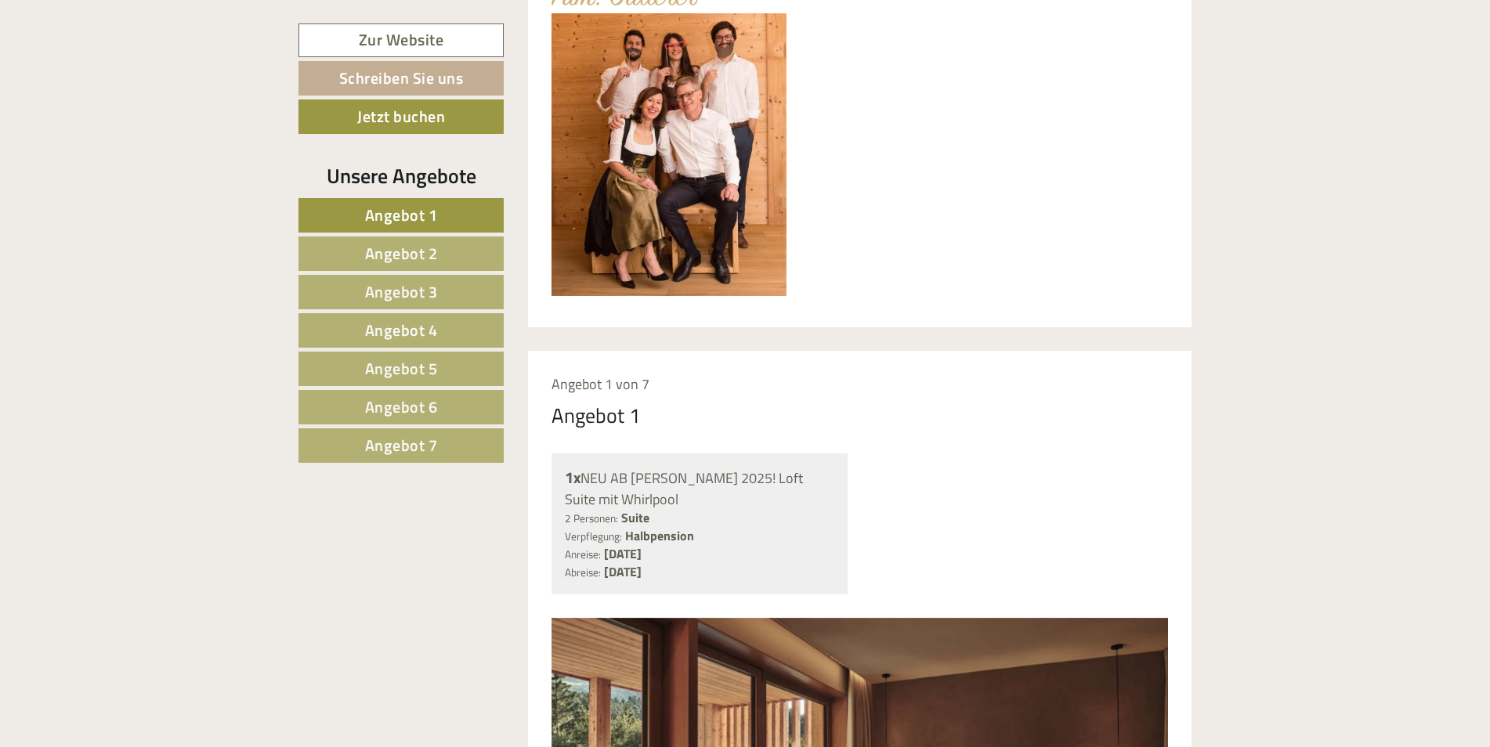
scroll to position [1028, 0]
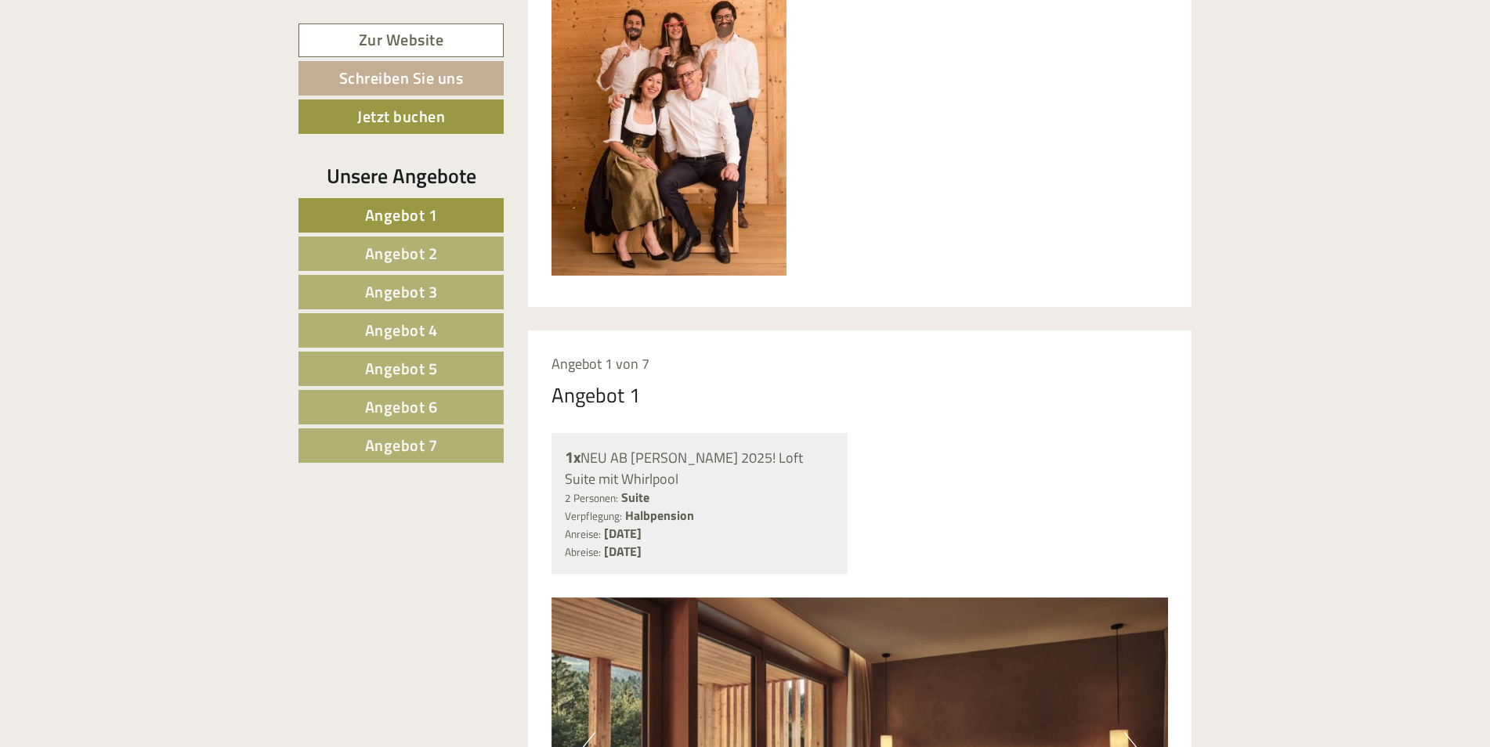
click at [415, 358] on span "Angebot 5" at bounding box center [401, 368] width 73 height 24
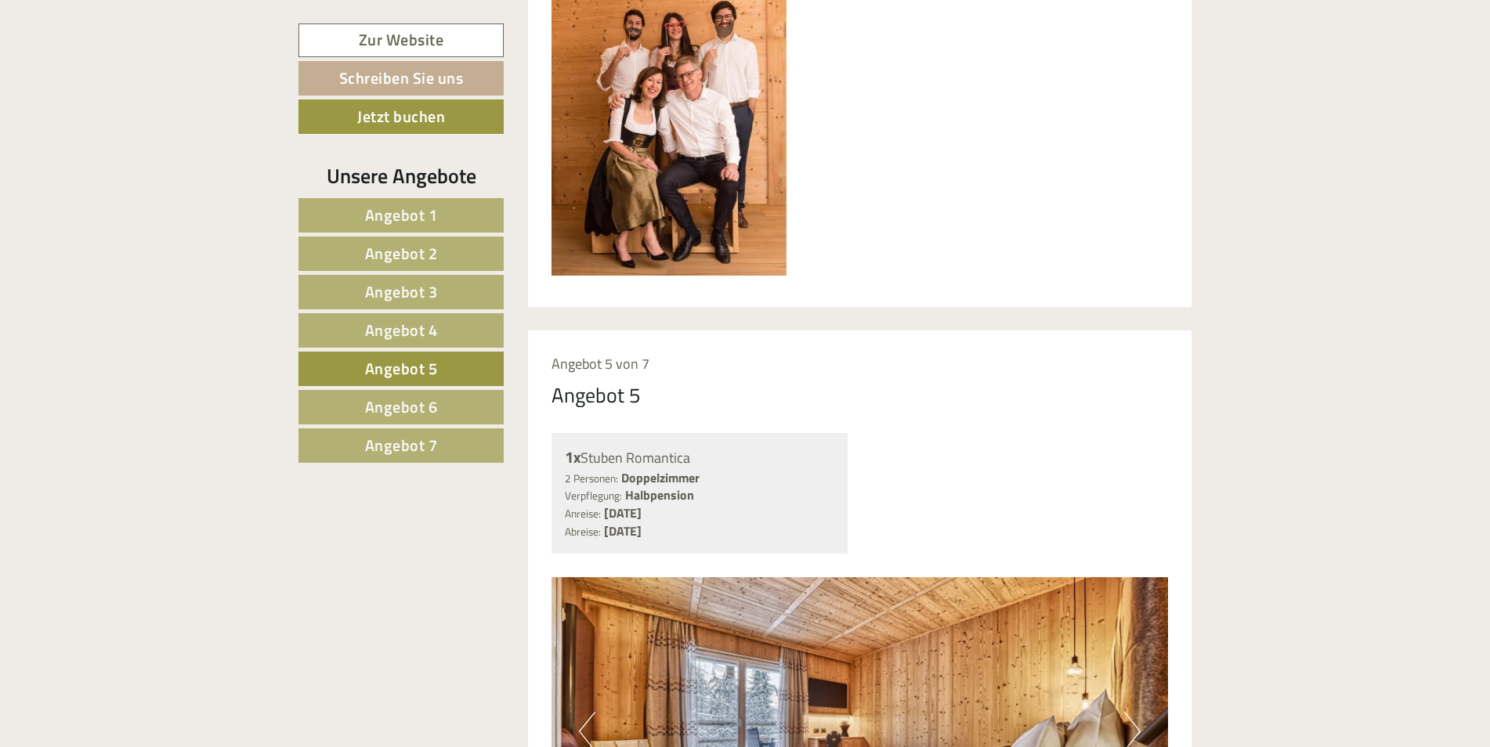
scroll to position [1359, 0]
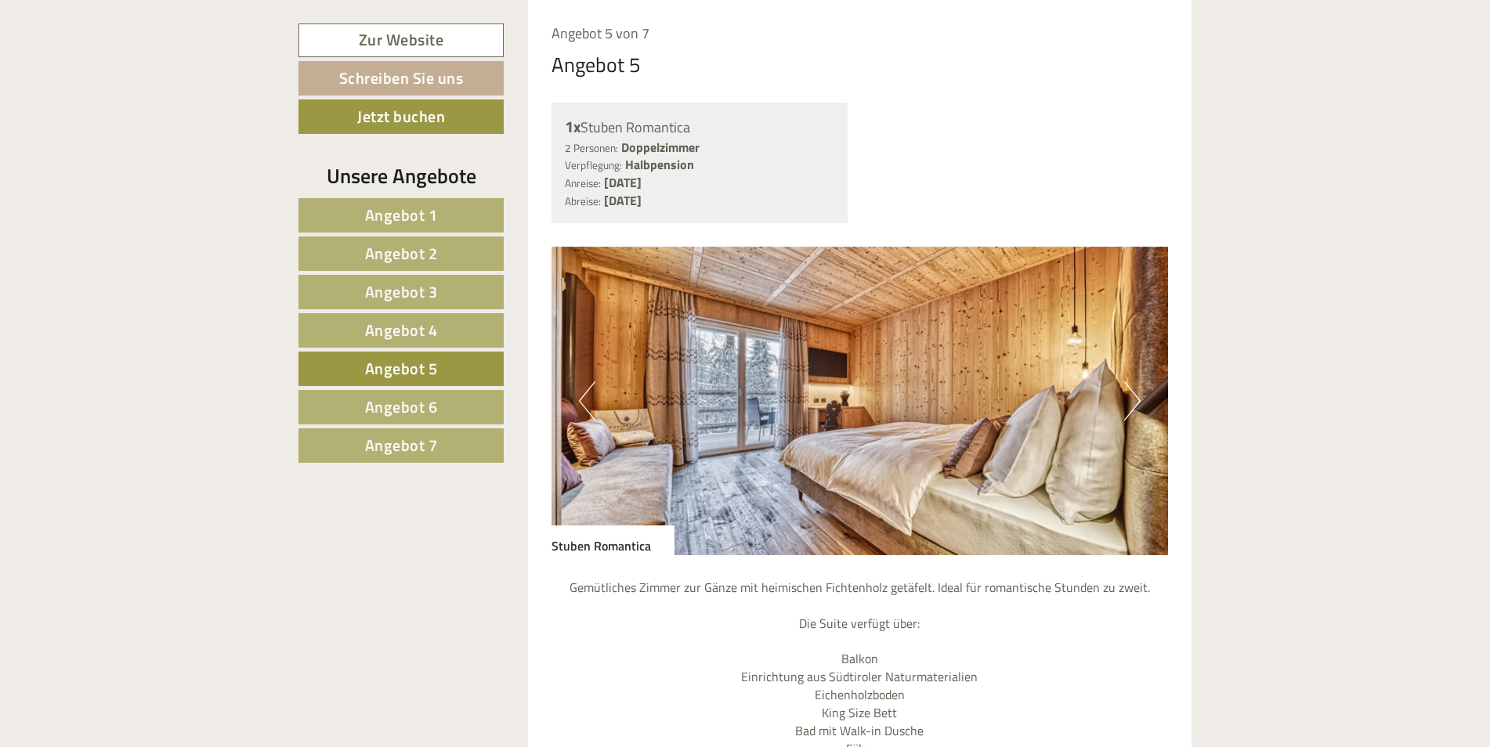
click at [406, 325] on span "Angebot 4" at bounding box center [401, 330] width 73 height 24
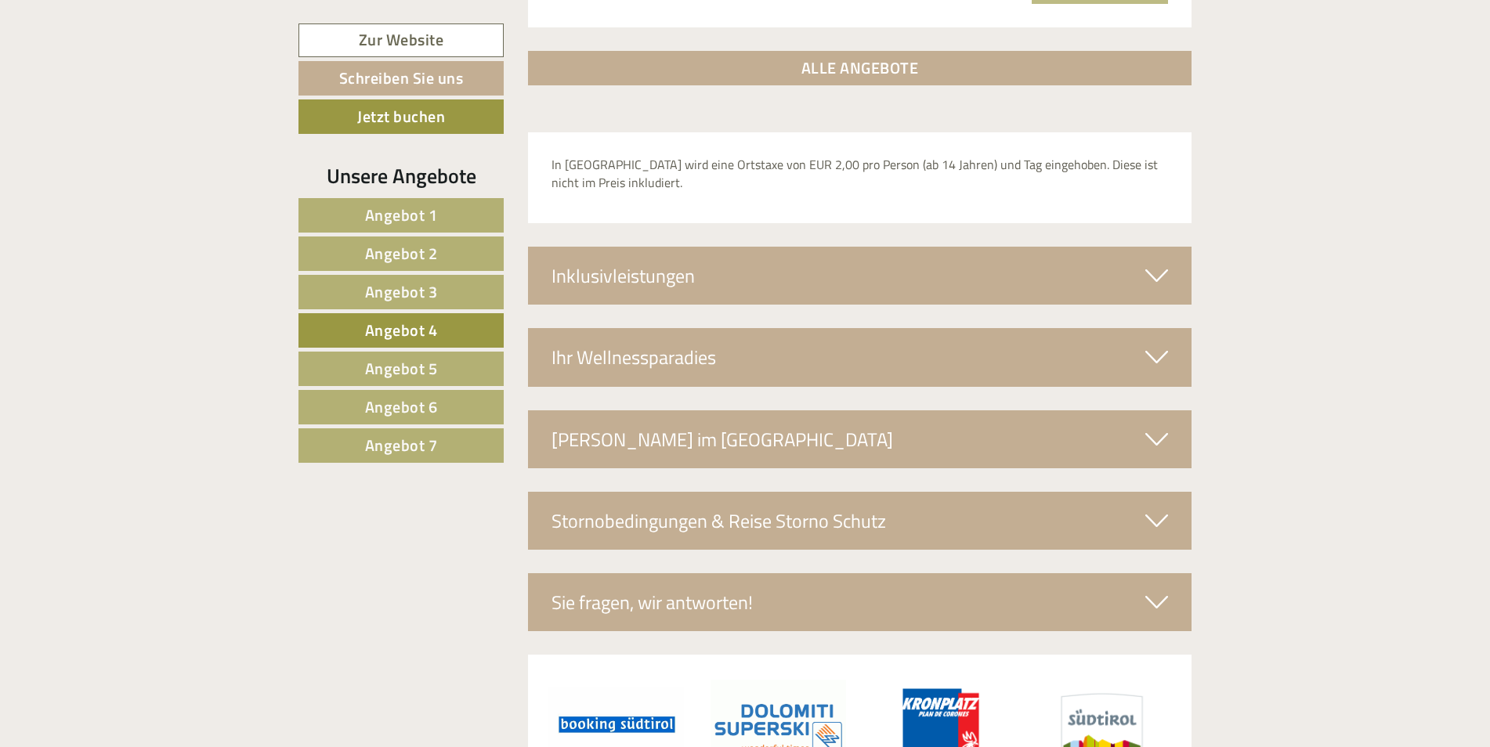
scroll to position [2682, 0]
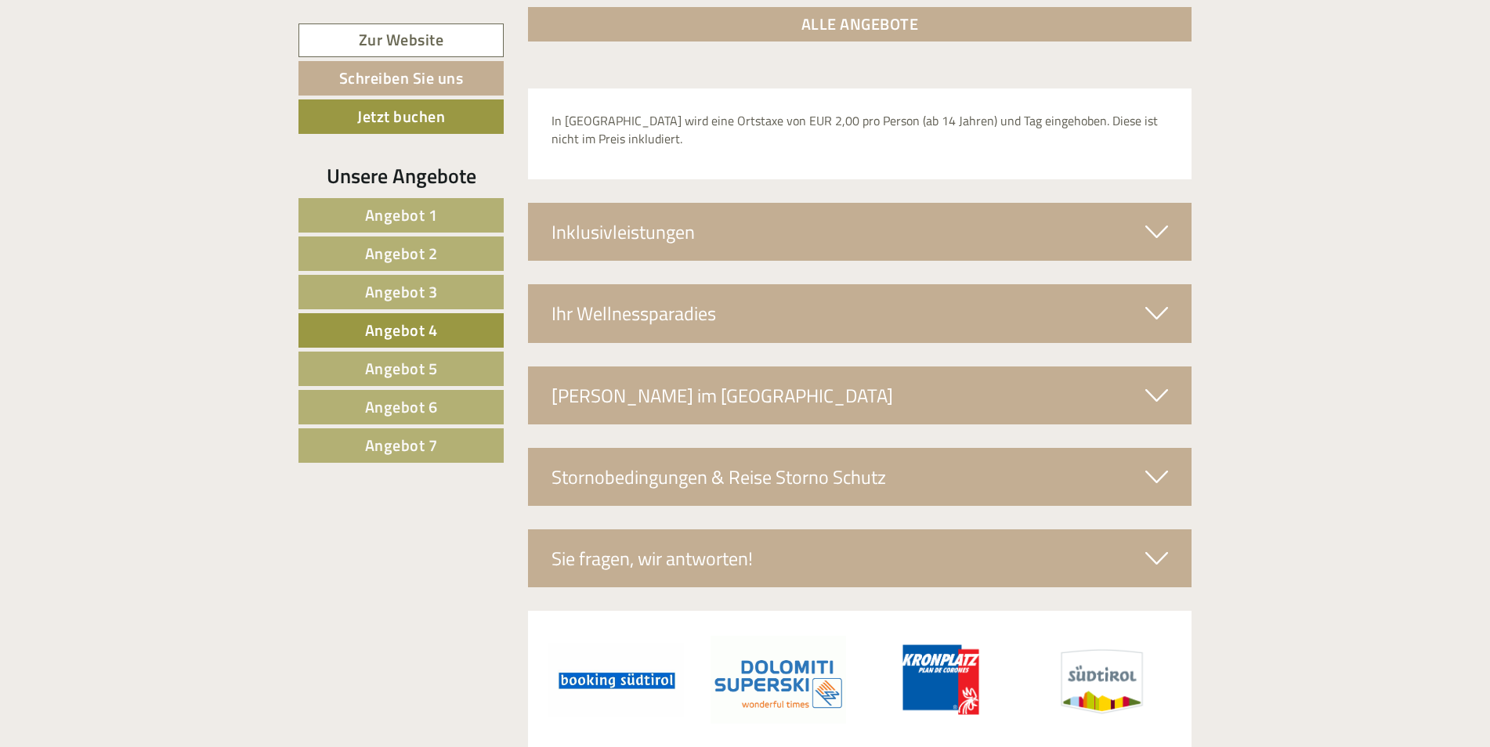
click at [1158, 467] on icon at bounding box center [1156, 477] width 23 height 27
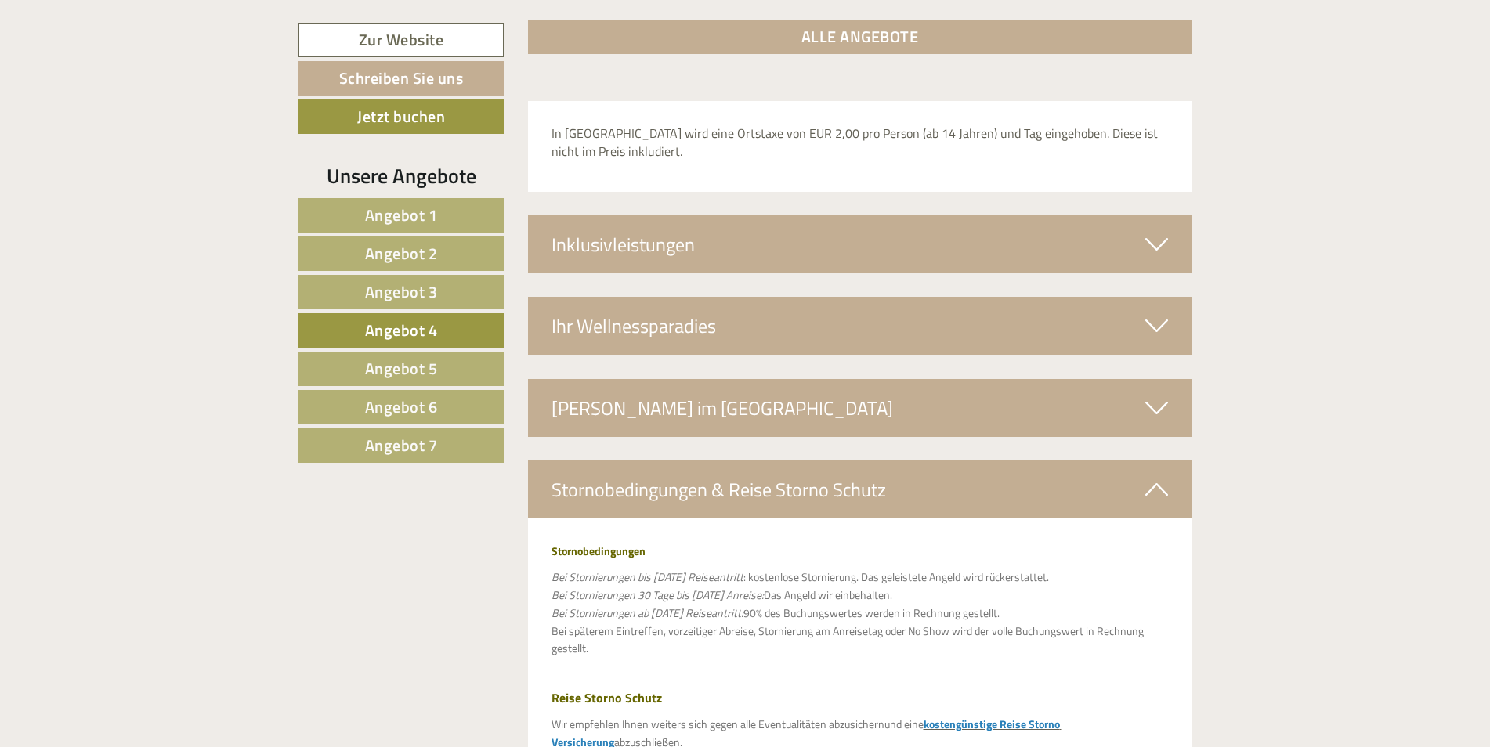
scroll to position [2646, 0]
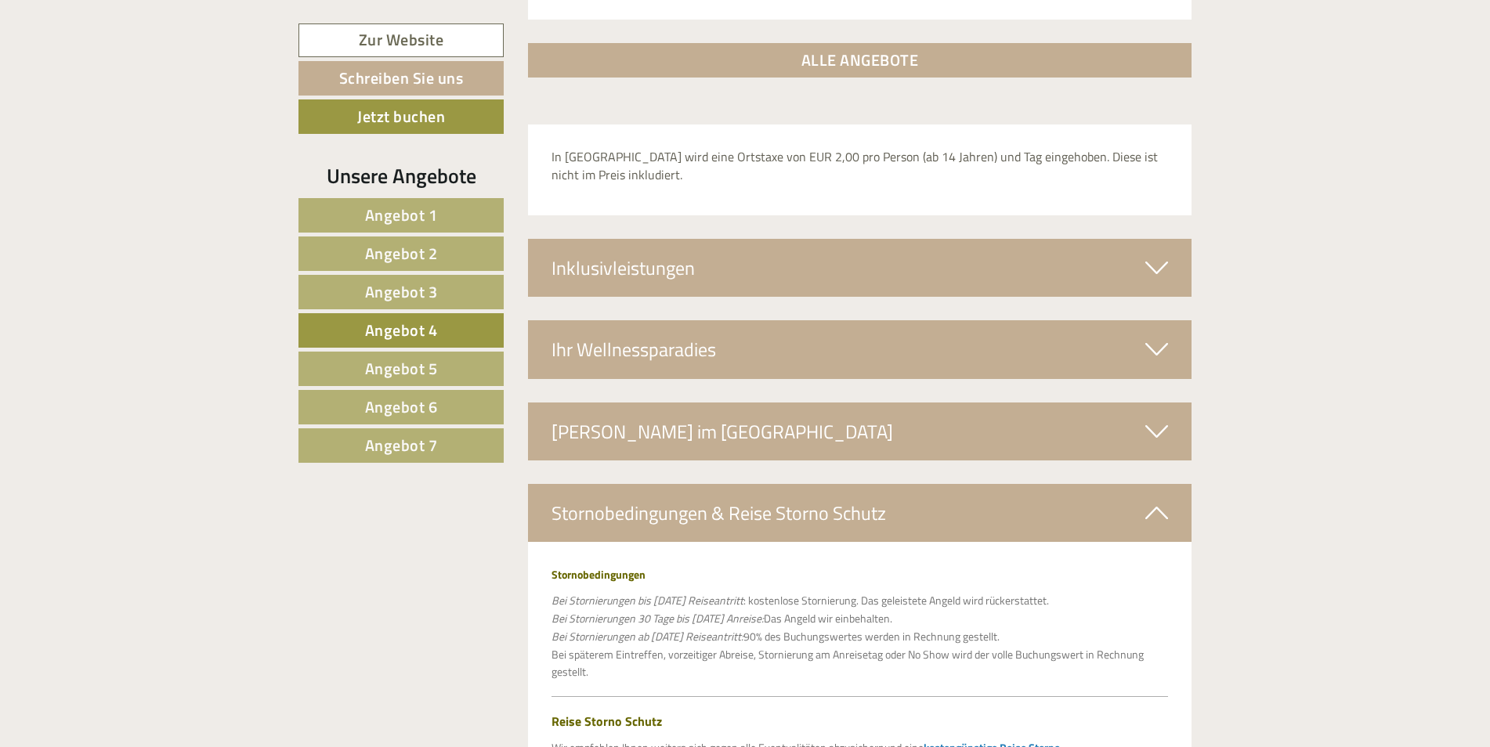
drag, startPoint x: 1487, startPoint y: 586, endPoint x: 1484, endPoint y: 622, distance: 36.2
drag, startPoint x: 1484, startPoint y: 622, endPoint x: 667, endPoint y: 266, distance: 890.9
click at [667, 266] on div "Inklusivleistungen" at bounding box center [860, 268] width 664 height 58
